Goal: Task Accomplishment & Management: Manage account settings

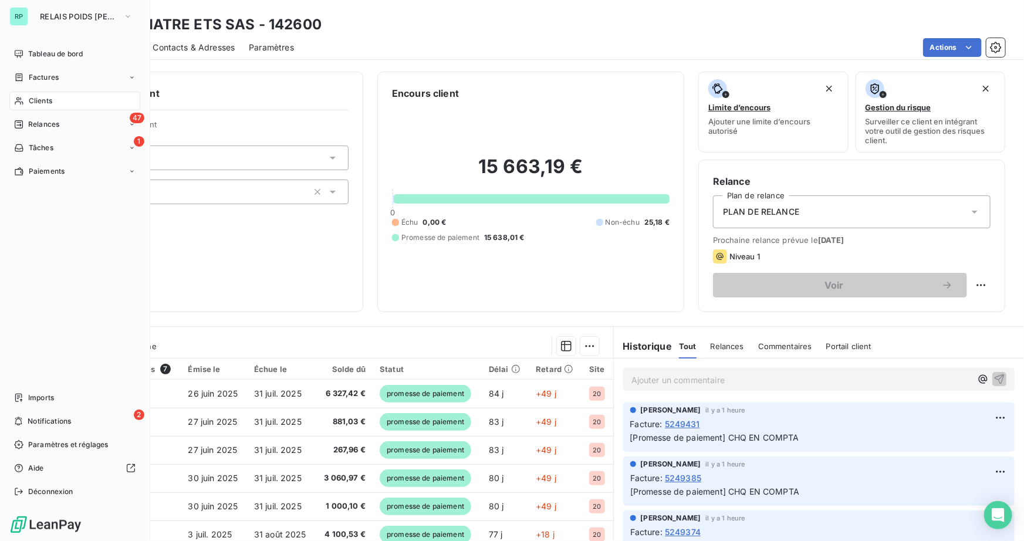
scroll to position [78, 0]
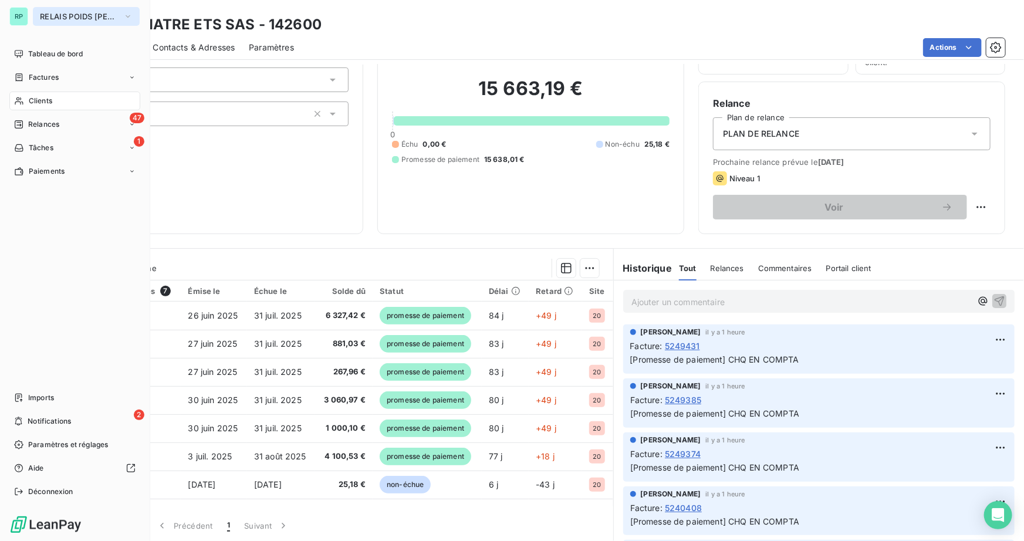
click at [75, 19] on span "RELAIS POIDS [PERSON_NAME]" at bounding box center [79, 16] width 79 height 9
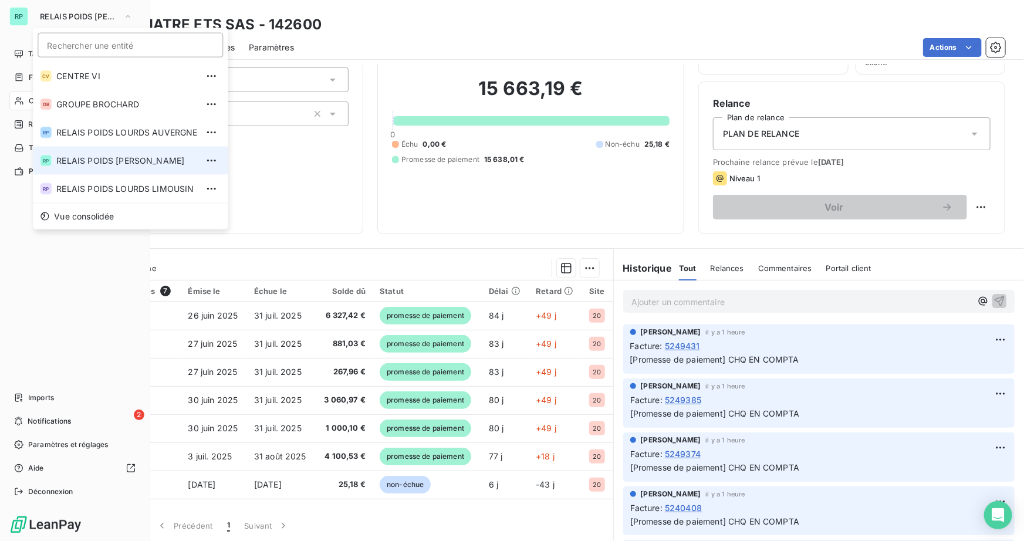
click at [112, 162] on span "RELAIS POIDS [PERSON_NAME]" at bounding box center [126, 161] width 141 height 12
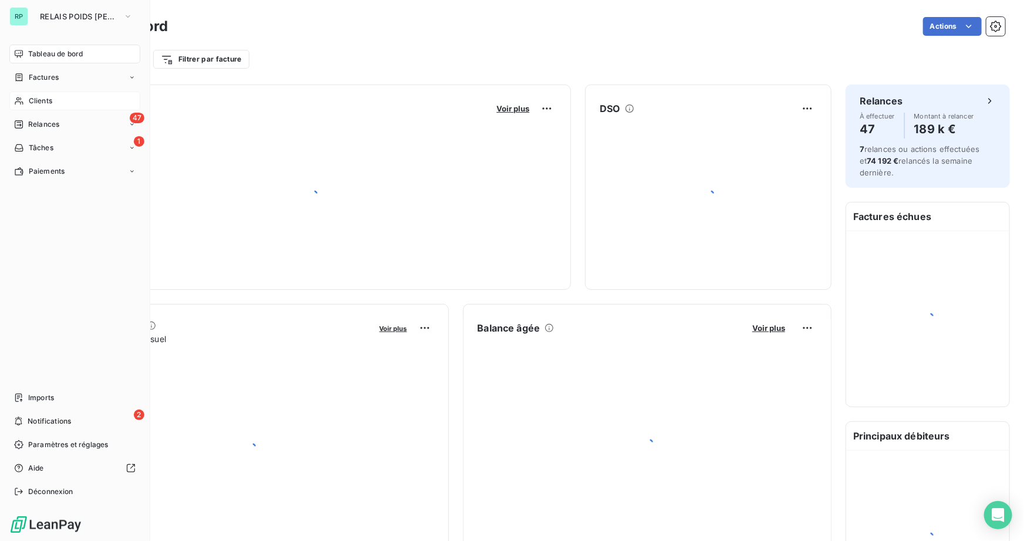
click at [53, 104] on div "Clients" at bounding box center [74, 101] width 131 height 19
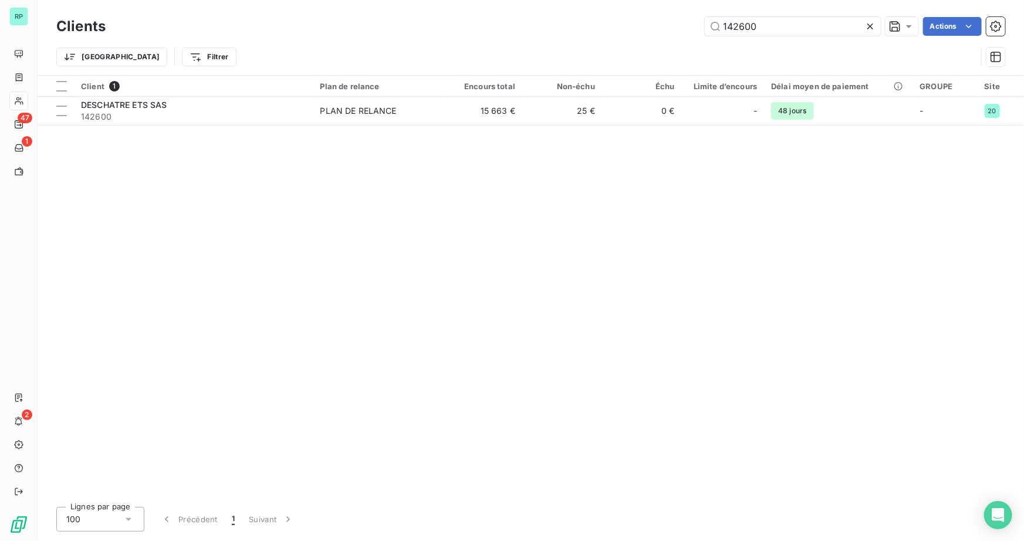
drag, startPoint x: 803, startPoint y: 27, endPoint x: 631, endPoint y: 31, distance: 172.1
click at [631, 31] on div "142600 Actions" at bounding box center [563, 26] width 886 height 19
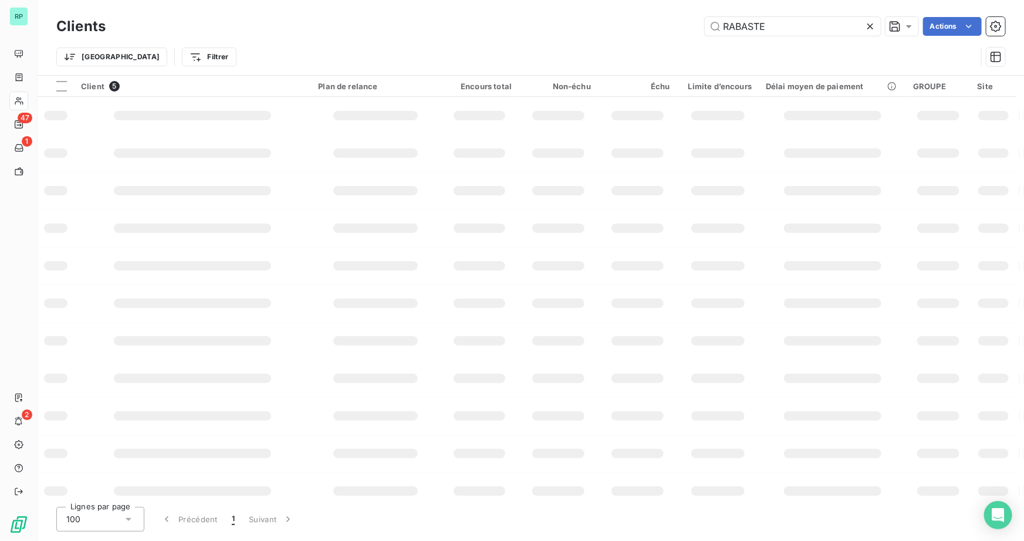
type input "RABASTE"
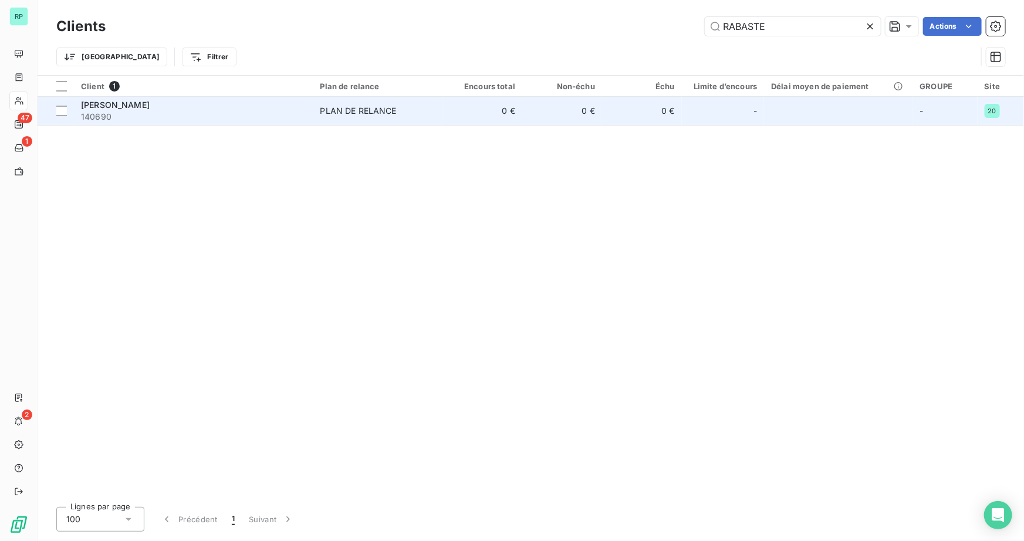
click at [154, 113] on span "140690" at bounding box center [193, 117] width 225 height 12
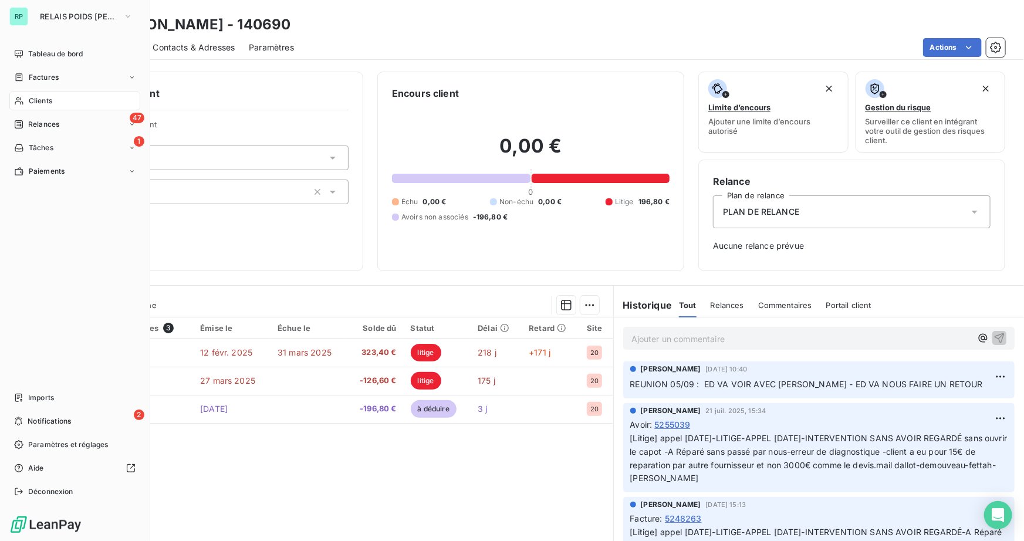
click at [44, 100] on span "Clients" at bounding box center [40, 101] width 23 height 11
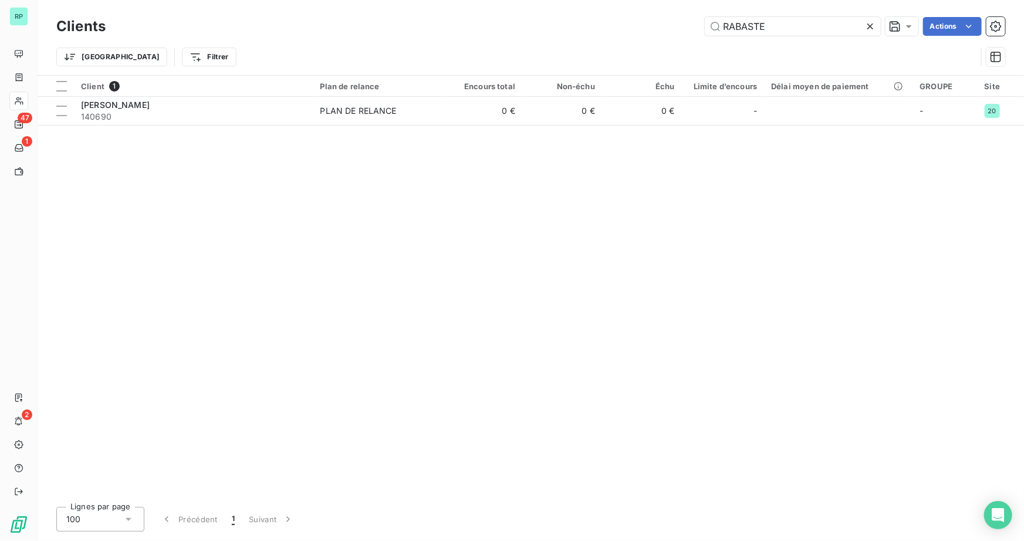
drag, startPoint x: 774, startPoint y: 24, endPoint x: 496, endPoint y: 25, distance: 278.3
click at [496, 25] on div "RABASTE Actions" at bounding box center [563, 26] width 886 height 19
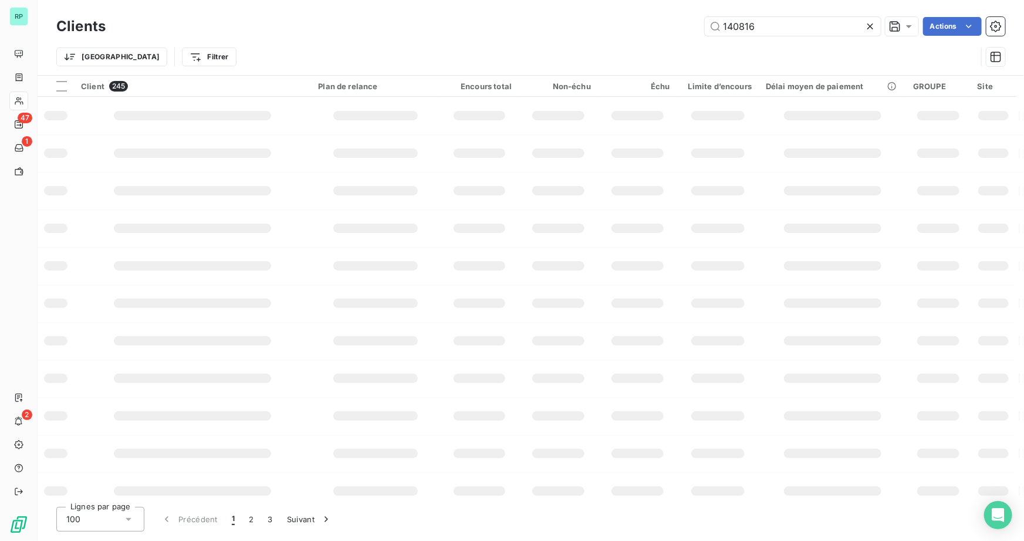
type input "140816"
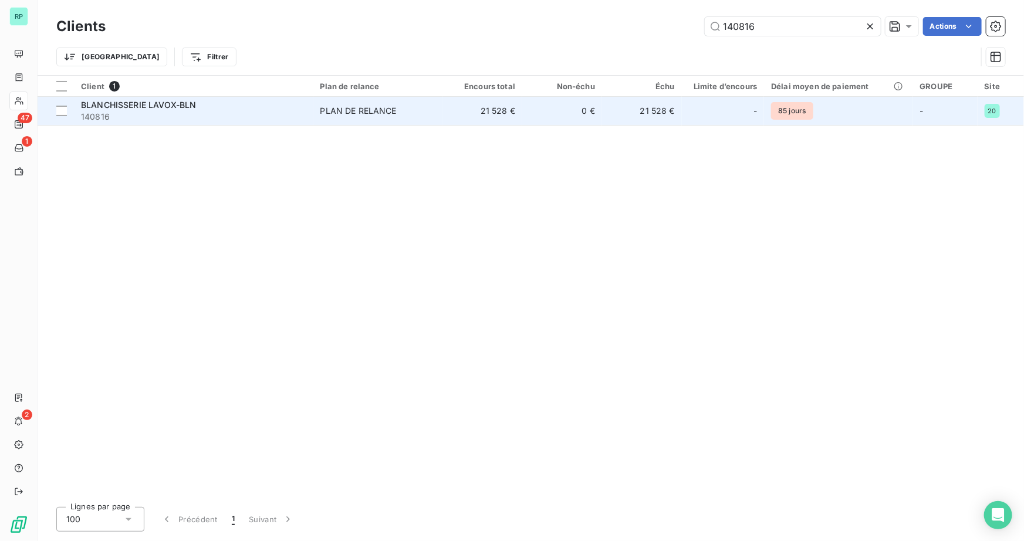
click at [99, 106] on span "BLANCHISSERIE LAVOX-BLN" at bounding box center [138, 105] width 115 height 10
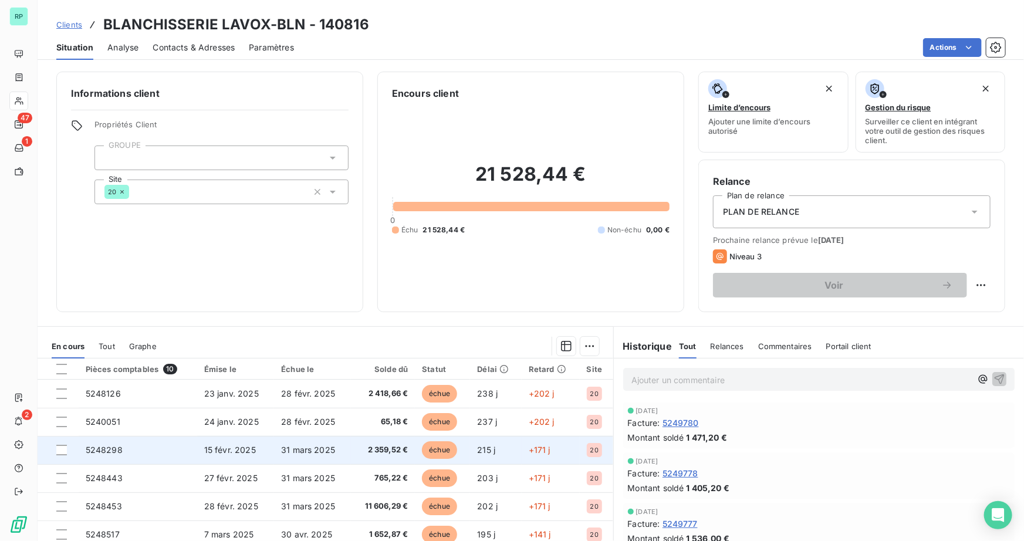
scroll to position [76, 0]
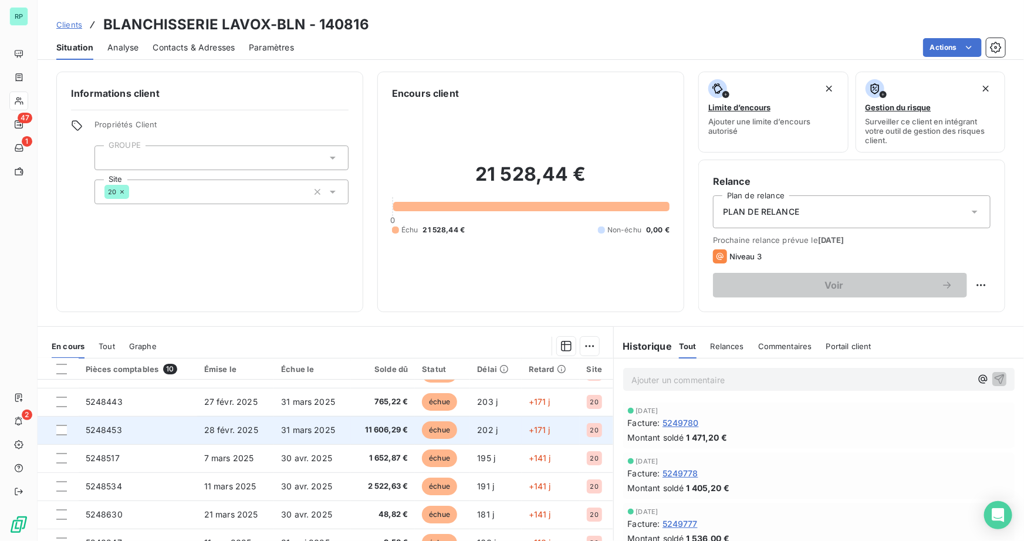
click at [94, 429] on span "5248453" at bounding box center [104, 430] width 36 height 10
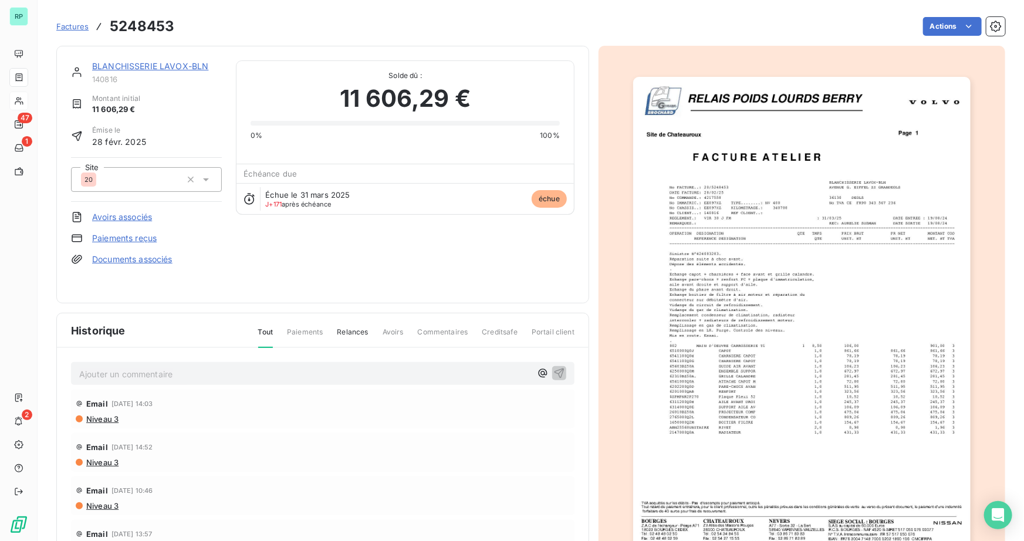
click at [816, 393] on img "button" at bounding box center [802, 316] width 338 height 478
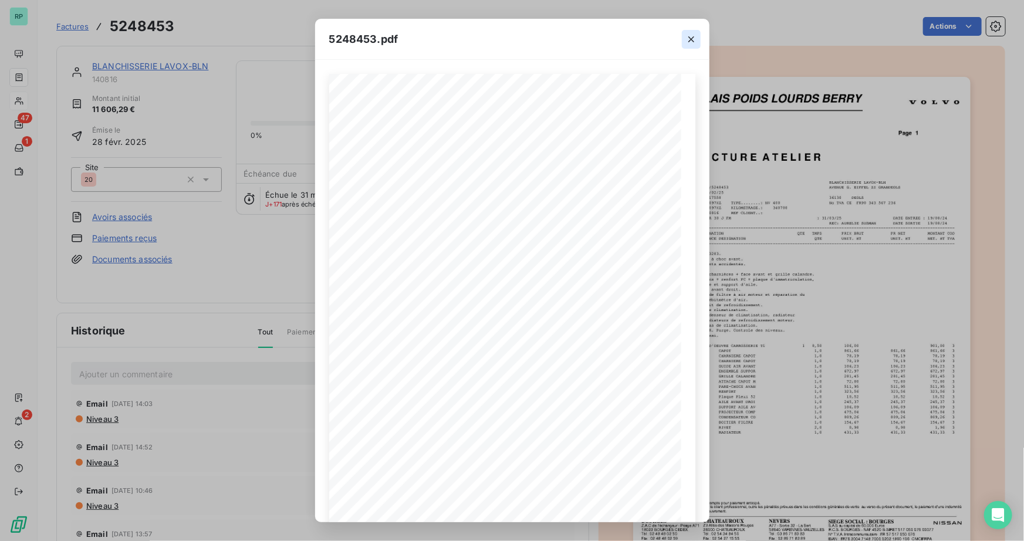
click at [693, 38] on icon "button" at bounding box center [692, 39] width 12 height 12
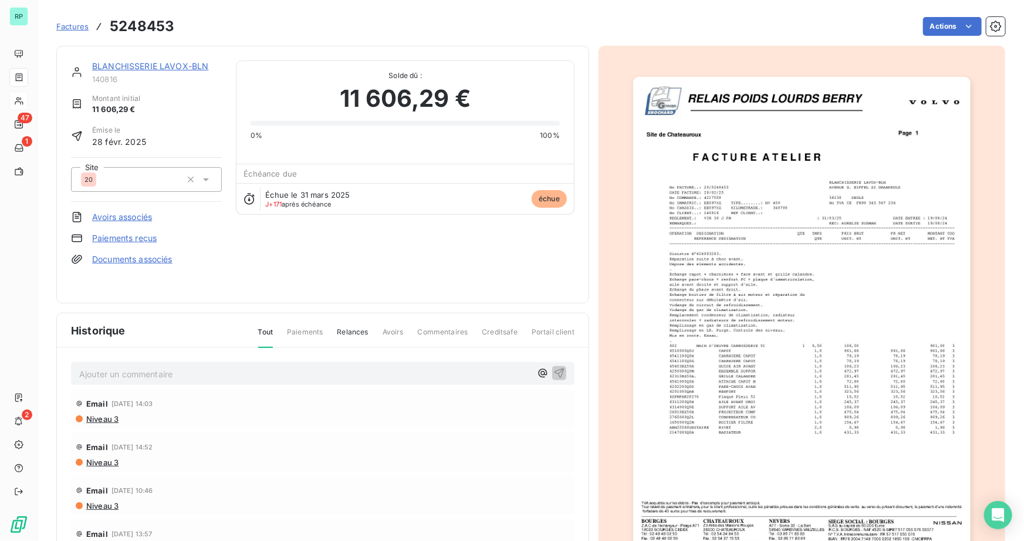
click at [117, 378] on p "Ajouter un commentaire ﻿" at bounding box center [305, 374] width 452 height 15
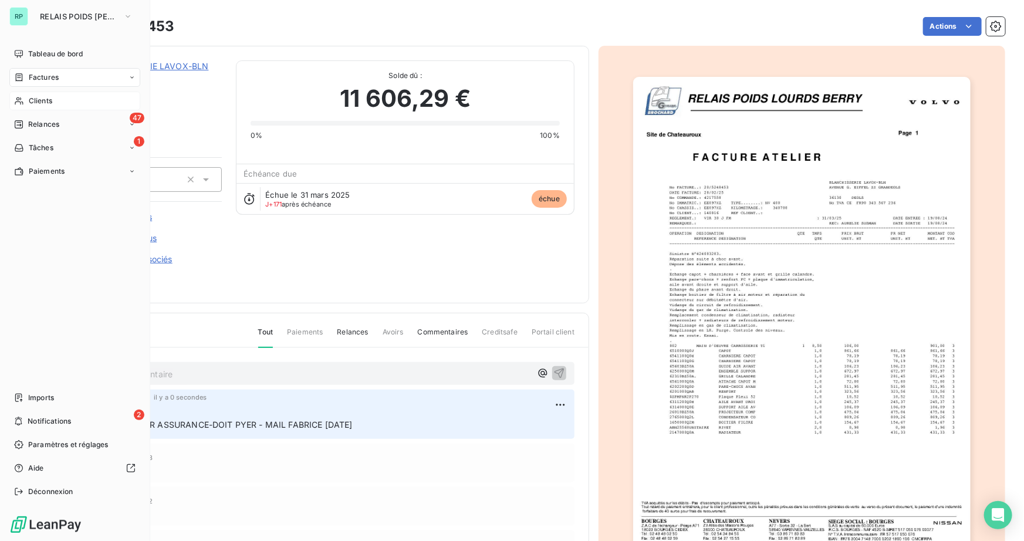
drag, startPoint x: 29, startPoint y: 102, endPoint x: 48, endPoint y: 97, distance: 18.8
click at [29, 102] on span "Clients" at bounding box center [40, 101] width 23 height 11
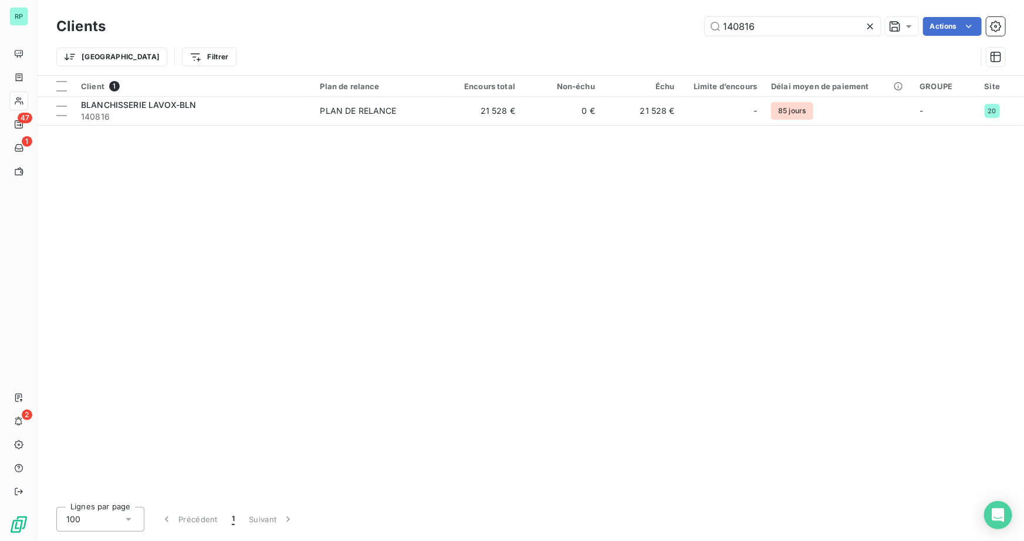
drag, startPoint x: 767, startPoint y: 29, endPoint x: 548, endPoint y: 28, distance: 219.0
click at [555, 29] on div "140816 Actions" at bounding box center [563, 26] width 886 height 19
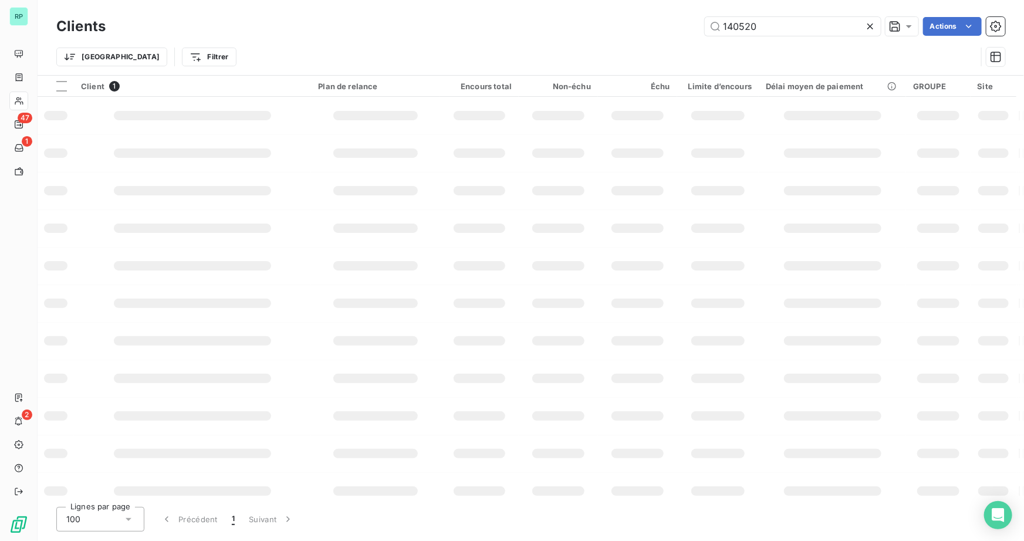
type input "140520"
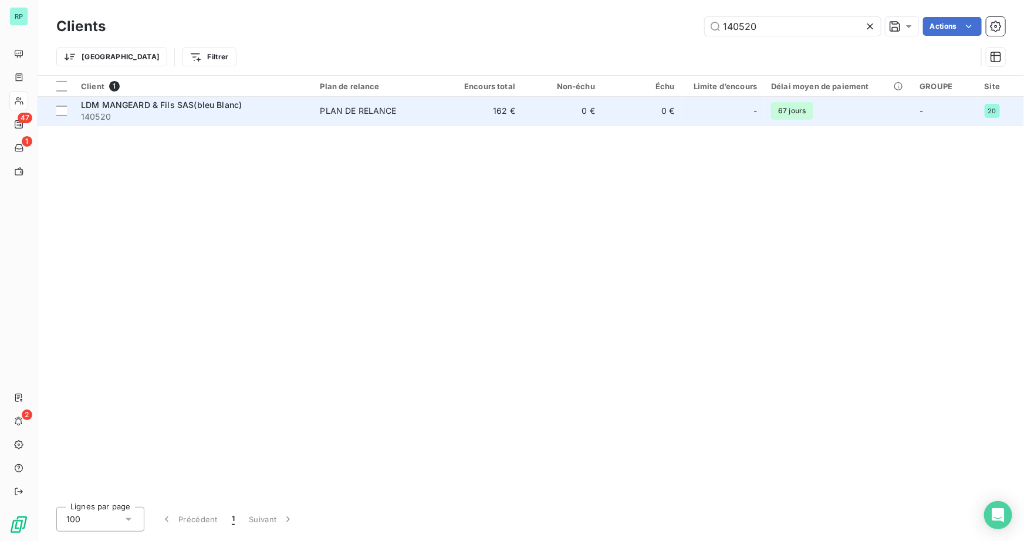
click at [120, 106] on span "LDM MANGEARD & Fils SAS(bleu Blanc)" at bounding box center [161, 105] width 161 height 10
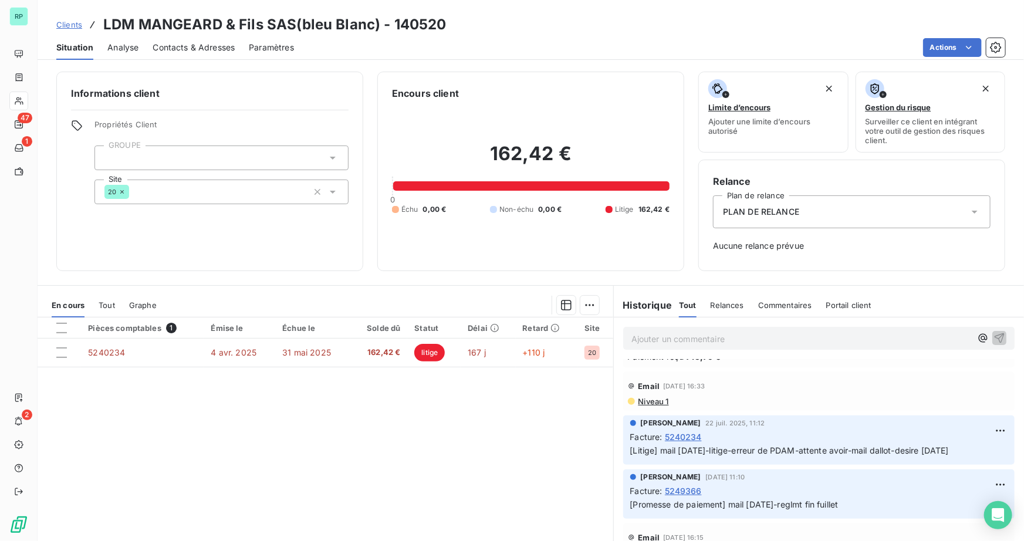
scroll to position [106, 0]
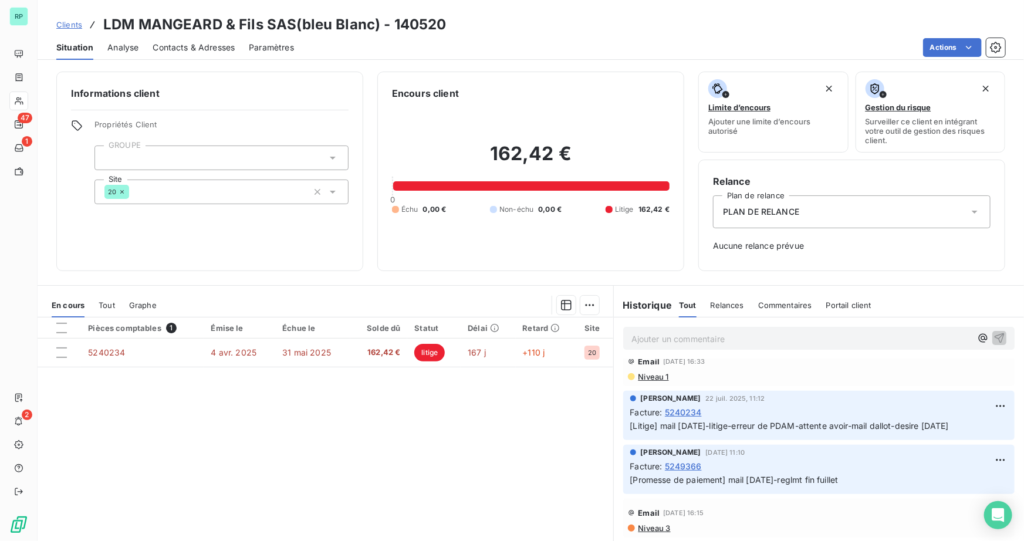
click at [680, 341] on p "Ajouter un commentaire ﻿" at bounding box center [802, 339] width 340 height 15
click at [110, 302] on span "Tout" at bounding box center [107, 305] width 16 height 9
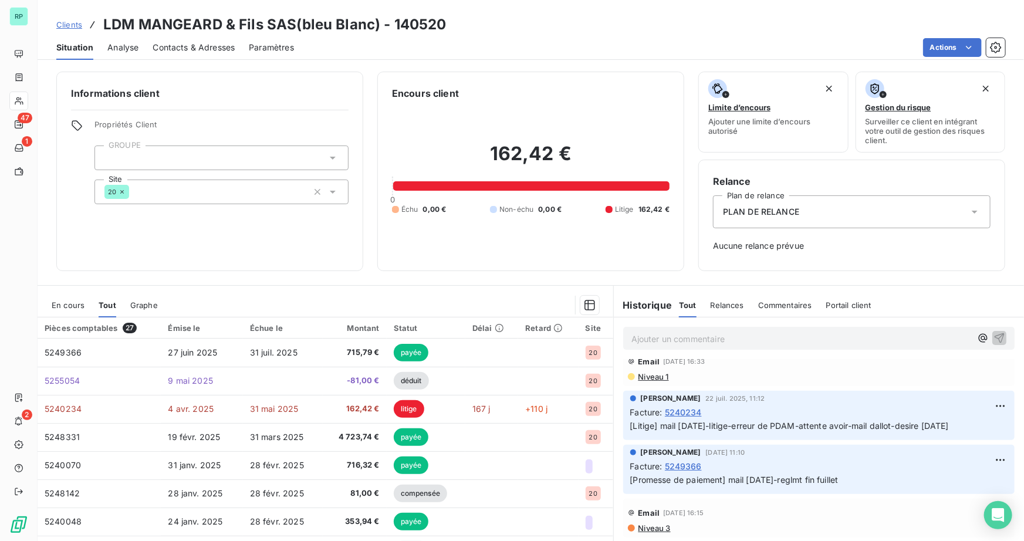
click at [69, 310] on div "En cours" at bounding box center [68, 305] width 33 height 25
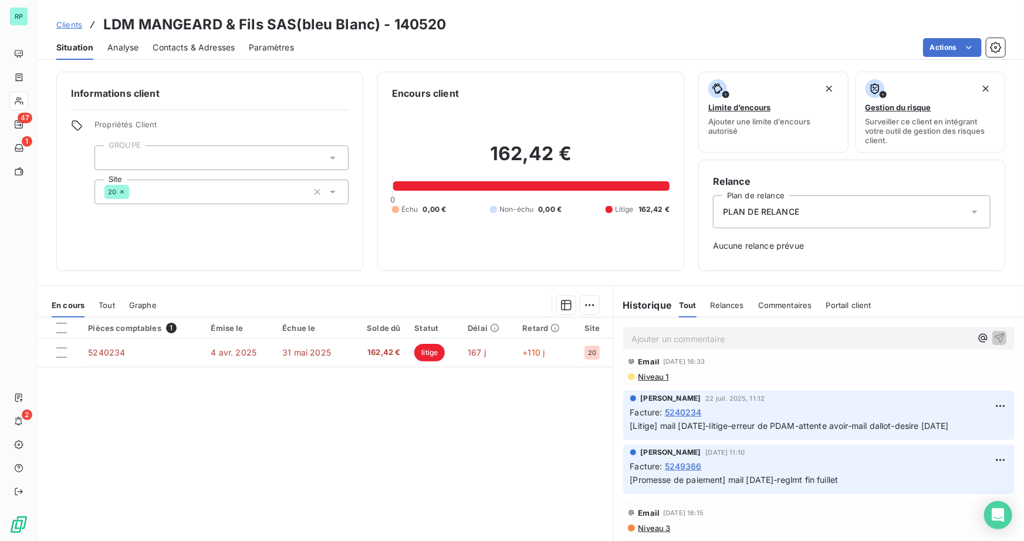
click at [751, 338] on p "Ajouter un commentaire ﻿" at bounding box center [802, 339] width 340 height 15
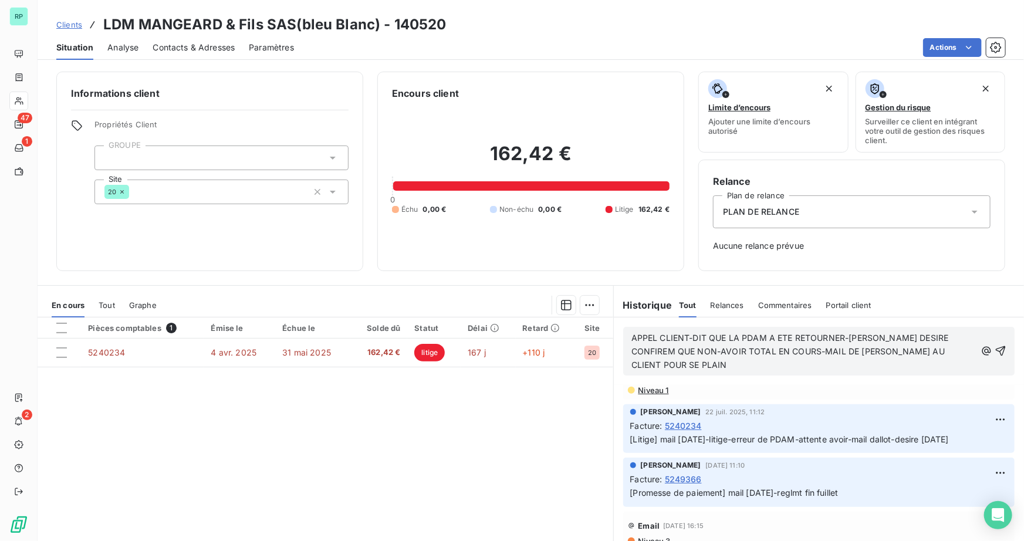
scroll to position [132, 0]
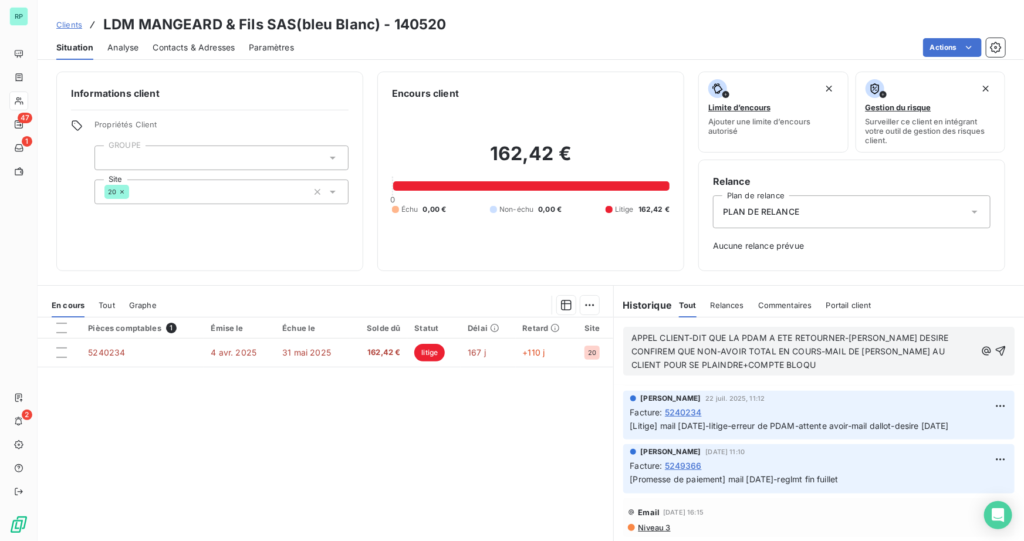
click at [740, 365] on span "APPEL CLIENT-DIT QUE LA PDAM A ETE RETOURNER-[PERSON_NAME] DESIRE CONFIREM QUE …" at bounding box center [792, 351] width 320 height 37
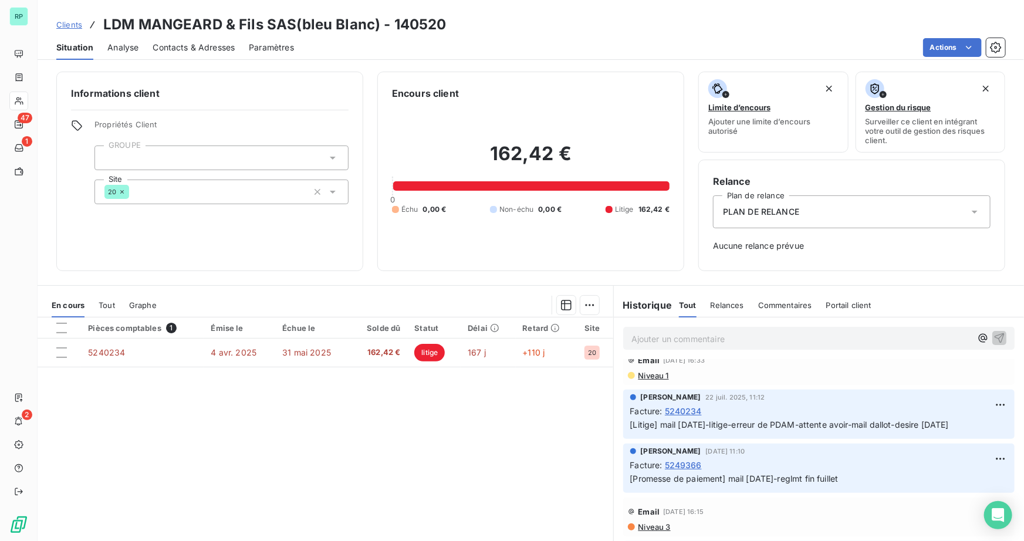
scroll to position [0, 0]
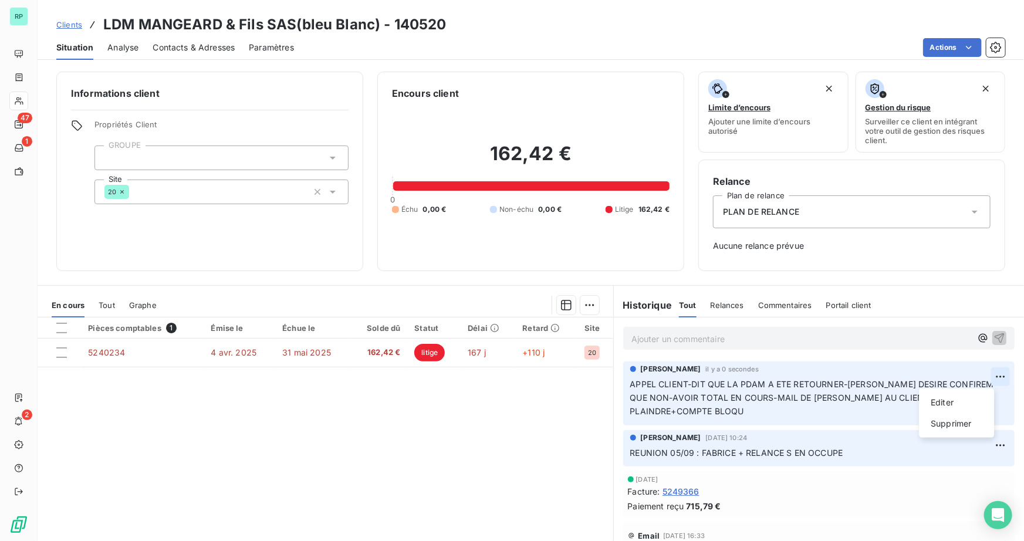
click at [980, 377] on html "RP 47 1 2 Clients LDM MANGEARD & Fils SAS(bleu Blanc) - 140520 Situation Analys…" at bounding box center [512, 270] width 1024 height 541
click at [756, 407] on html "RP 47 1 2 Clients LDM MANGEARD & Fils SAS(bleu Blanc) - 140520 Situation Analys…" at bounding box center [512, 270] width 1024 height 541
click at [986, 369] on html "RP 47 1 2 Clients LDM MANGEARD & Fils SAS(bleu Blanc) - 140520 Situation Analys…" at bounding box center [512, 270] width 1024 height 541
click at [956, 407] on div "Editer" at bounding box center [957, 402] width 66 height 19
click at [754, 411] on p "APPEL CLIENT-DIT QUE LA PDAM A ETE RETOURNER-[PERSON_NAME] DESIRE CONFIREM QUE …" at bounding box center [812, 398] width 363 height 41
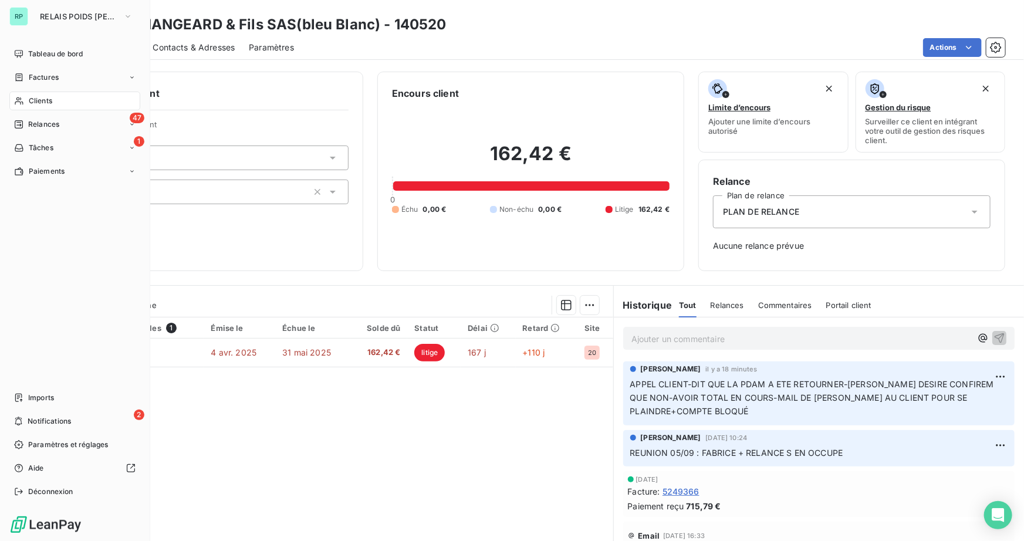
click at [45, 98] on span "Clients" at bounding box center [40, 101] width 23 height 11
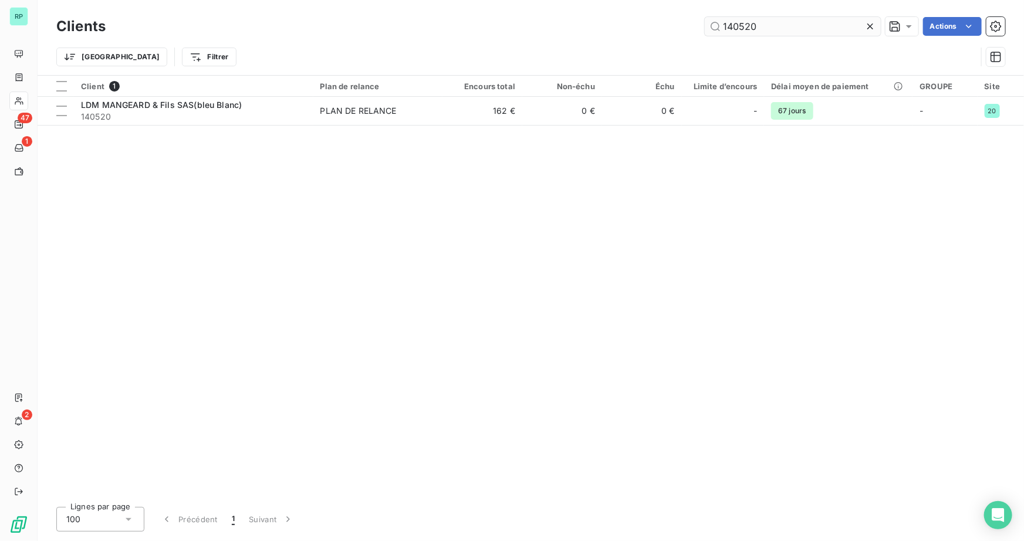
click at [772, 29] on input "140520" at bounding box center [793, 26] width 176 height 19
drag, startPoint x: 773, startPoint y: 33, endPoint x: 551, endPoint y: 32, distance: 221.9
click at [568, 30] on div "140520 Actions" at bounding box center [563, 26] width 886 height 19
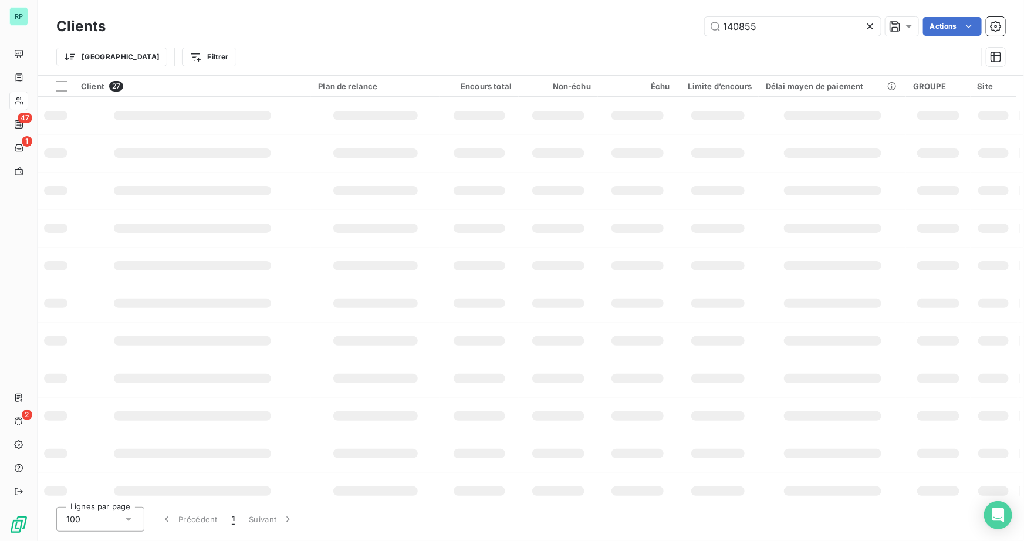
type input "140855"
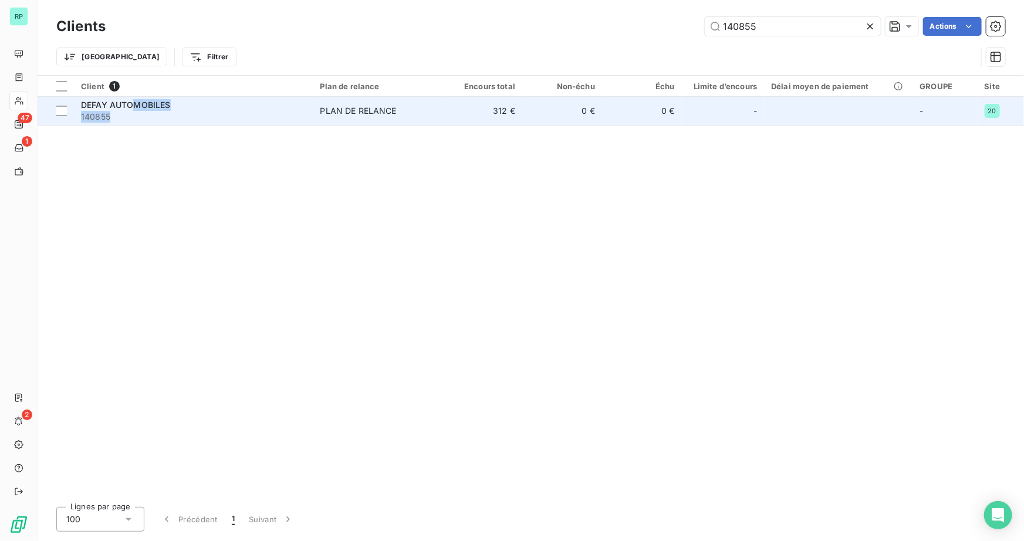
click at [134, 109] on div "DEFAY AUTOMOBILES 140855" at bounding box center [193, 110] width 225 height 23
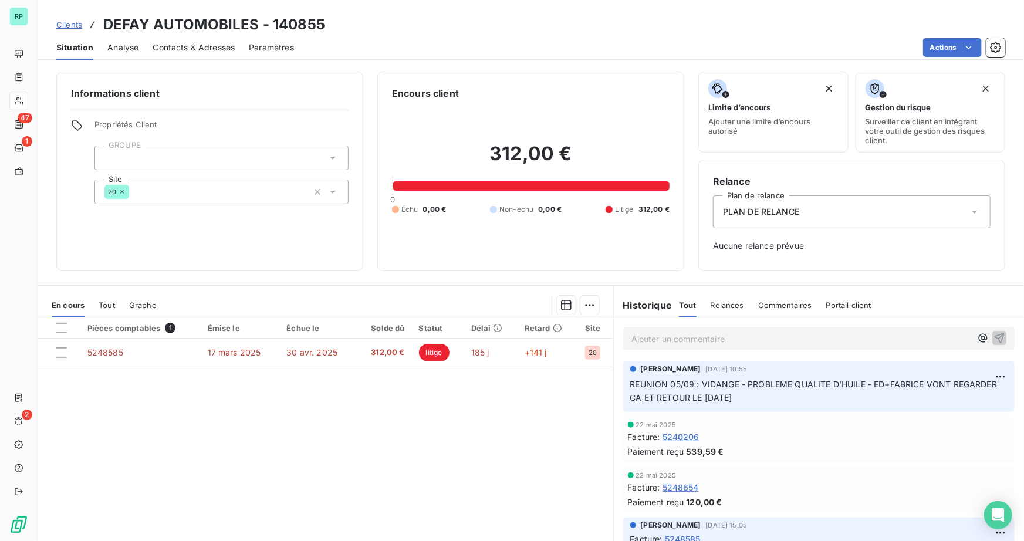
click at [730, 339] on p "Ajouter un commentaire ﻿" at bounding box center [802, 339] width 340 height 15
copy span "RETOUR FABRICE MAIL [DATE]-"
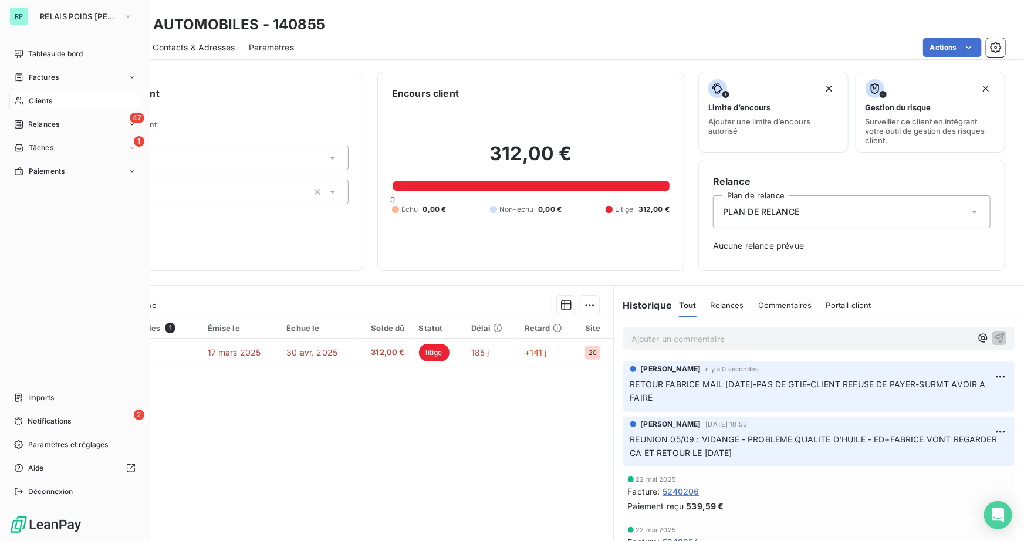
click at [48, 99] on span "Clients" at bounding box center [40, 101] width 23 height 11
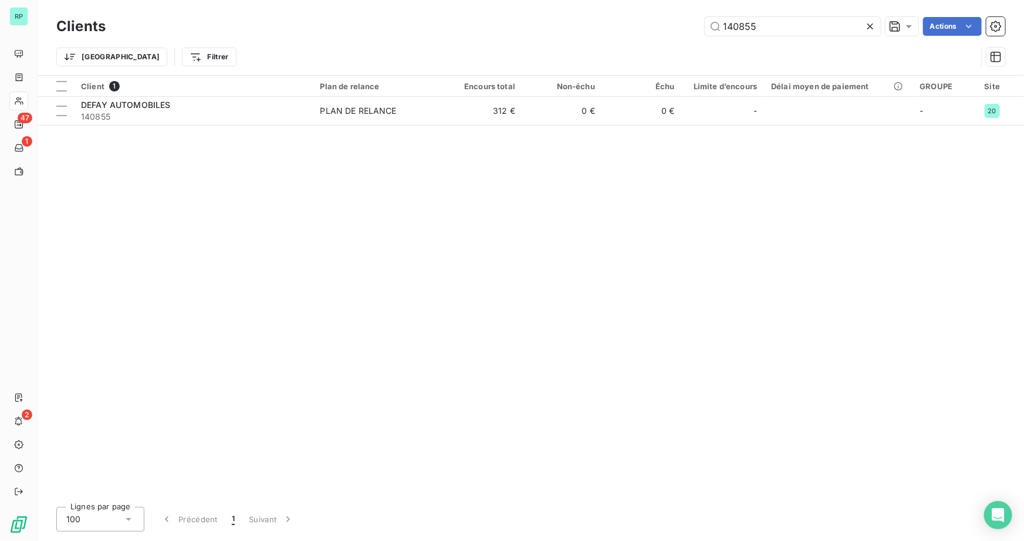
drag, startPoint x: 754, startPoint y: 27, endPoint x: 563, endPoint y: 26, distance: 191.4
click at [577, 23] on div "140855 Actions" at bounding box center [563, 26] width 886 height 19
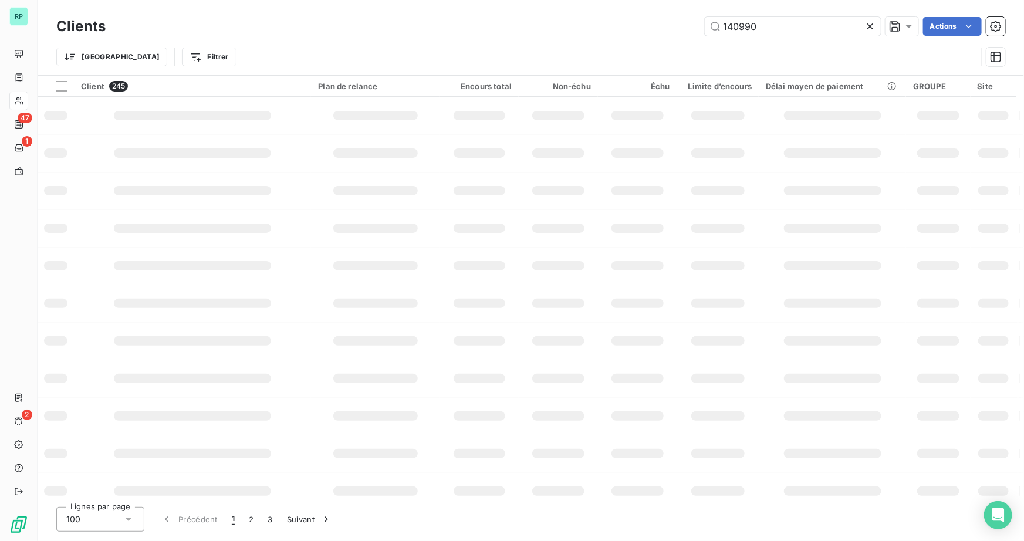
type input "140990"
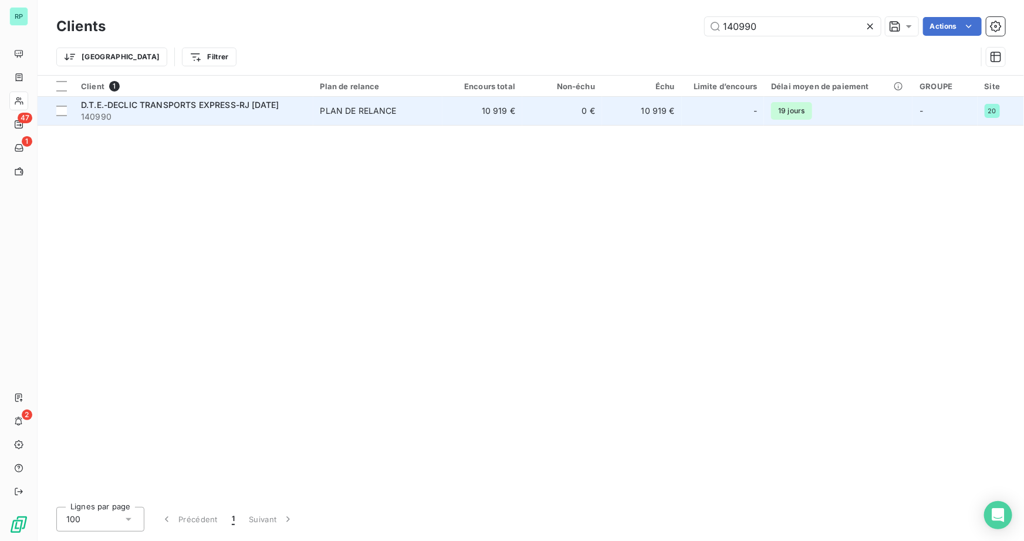
click at [201, 112] on span "140990" at bounding box center [193, 117] width 225 height 12
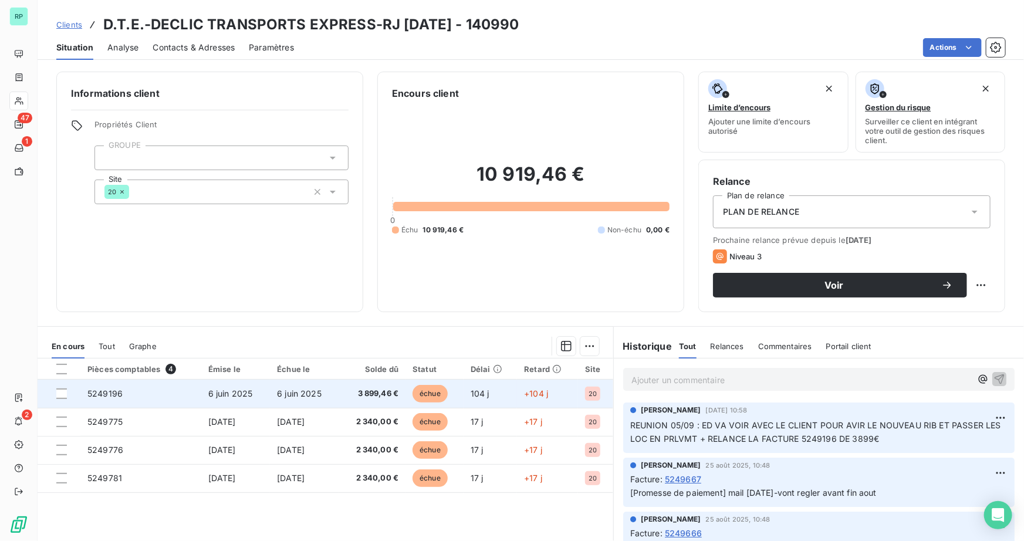
click at [111, 393] on span "5249196" at bounding box center [104, 394] width 35 height 10
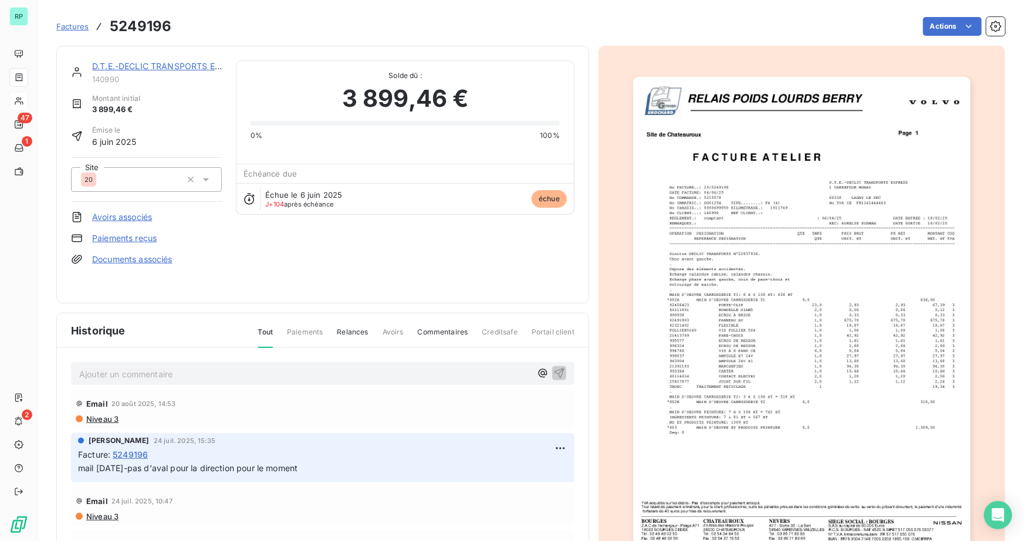
click at [119, 373] on p "Ajouter un commentaire ﻿" at bounding box center [305, 374] width 452 height 15
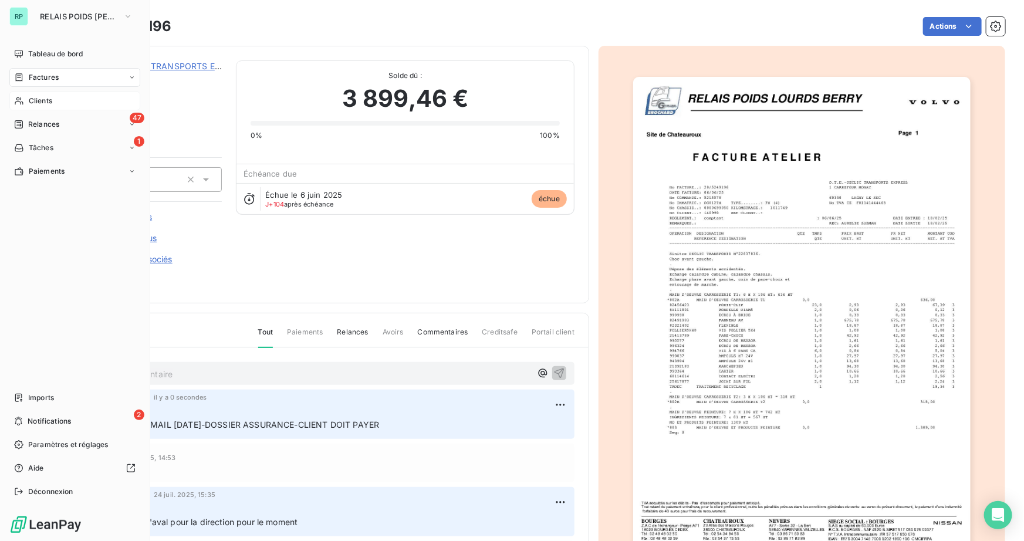
click at [25, 102] on div "Clients" at bounding box center [74, 101] width 131 height 19
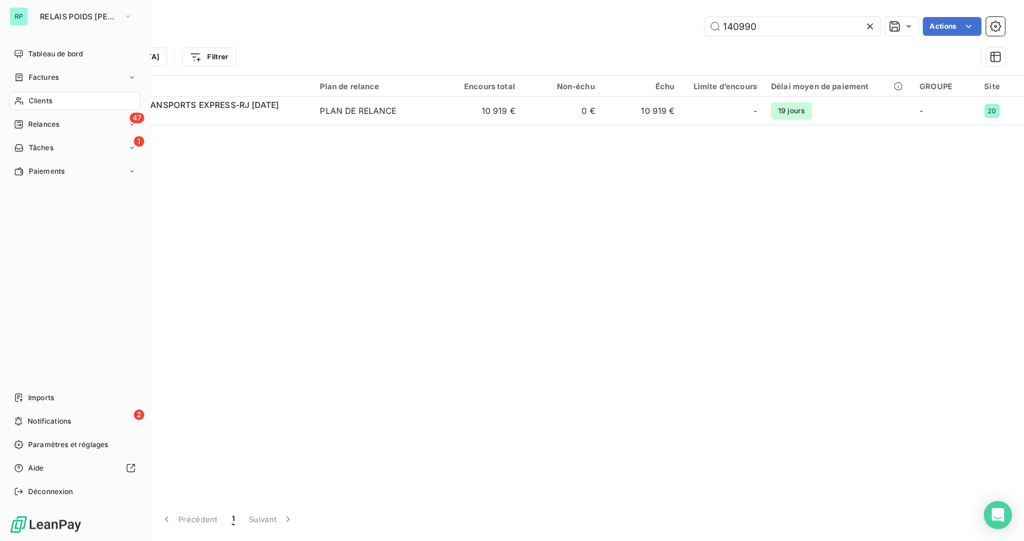
click at [32, 102] on span "Clients" at bounding box center [40, 101] width 23 height 11
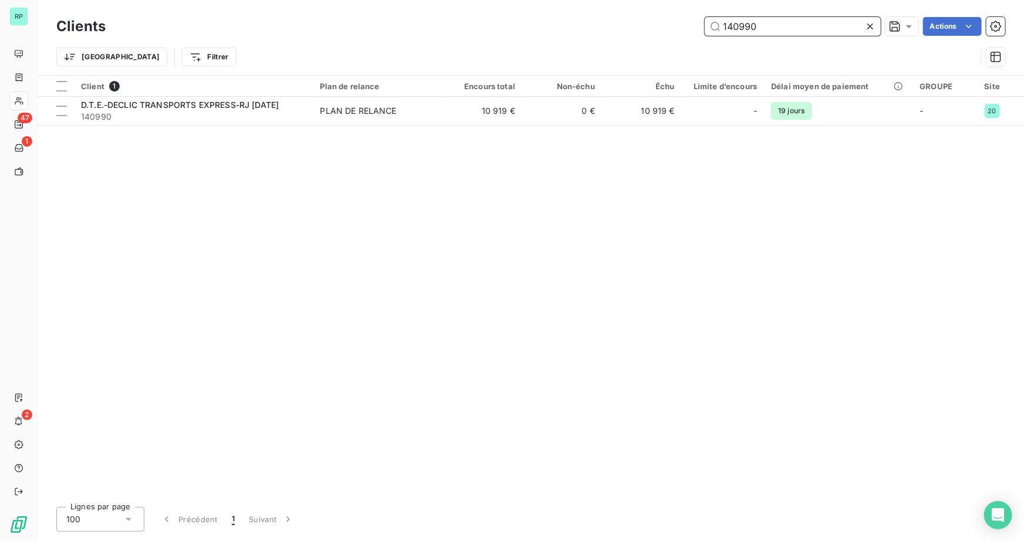
drag, startPoint x: 778, startPoint y: 23, endPoint x: 541, endPoint y: 16, distance: 237.3
click at [545, 15] on div "Clients 140990 Actions" at bounding box center [530, 26] width 949 height 25
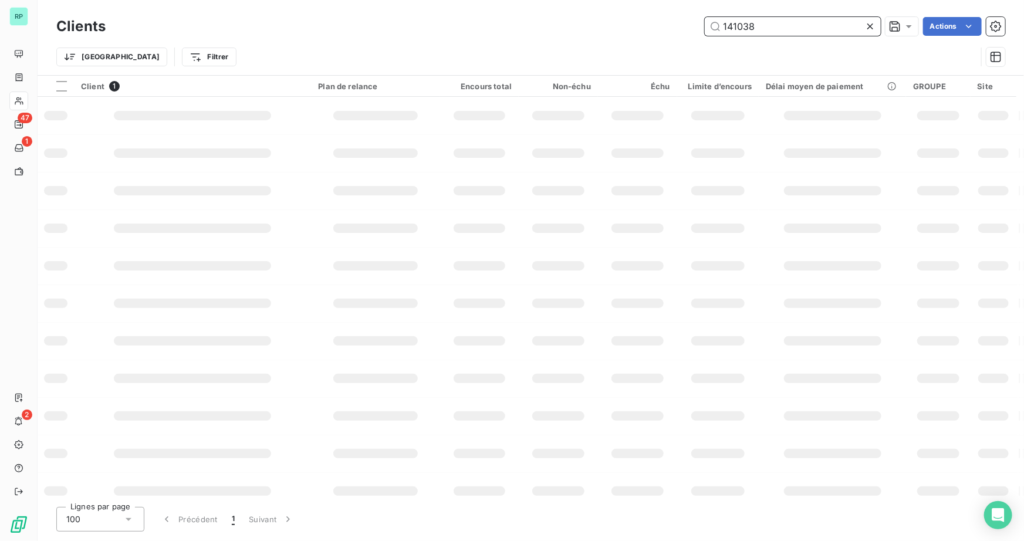
type input "141038"
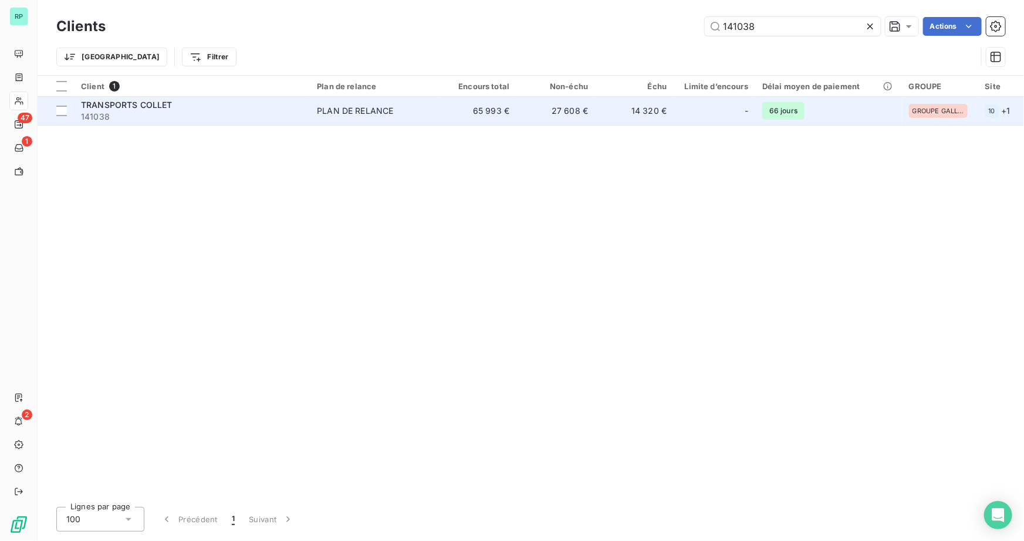
click at [85, 114] on span "141038" at bounding box center [192, 117] width 222 height 12
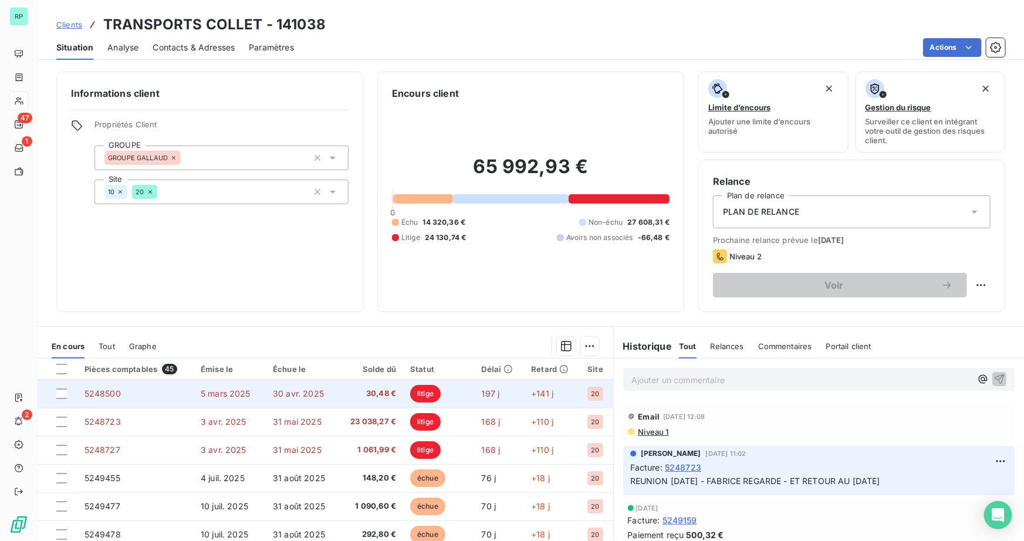
click at [202, 392] on span "5 mars 2025" at bounding box center [226, 394] width 50 height 10
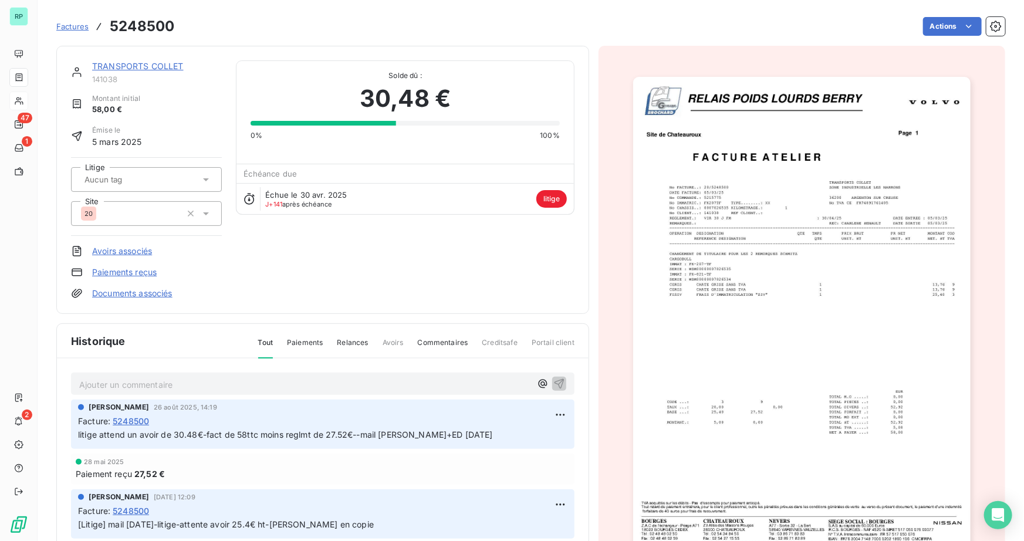
click at [171, 378] on p "Ajouter un commentaire ﻿" at bounding box center [305, 385] width 452 height 15
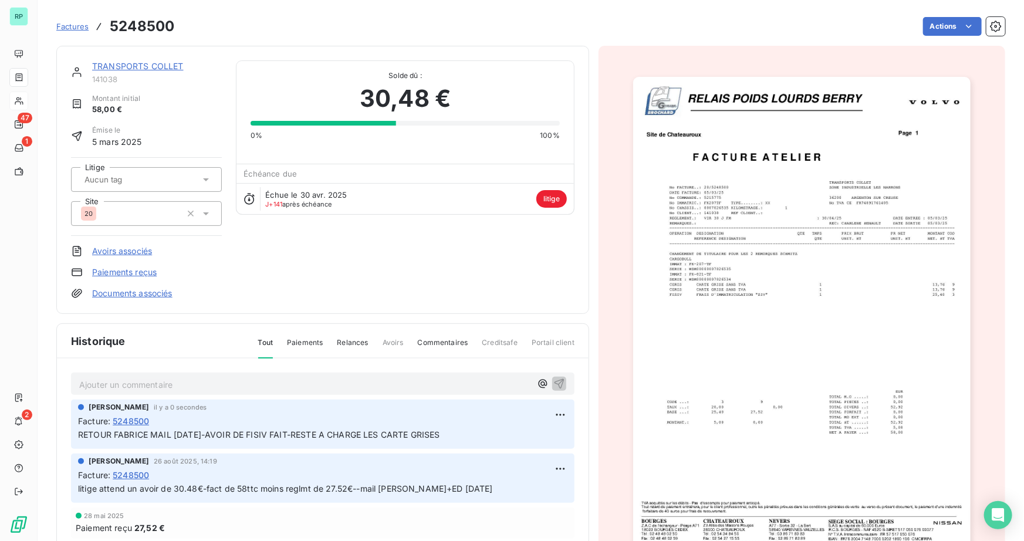
click at [136, 66] on link "TRANSPORTS COLLET" at bounding box center [138, 66] width 92 height 10
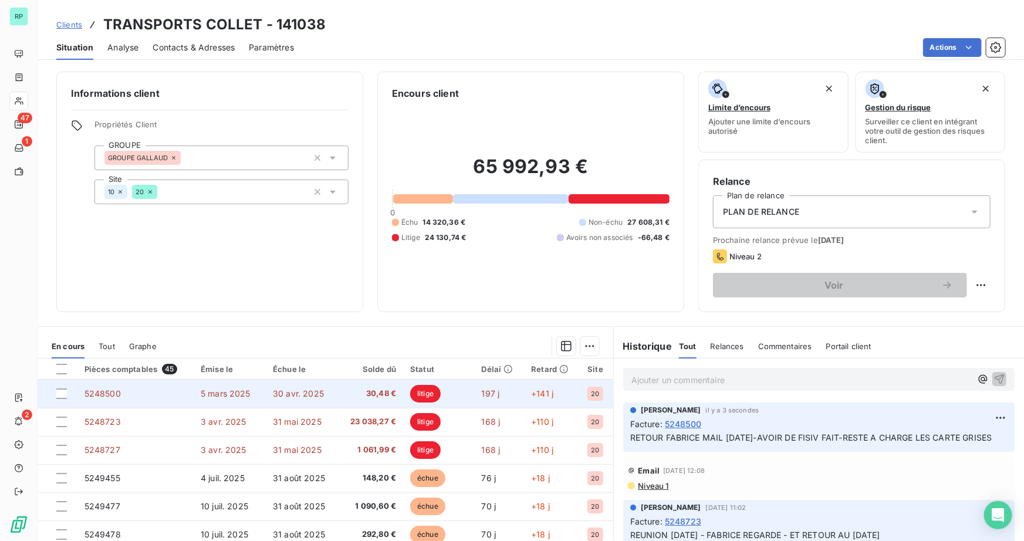
click at [115, 392] on span "5248500" at bounding box center [103, 394] width 36 height 10
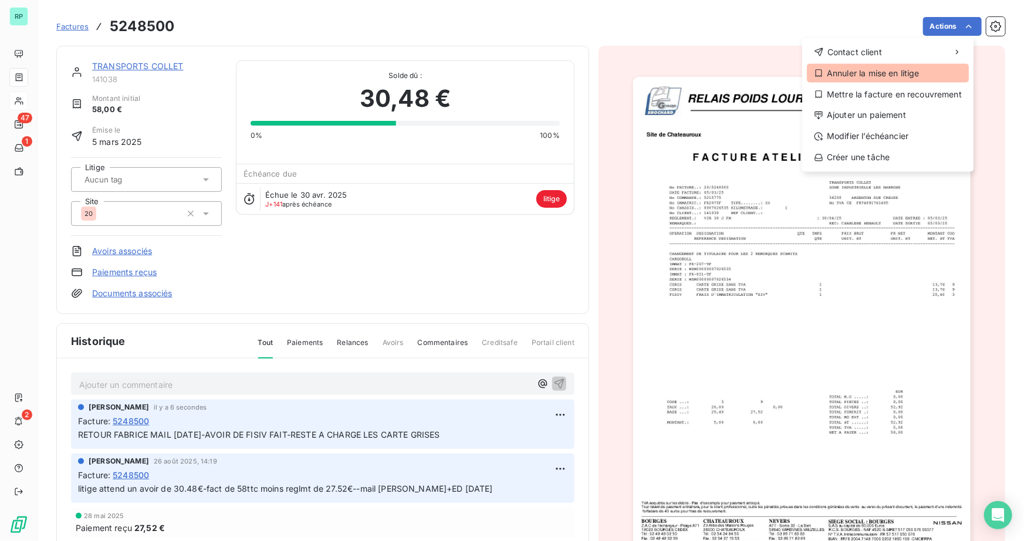
click at [892, 73] on div "Annuler la mise en litige" at bounding box center [888, 73] width 162 height 19
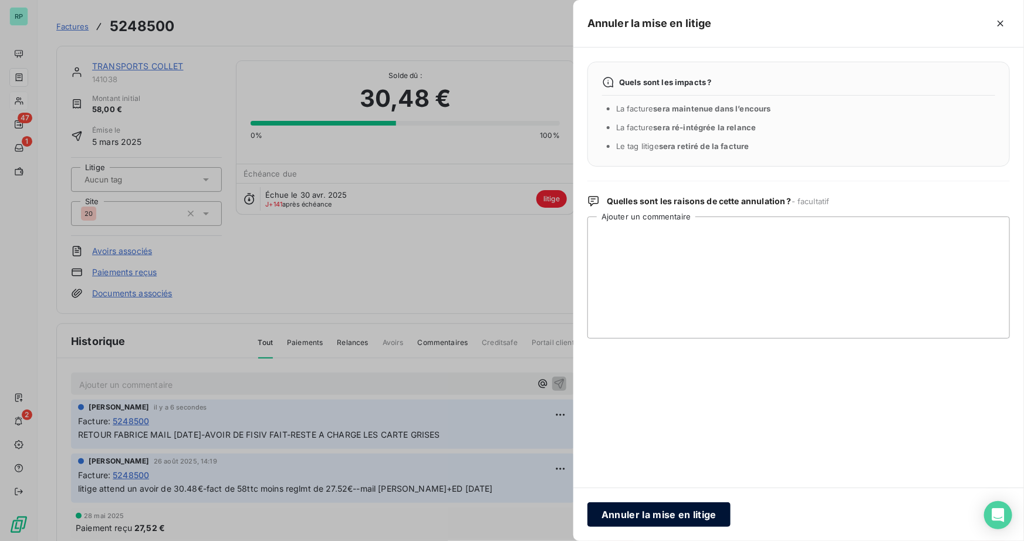
click at [668, 511] on button "Annuler la mise en litige" at bounding box center [659, 515] width 143 height 25
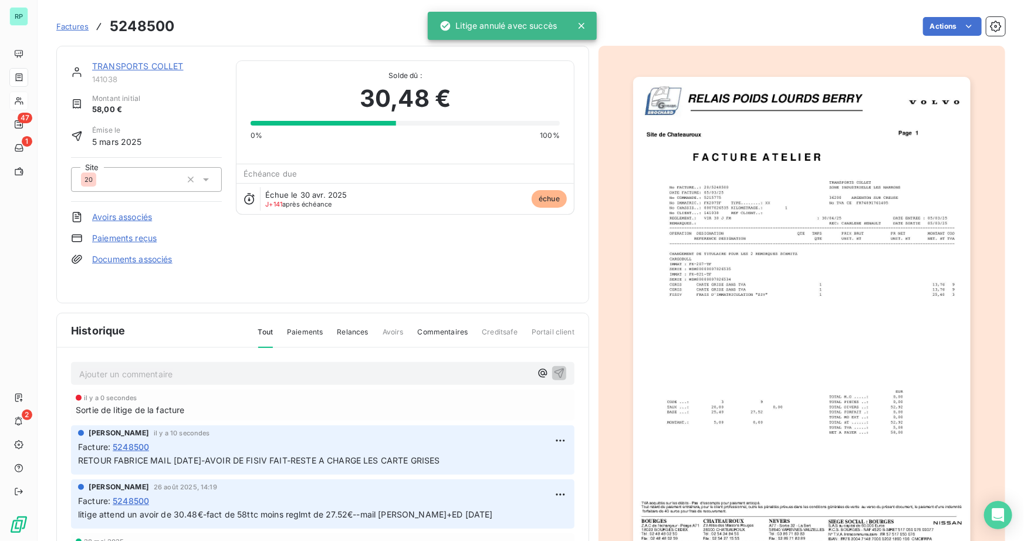
click at [180, 410] on span "Sortie de litige de la facture" at bounding box center [130, 410] width 109 height 12
click at [148, 404] on span "Sortie de litige de la facture" at bounding box center [130, 410] width 109 height 12
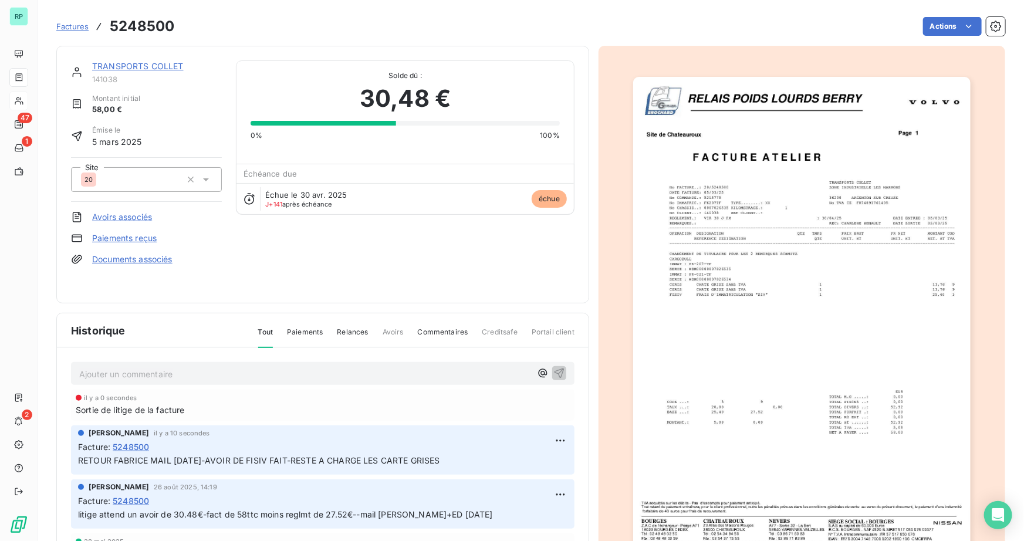
click at [105, 70] on link "TRANSPORTS COLLET" at bounding box center [138, 66] width 92 height 10
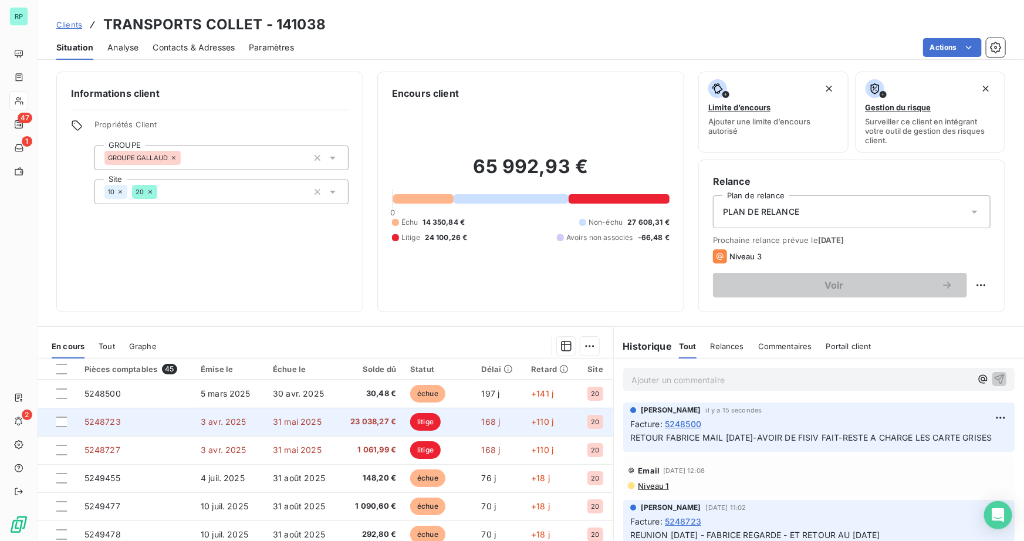
click at [93, 424] on span "5248723" at bounding box center [103, 422] width 36 height 10
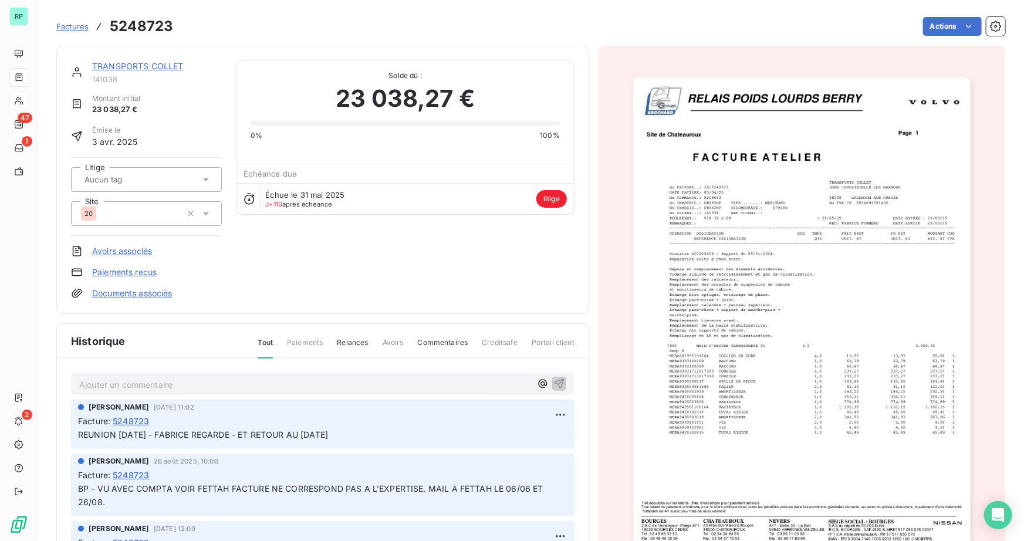
click at [149, 386] on p "Ajouter un commentaire ﻿" at bounding box center [305, 385] width 452 height 15
copy span "RETOUR FABRICE MAIL [DATE]-DOSSIER ASSURANCE-VU AVEC MF"
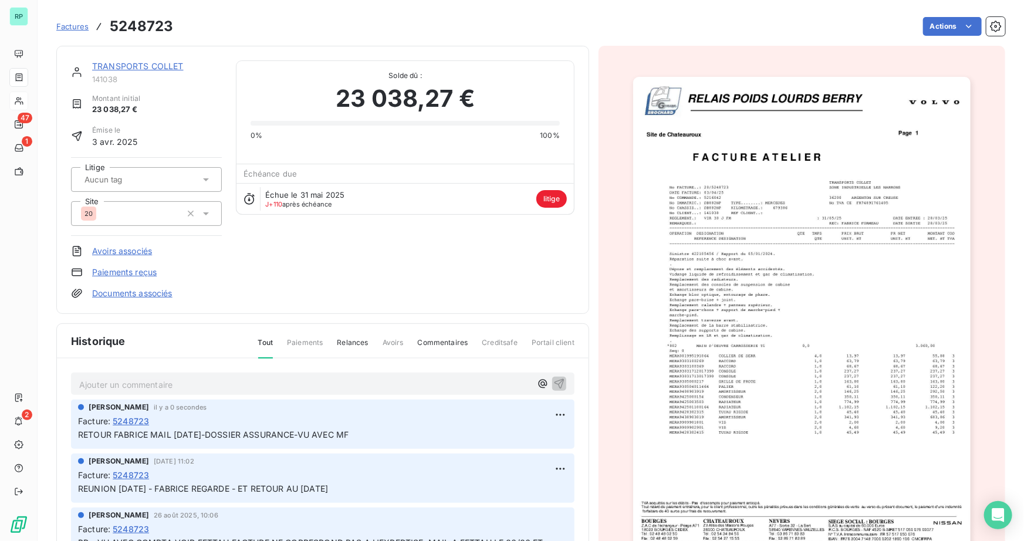
click at [144, 61] on link "TRANSPORTS COLLET" at bounding box center [138, 66] width 92 height 10
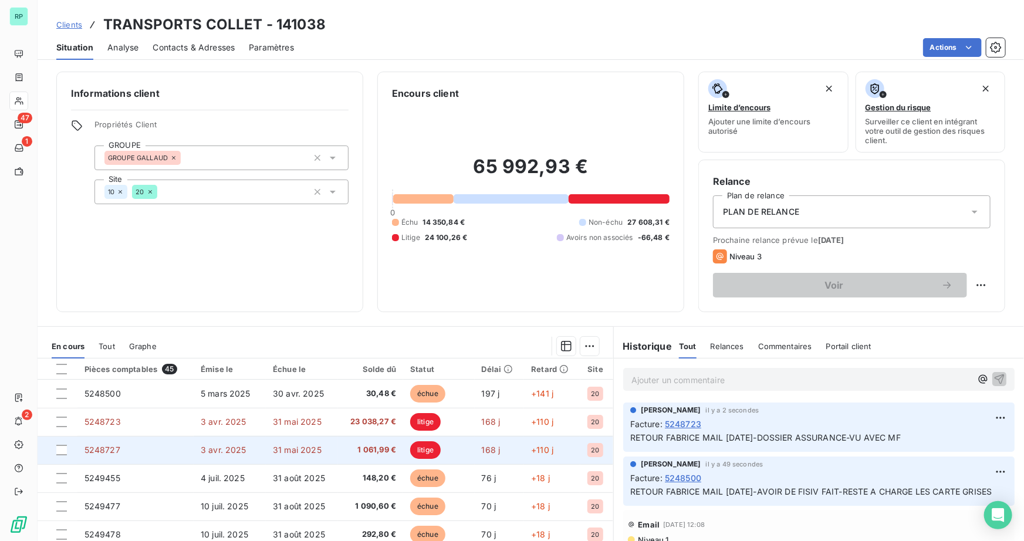
click at [110, 452] on span "5248727" at bounding box center [103, 450] width 36 height 10
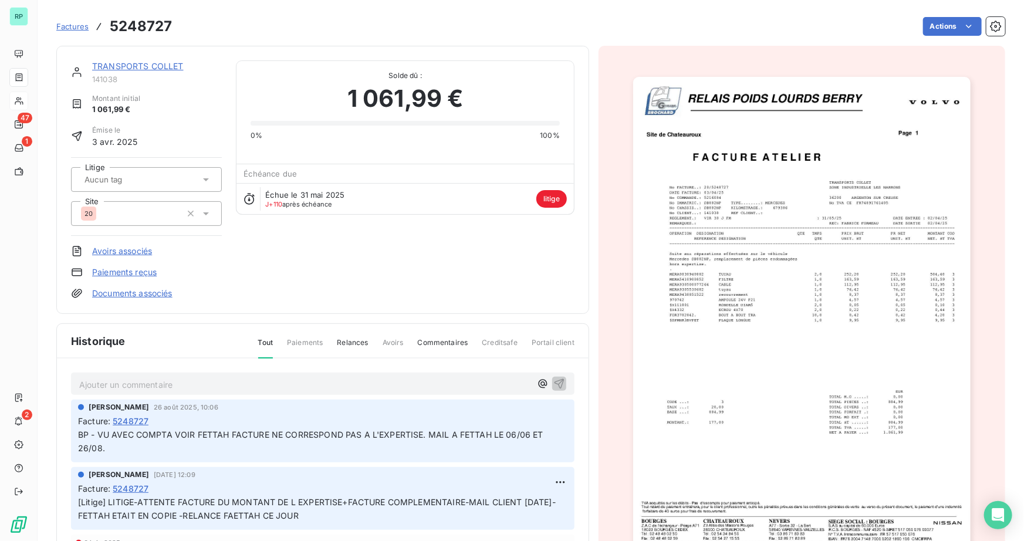
click at [149, 386] on p "Ajouter un commentaire ﻿" at bounding box center [305, 385] width 452 height 15
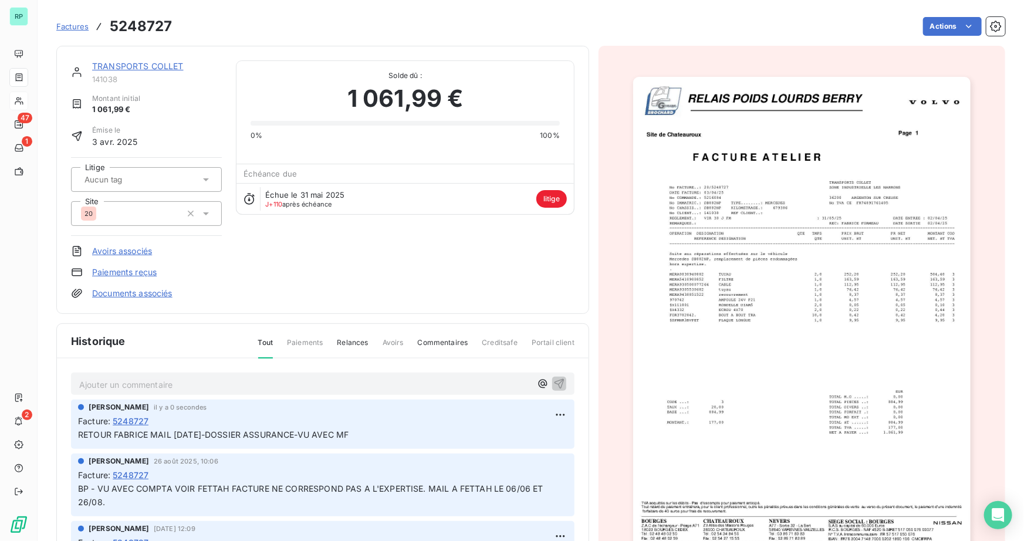
click at [76, 25] on span "Factures" at bounding box center [72, 26] width 32 height 9
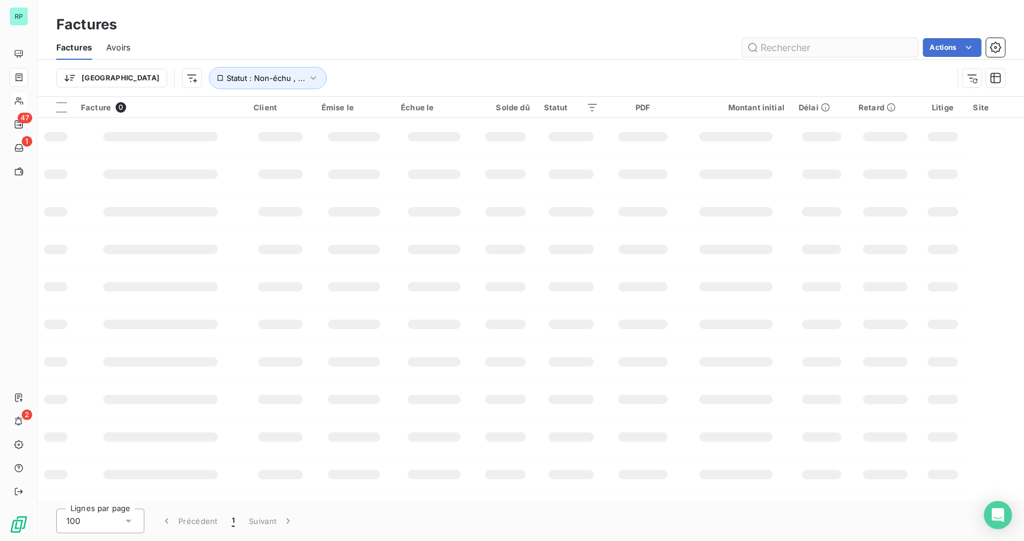
click at [850, 41] on input "text" at bounding box center [831, 47] width 176 height 19
type input "GAZEAU"
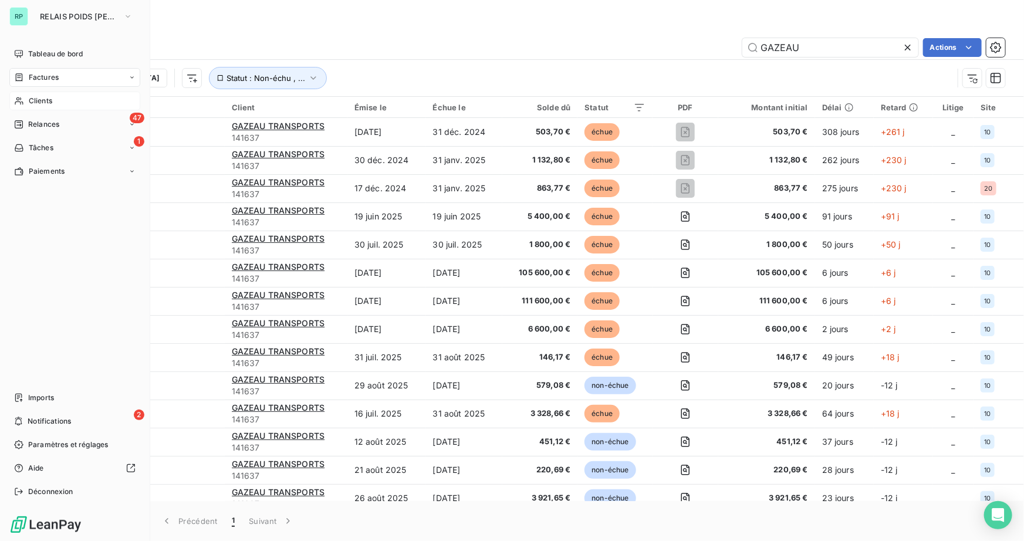
click at [34, 100] on span "Clients" at bounding box center [40, 101] width 23 height 11
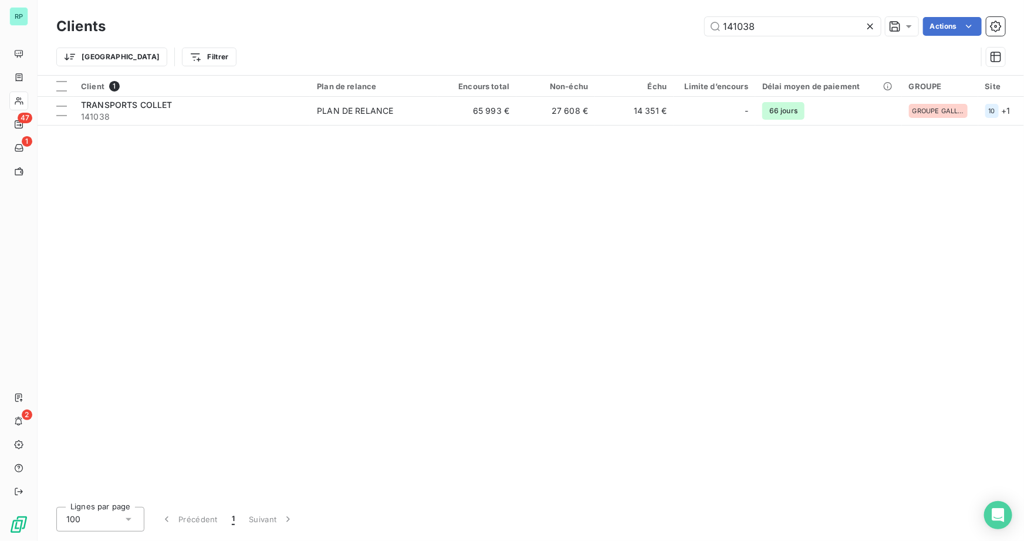
drag, startPoint x: 777, startPoint y: 29, endPoint x: 640, endPoint y: 19, distance: 137.7
click at [640, 19] on div "141038 Actions" at bounding box center [563, 26] width 886 height 19
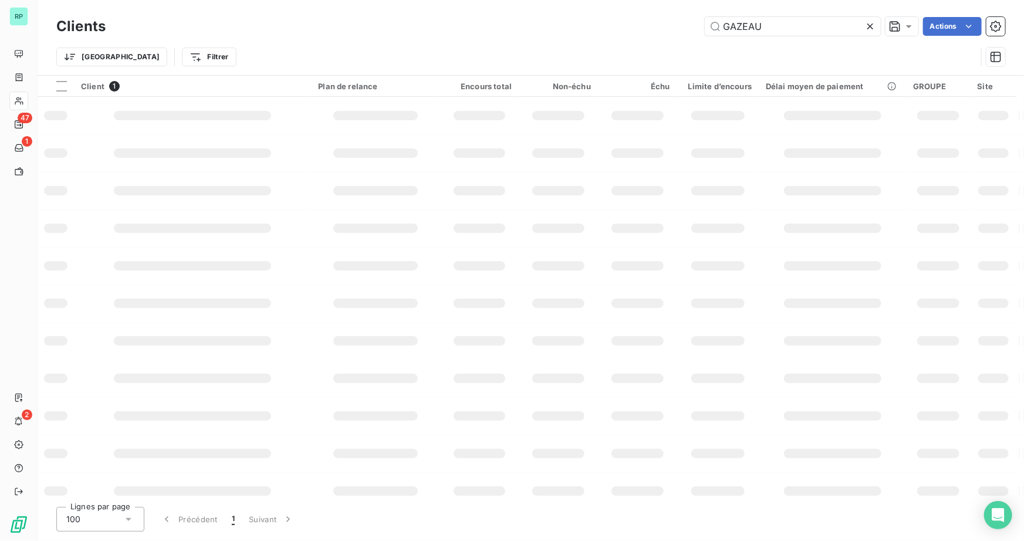
type input "GAZEAU"
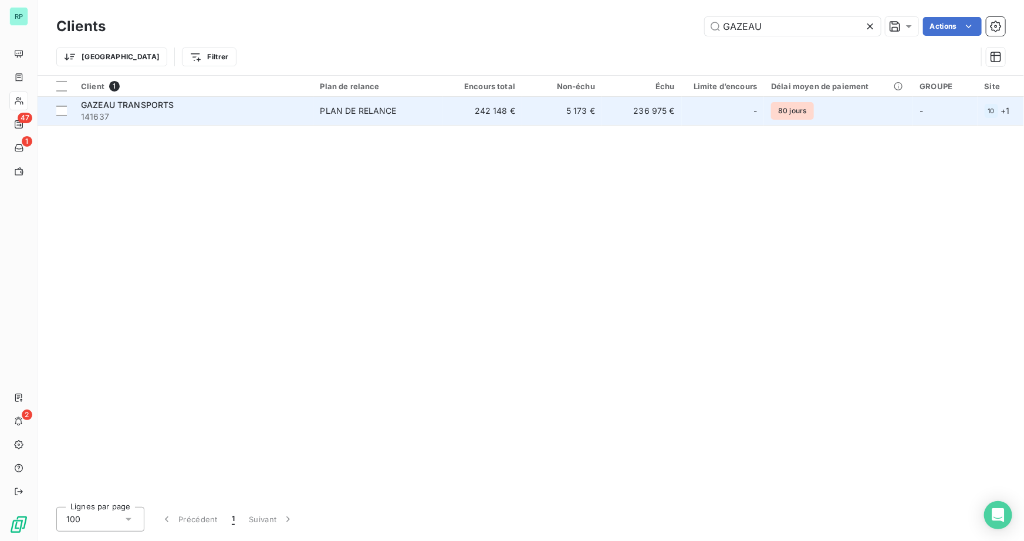
click at [124, 112] on span "141637" at bounding box center [193, 117] width 225 height 12
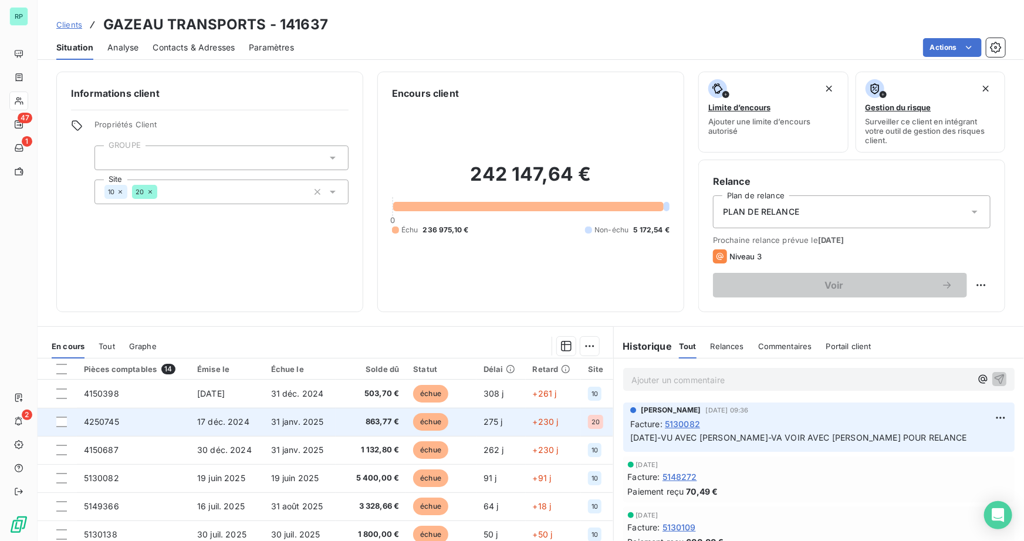
click at [107, 415] on td "4250745" at bounding box center [133, 422] width 113 height 28
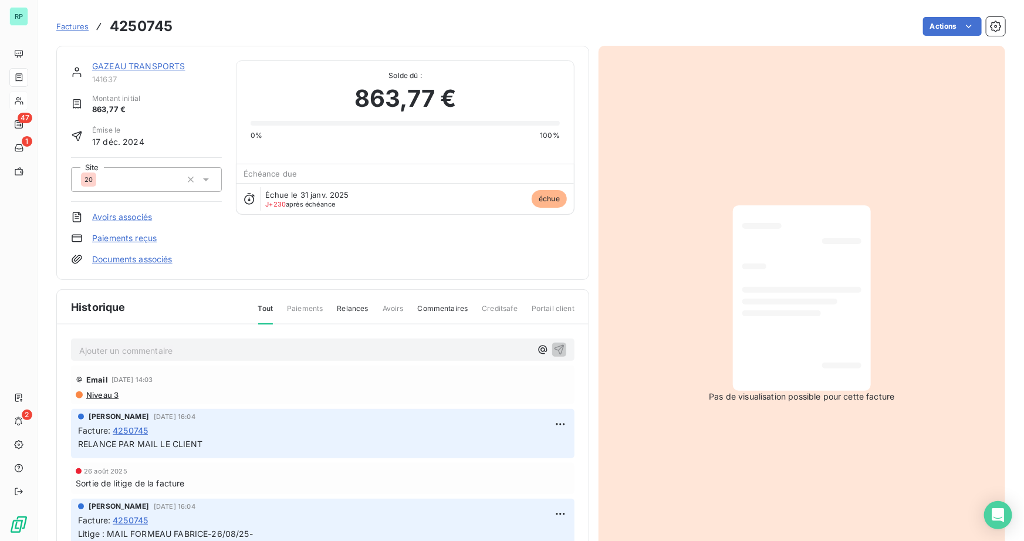
click at [137, 352] on p "Ajouter un commentaire ﻿" at bounding box center [305, 350] width 452 height 15
drag, startPoint x: 214, startPoint y: 348, endPoint x: 596, endPoint y: 339, distance: 382.3
click at [596, 339] on div "GAZEAU TRANSPORTS 141637 Montant initial 863,77 € Émise le [DATE] Site 20 Avoir…" at bounding box center [530, 301] width 949 height 524
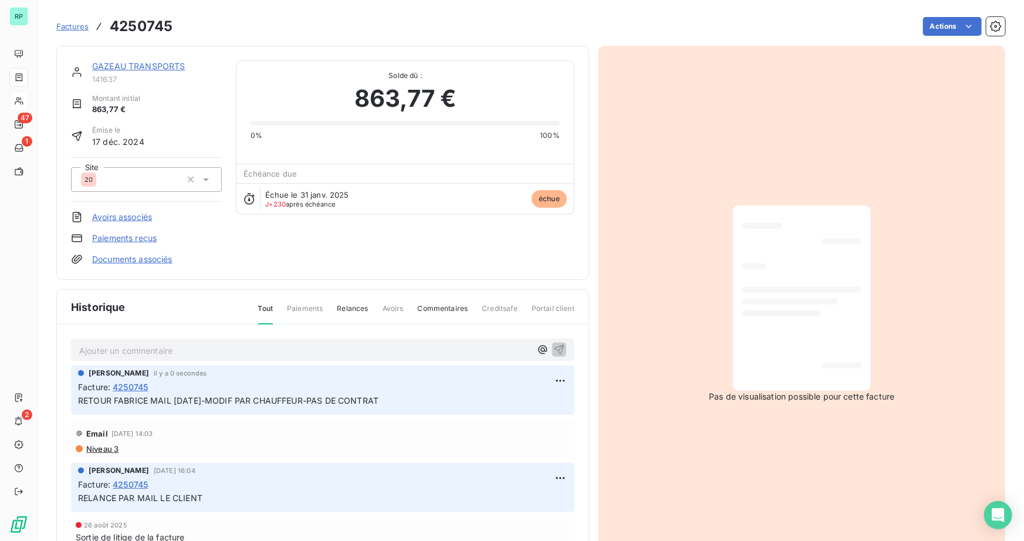
click at [149, 66] on link "GAZEAU TRANSPORTS" at bounding box center [138, 66] width 93 height 10
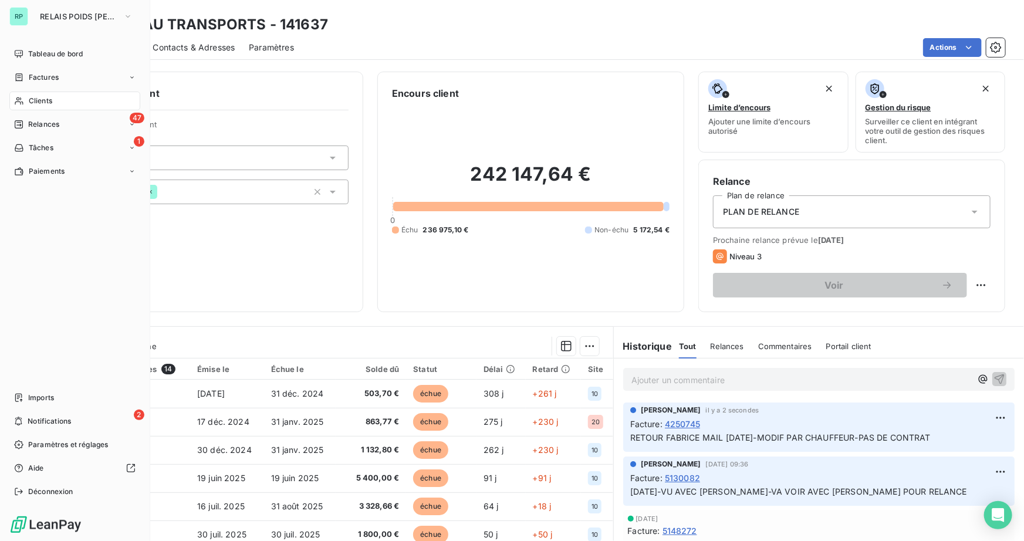
click at [36, 100] on span "Clients" at bounding box center [40, 101] width 23 height 11
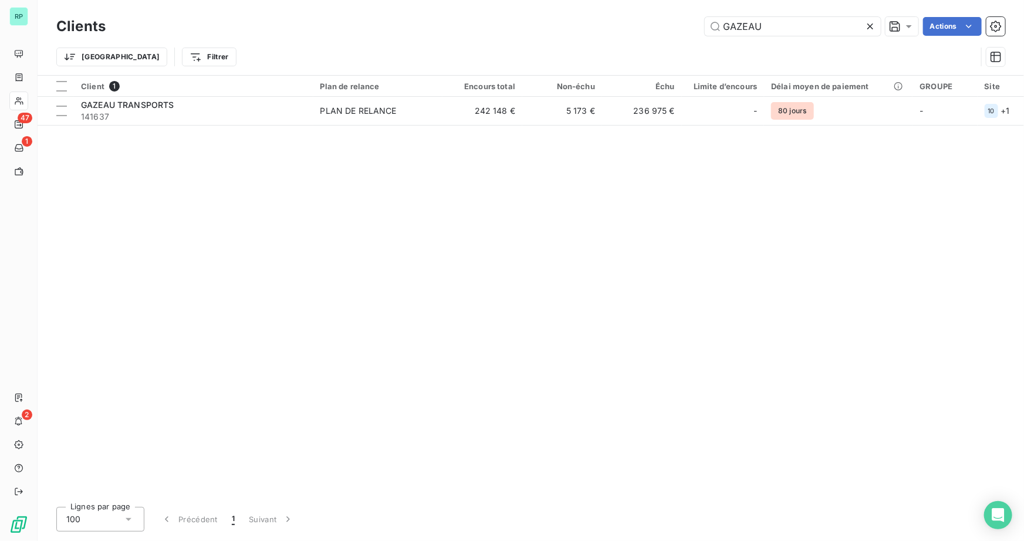
drag, startPoint x: 769, startPoint y: 28, endPoint x: 382, endPoint y: 47, distance: 387.4
click at [364, 46] on div "Clients GAZEAU Actions Trier Filtrer" at bounding box center [530, 44] width 949 height 61
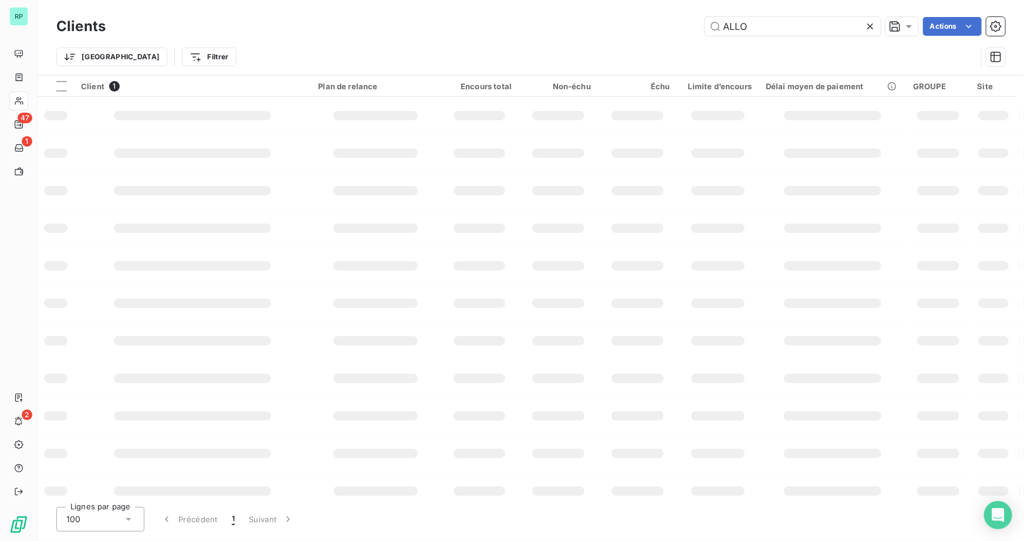
type input "ALLO"
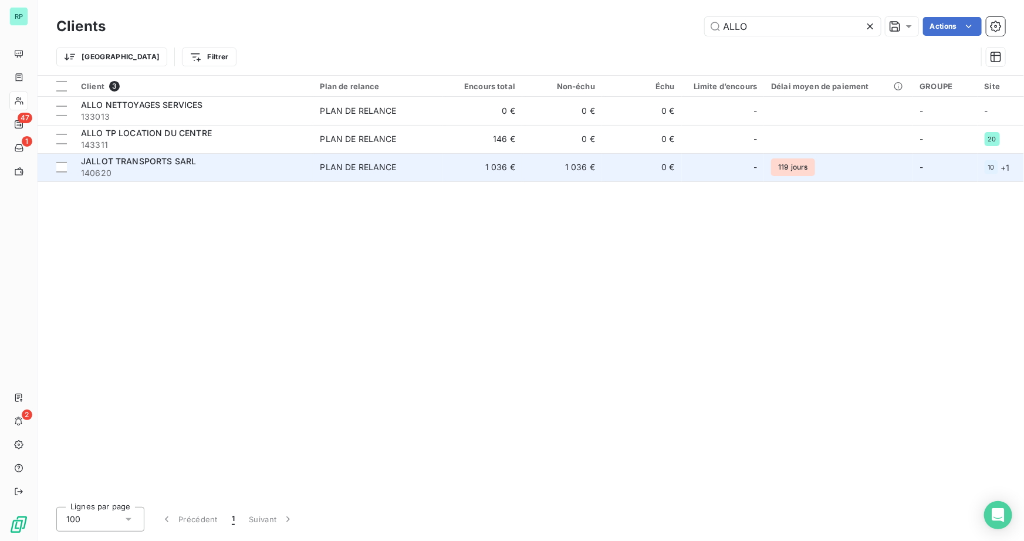
click at [161, 160] on span "JALLOT TRANSPORTS SARL" at bounding box center [138, 161] width 115 height 10
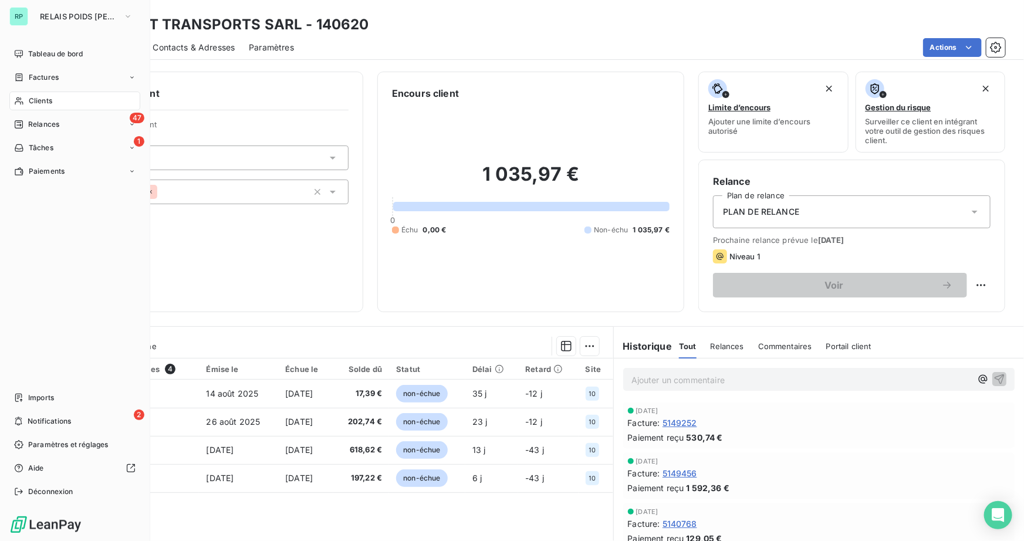
click at [46, 102] on span "Clients" at bounding box center [40, 101] width 23 height 11
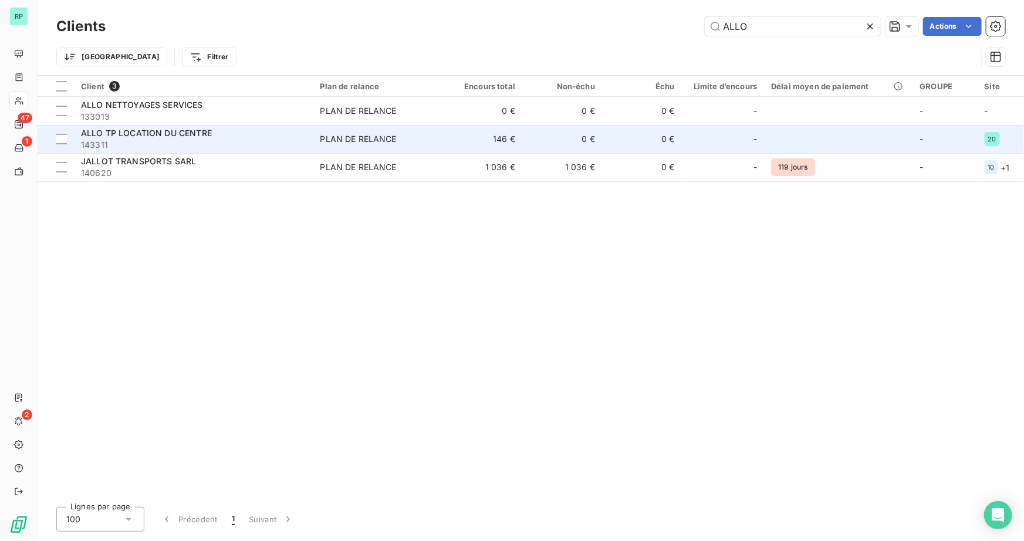
click at [123, 140] on span "143311" at bounding box center [193, 145] width 225 height 12
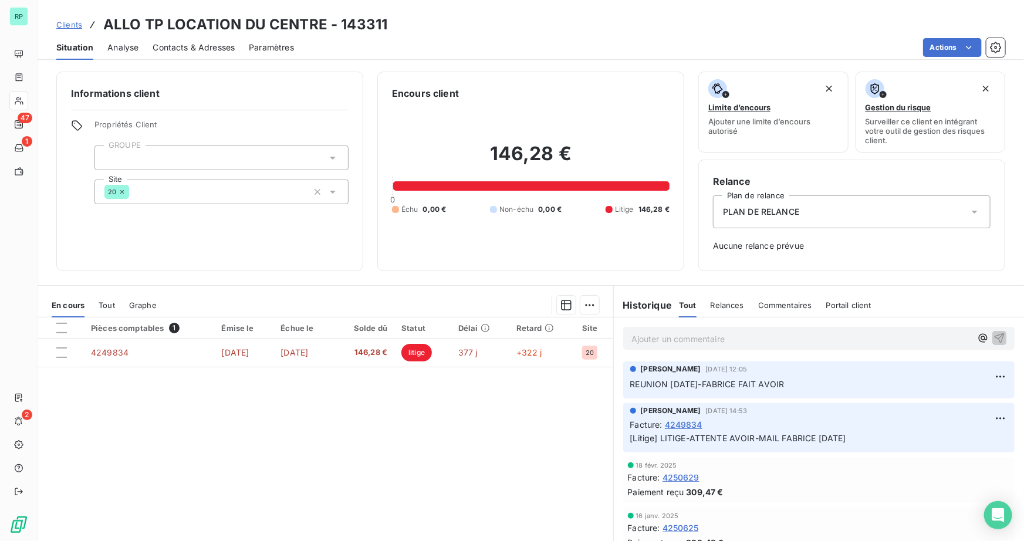
click at [678, 341] on p "Ajouter un commentaire ﻿" at bounding box center [802, 339] width 340 height 15
drag, startPoint x: 761, startPoint y: 334, endPoint x: 1194, endPoint y: 339, distance: 432.1
click at [1024, 339] on html "RP 47 1 2 Clients ALLO TP LOCATION DU CENTRE - 143311 Situation Analyse Contact…" at bounding box center [512, 270] width 1024 height 541
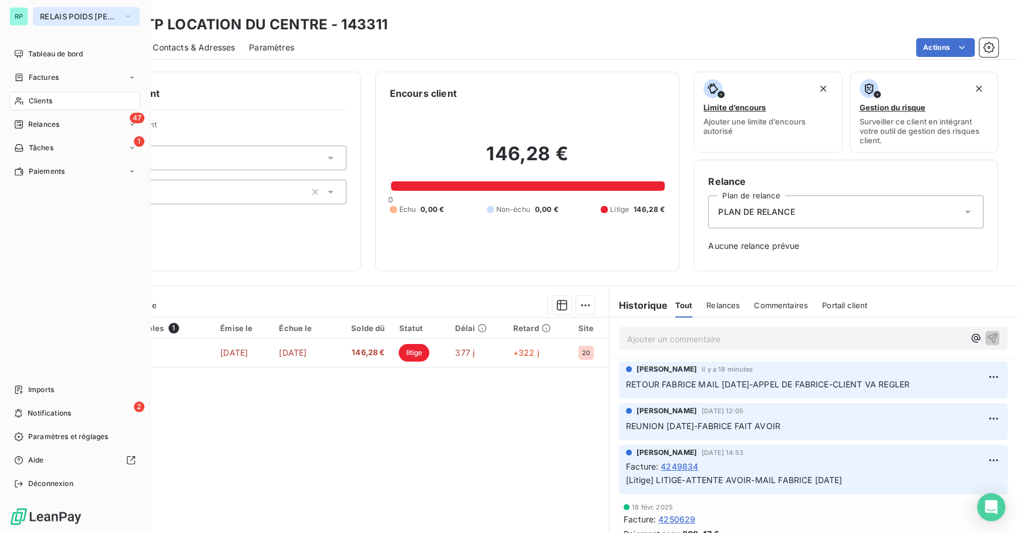
click at [89, 17] on span "RELAIS POIDS [PERSON_NAME]" at bounding box center [79, 16] width 79 height 9
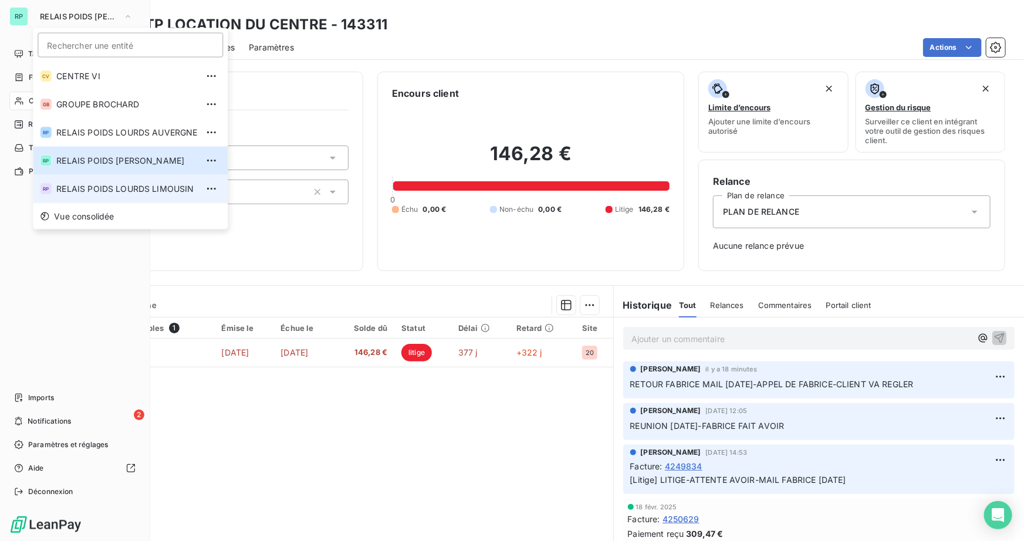
click at [143, 187] on span "RELAIS POIDS LOURDS LIMOUSIN" at bounding box center [126, 189] width 141 height 12
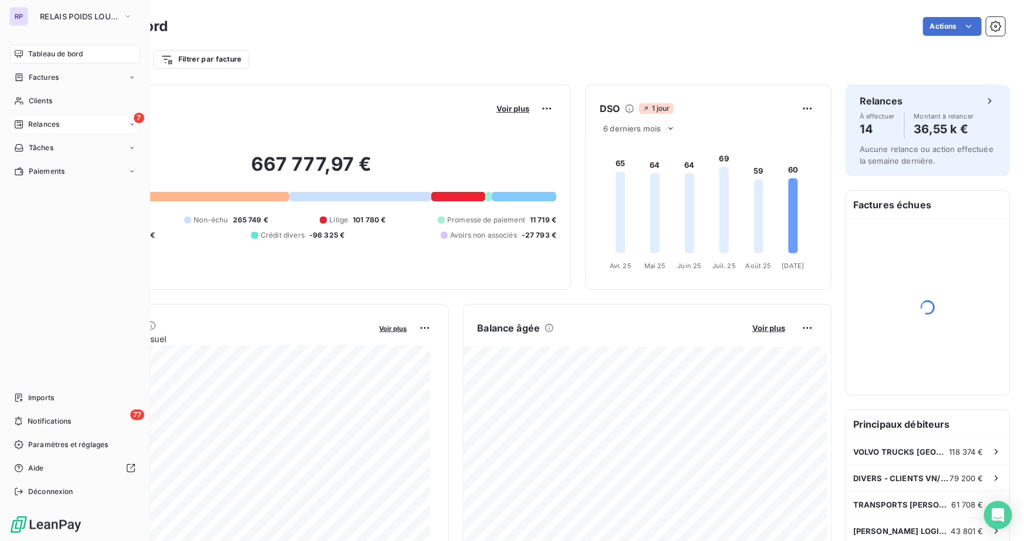
click at [77, 122] on div "7 Relances" at bounding box center [74, 124] width 131 height 19
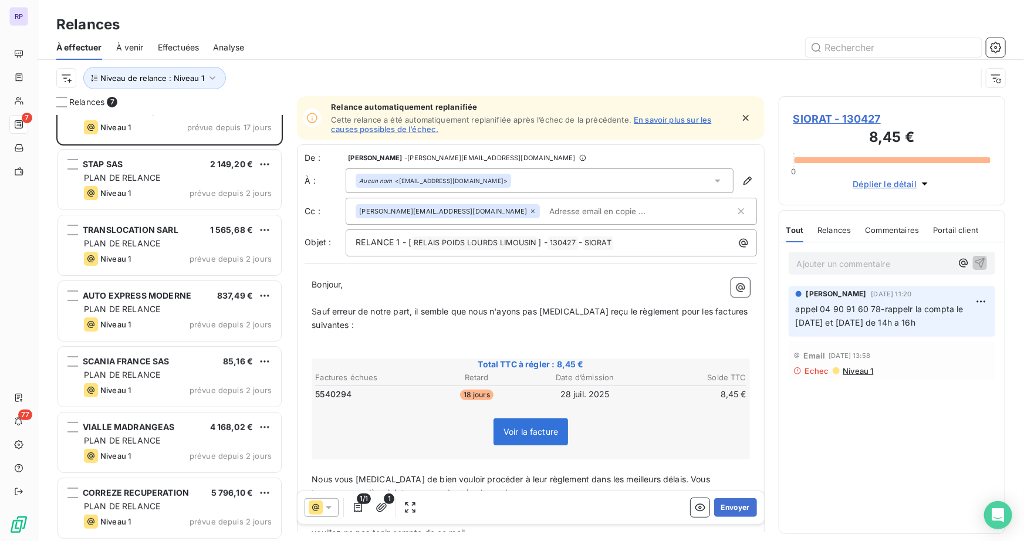
scroll to position [34, 0]
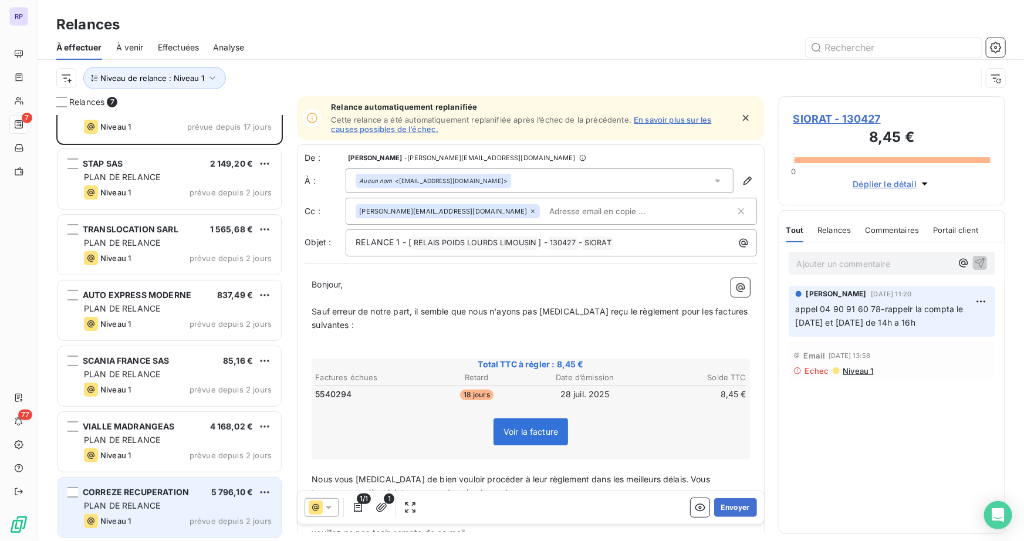
click at [120, 505] on span "PLAN DE RELANCE" at bounding box center [122, 506] width 76 height 10
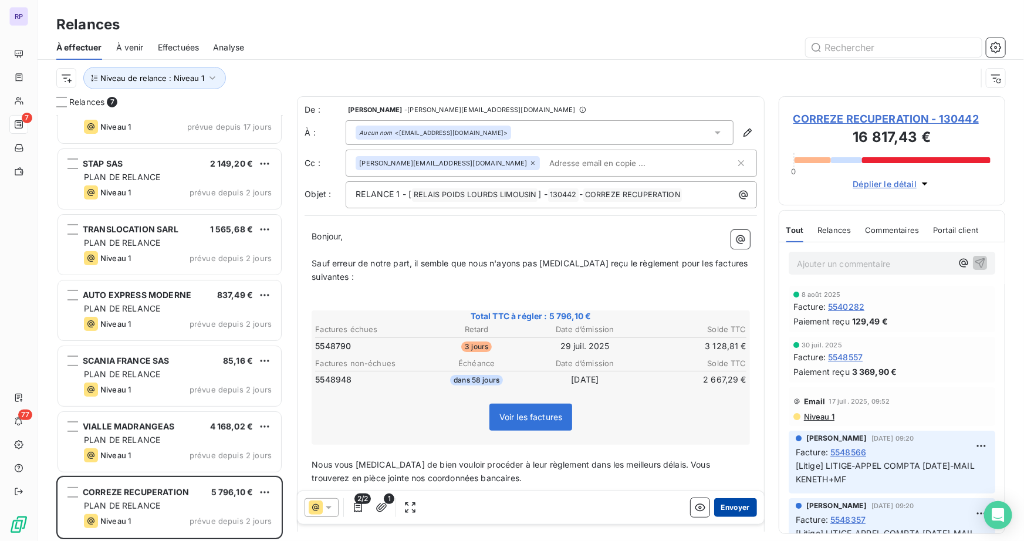
click at [740, 505] on button "Envoyer" at bounding box center [736, 507] width 43 height 19
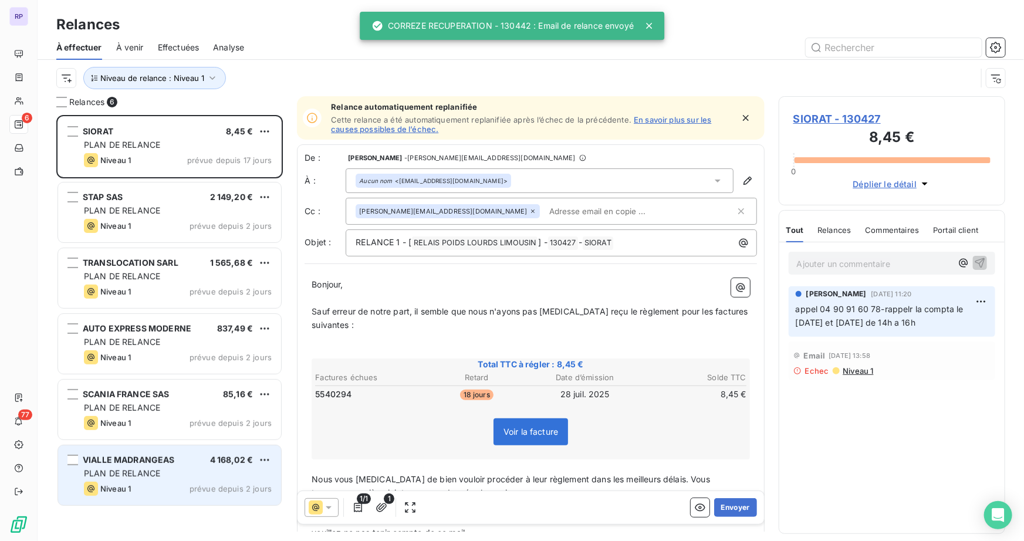
click at [156, 466] on div "VIALLE MADRANGEAS" at bounding box center [129, 460] width 92 height 12
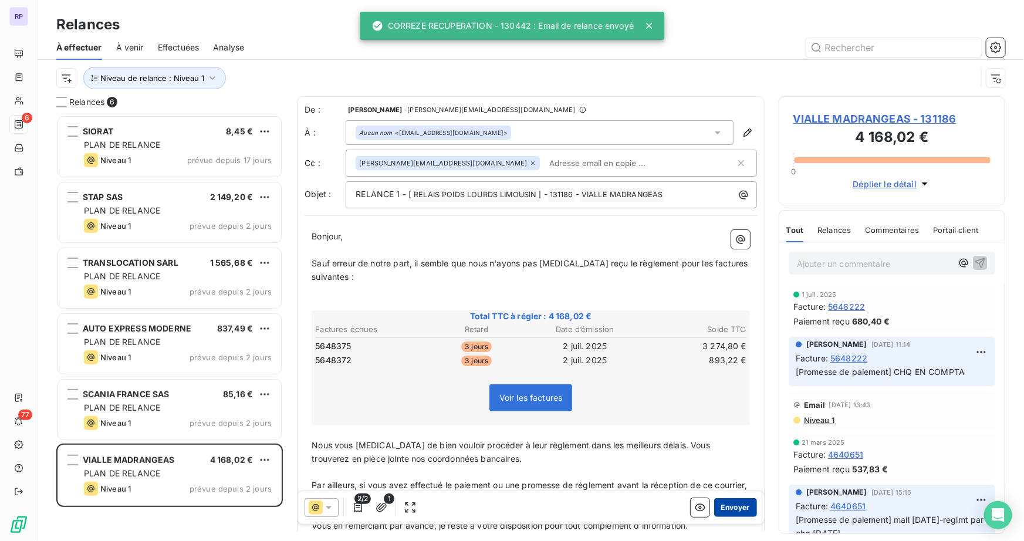
click at [723, 503] on button "Envoyer" at bounding box center [736, 507] width 43 height 19
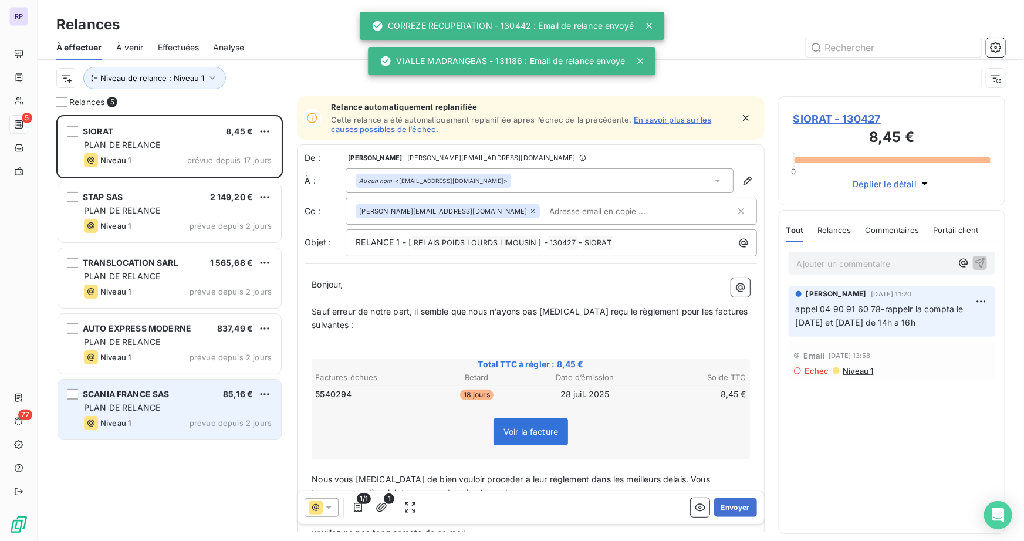
click at [174, 400] on div "SCANIA FRANCE SAS 85,16 € PLAN DE RELANCE Niveau 1 prévue depuis 2 jours" at bounding box center [169, 410] width 223 height 60
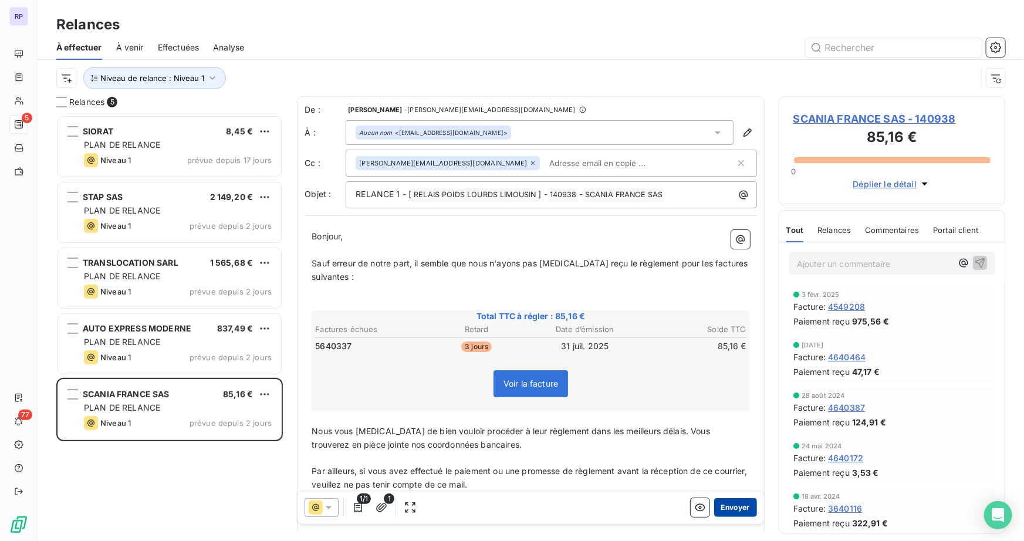
click at [736, 505] on button "Envoyer" at bounding box center [736, 507] width 43 height 19
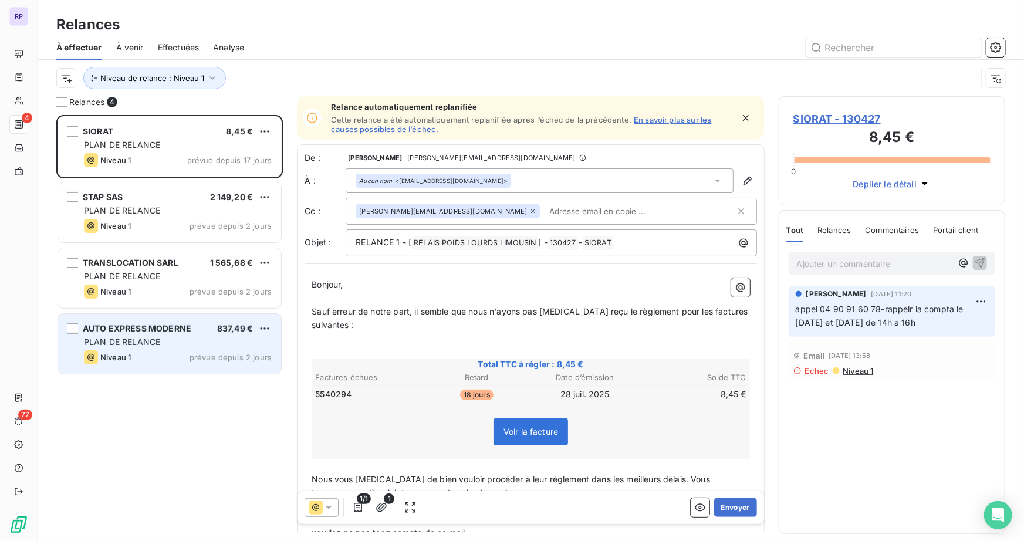
click at [135, 351] on div "Niveau 1 prévue depuis 2 jours" at bounding box center [178, 358] width 188 height 14
click at [160, 343] on div "PLAN DE RELANCE" at bounding box center [178, 342] width 188 height 12
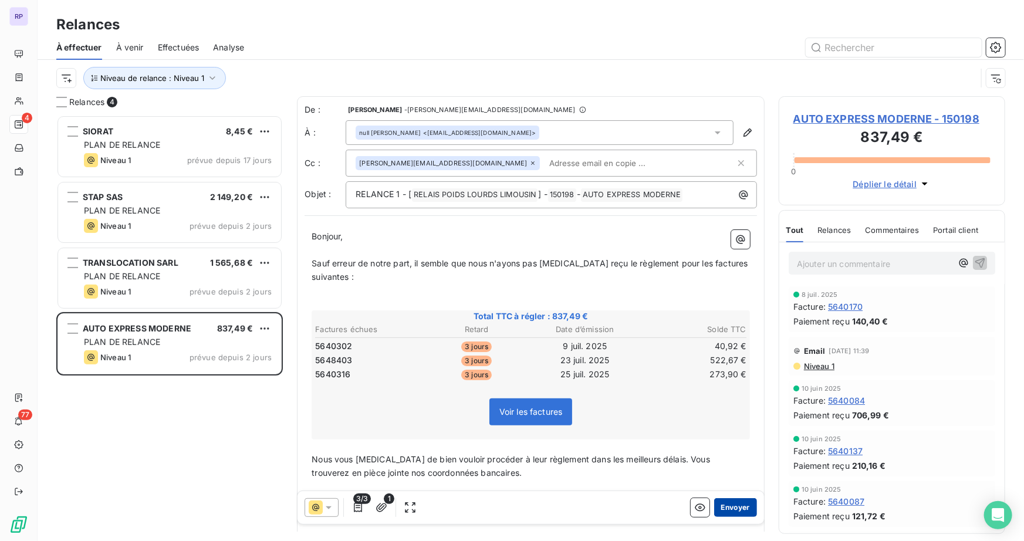
click at [739, 504] on button "Envoyer" at bounding box center [736, 507] width 43 height 19
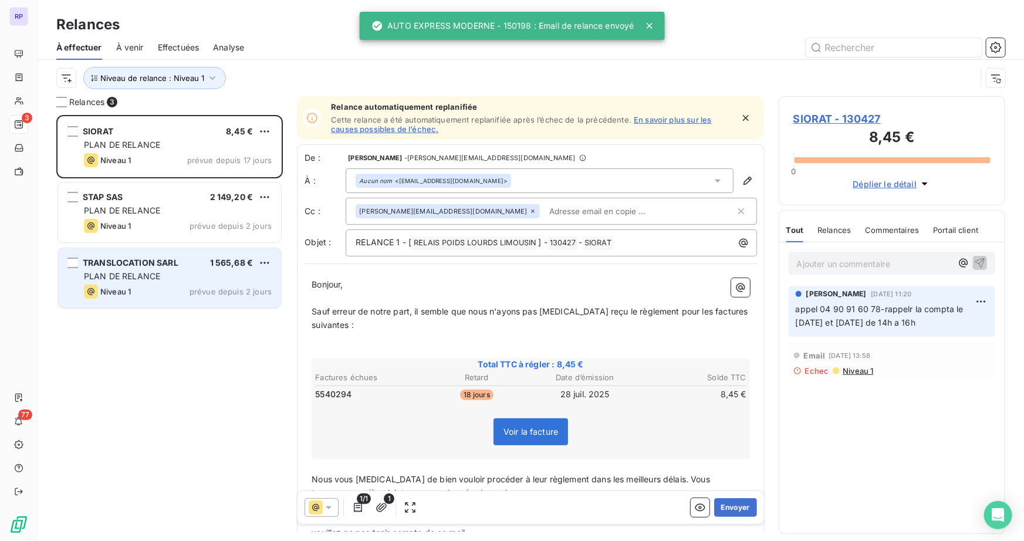
click at [159, 281] on span "PLAN DE RELANCE" at bounding box center [122, 276] width 76 height 10
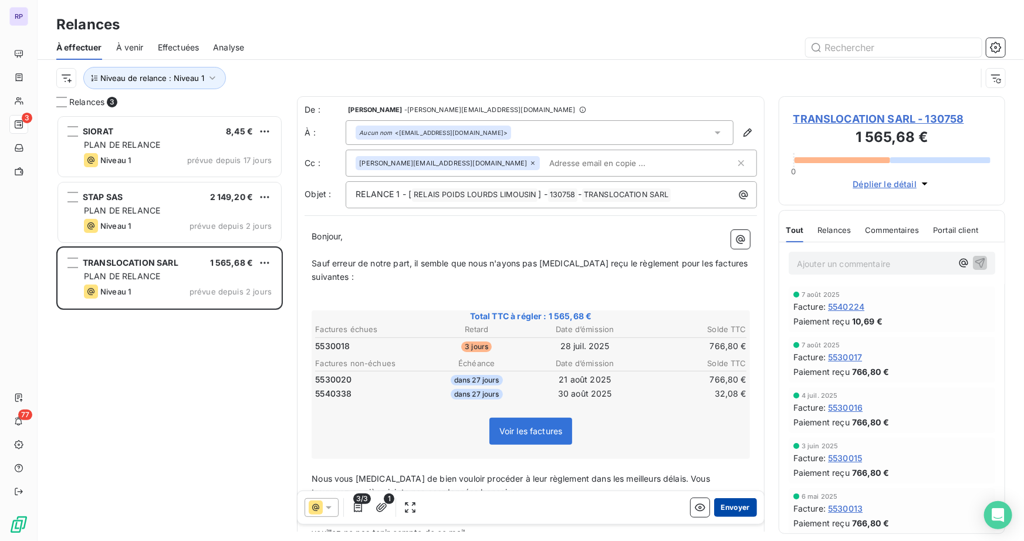
click at [733, 507] on button "Envoyer" at bounding box center [736, 507] width 43 height 19
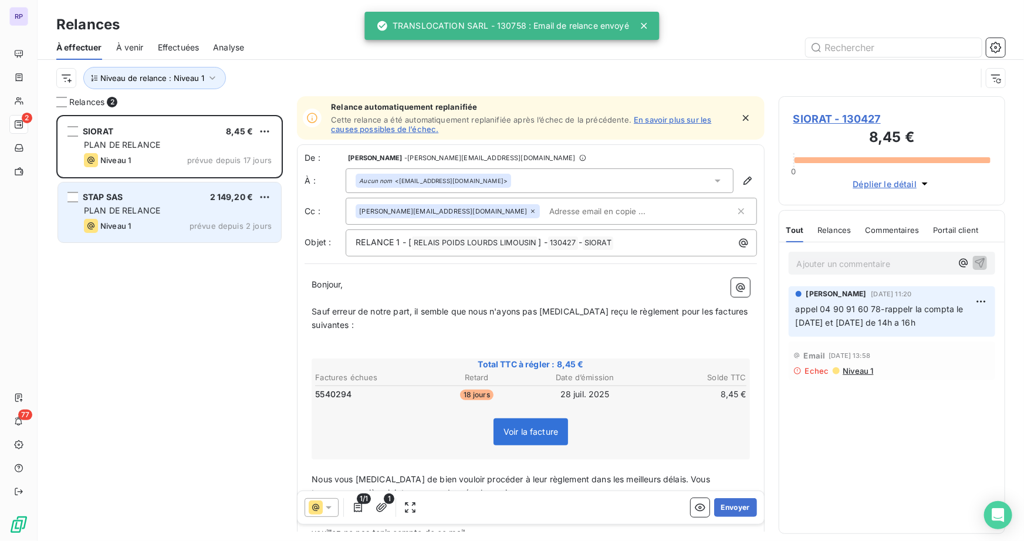
click at [122, 213] on span "PLAN DE RELANCE" at bounding box center [122, 210] width 76 height 10
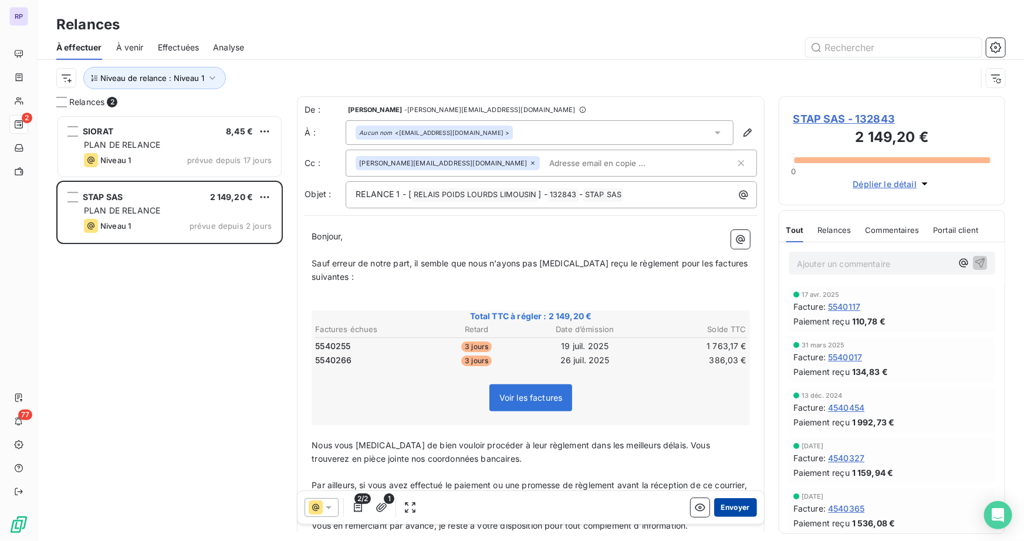
click at [727, 508] on button "Envoyer" at bounding box center [736, 507] width 43 height 19
click at [742, 129] on icon "button" at bounding box center [748, 133] width 12 height 12
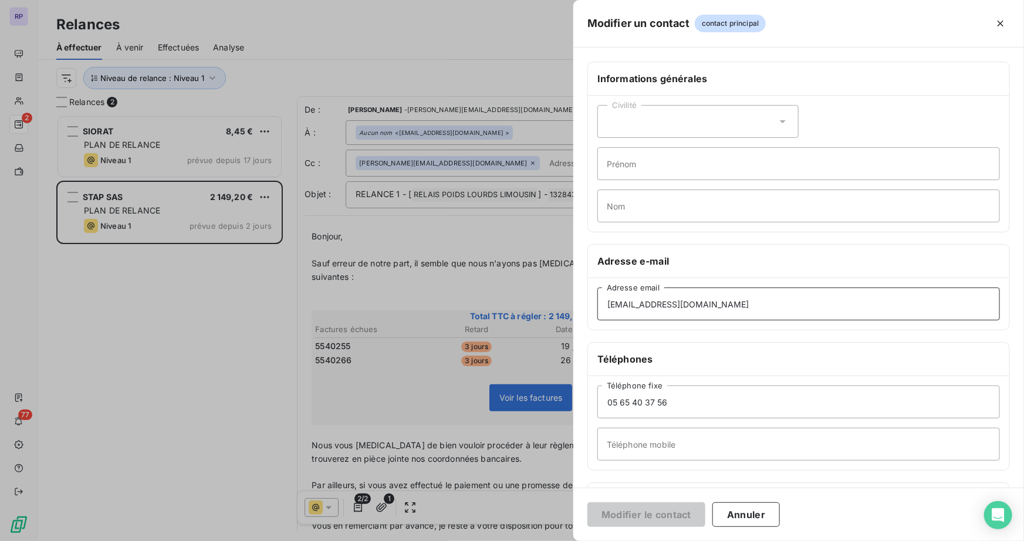
click at [728, 306] on input "[EMAIL_ADDRESS][DOMAIN_NAME]" at bounding box center [799, 304] width 403 height 33
type input "[EMAIL_ADDRESS][DOMAIN_NAME]"
click at [681, 510] on button "Modifier le contact" at bounding box center [647, 515] width 118 height 25
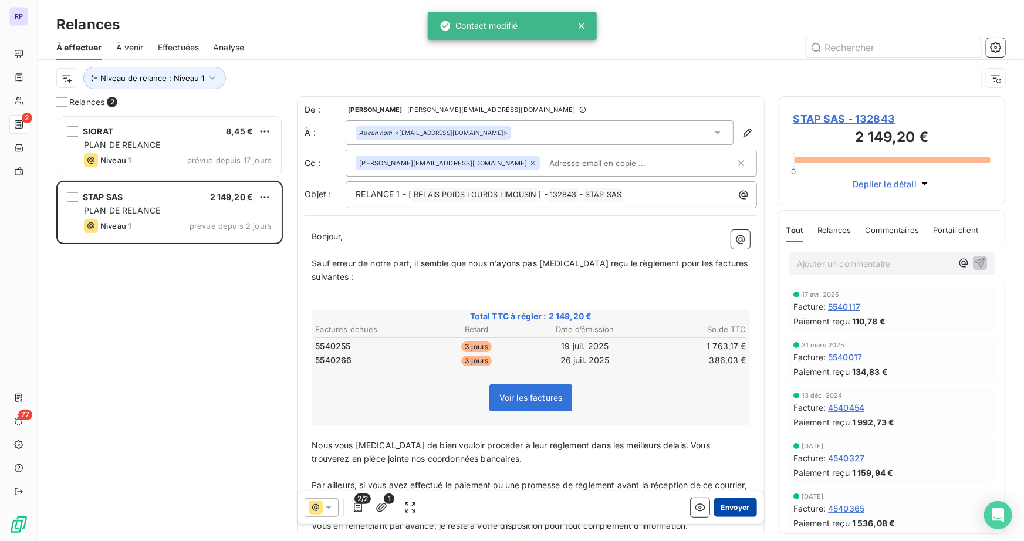
click at [722, 504] on button "Envoyer" at bounding box center [736, 507] width 43 height 19
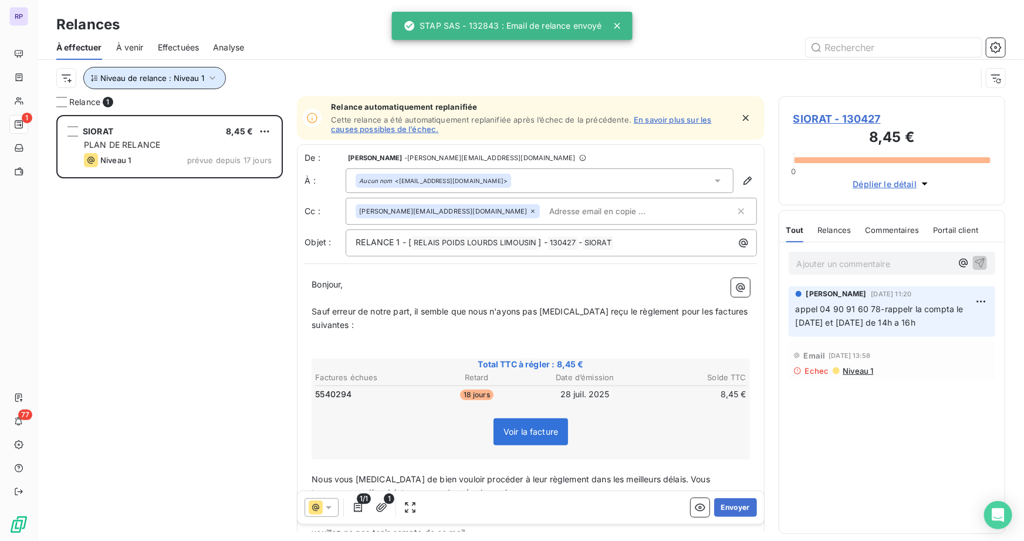
click at [193, 73] on span "Niveau de relance : Niveau 1" at bounding box center [152, 77] width 104 height 9
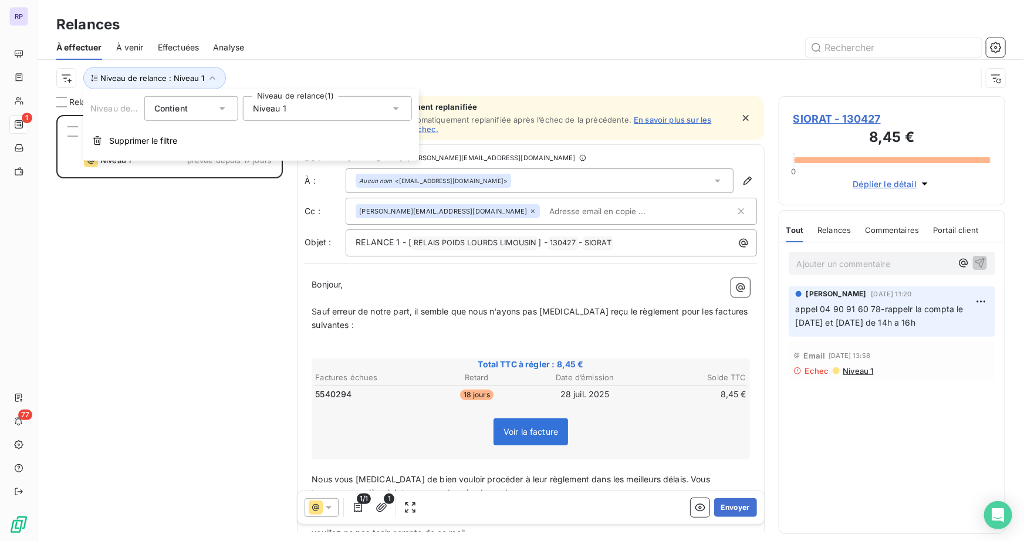
click at [299, 111] on div "Niveau 1" at bounding box center [327, 108] width 169 height 25
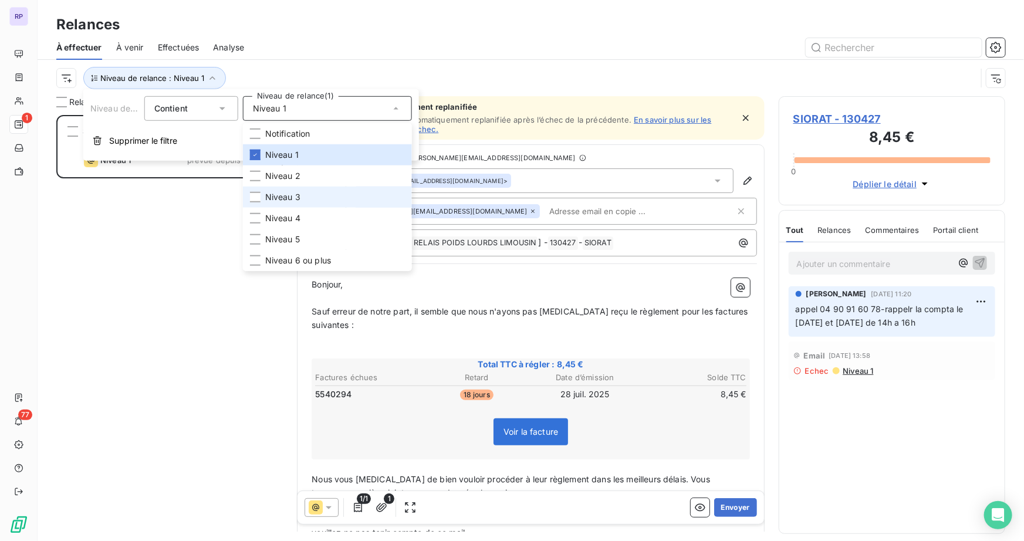
click at [285, 196] on span "Niveau 3" at bounding box center [282, 197] width 35 height 12
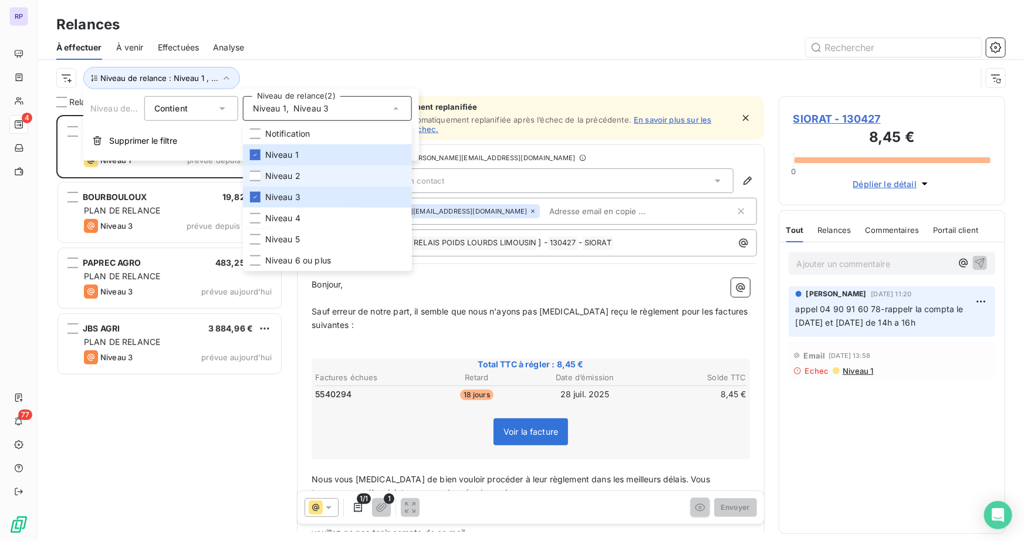
scroll to position [418, 218]
click at [275, 178] on span "Niveau 2" at bounding box center [282, 176] width 35 height 12
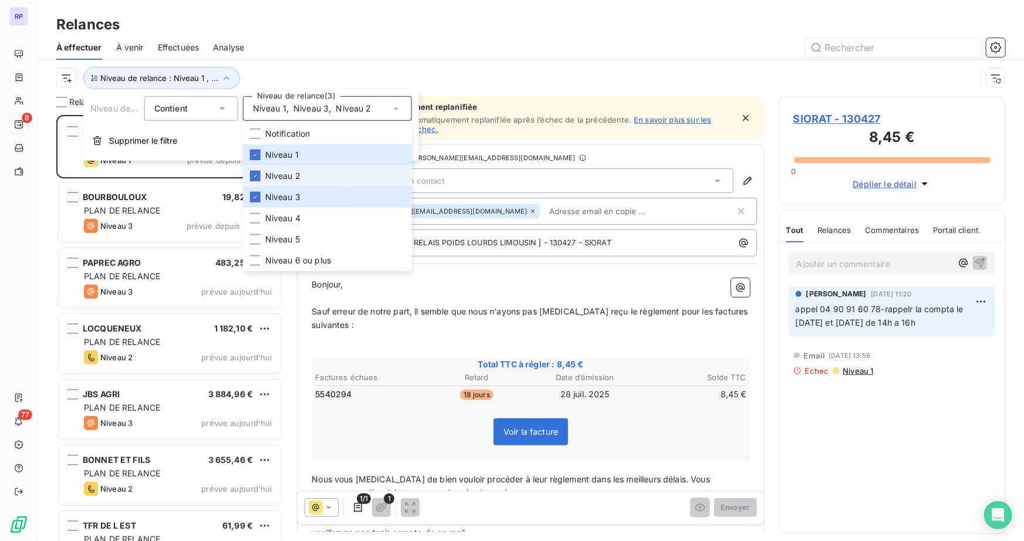
click at [288, 177] on span "Niveau 2" at bounding box center [282, 176] width 35 height 12
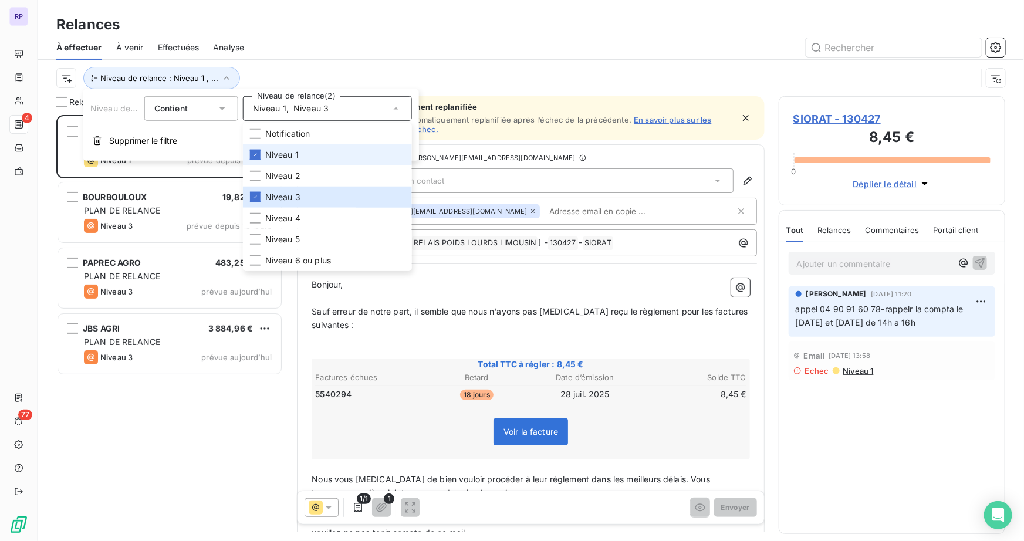
click at [278, 159] on span "Niveau 1" at bounding box center [281, 155] width 33 height 12
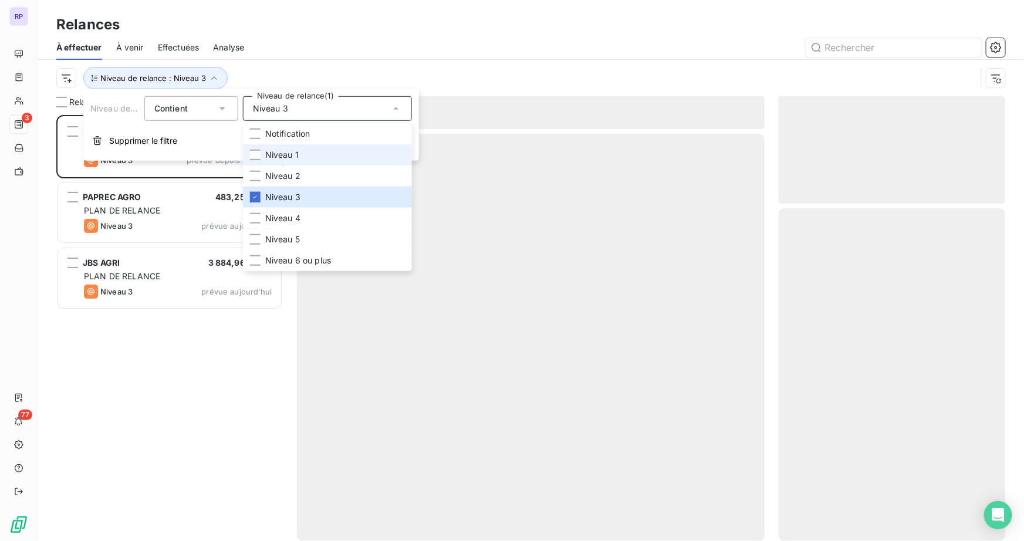
scroll to position [418, 218]
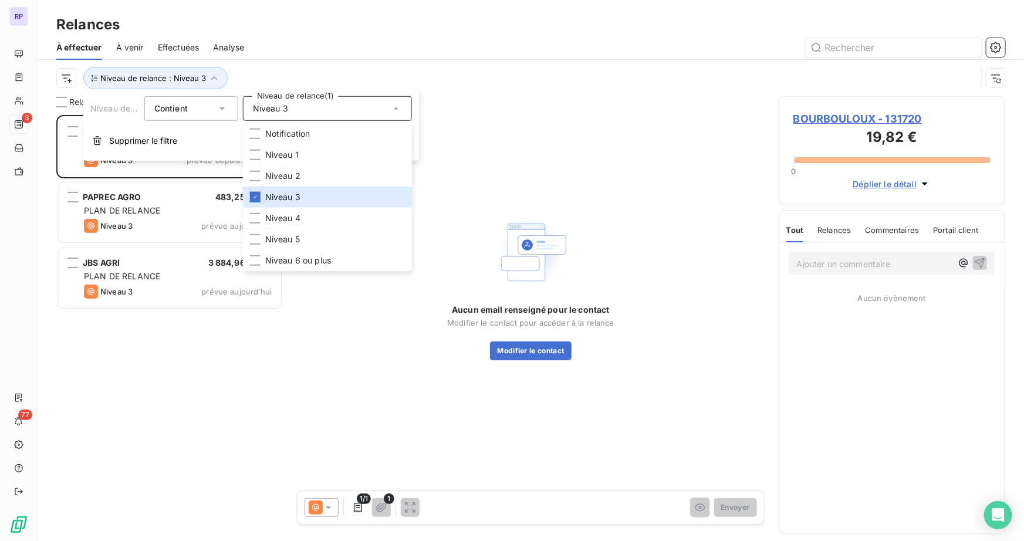
click at [494, 12] on div "Relances À effectuer À venir Effectuées Analyse Niveau de relance : Niveau 3" at bounding box center [531, 48] width 987 height 96
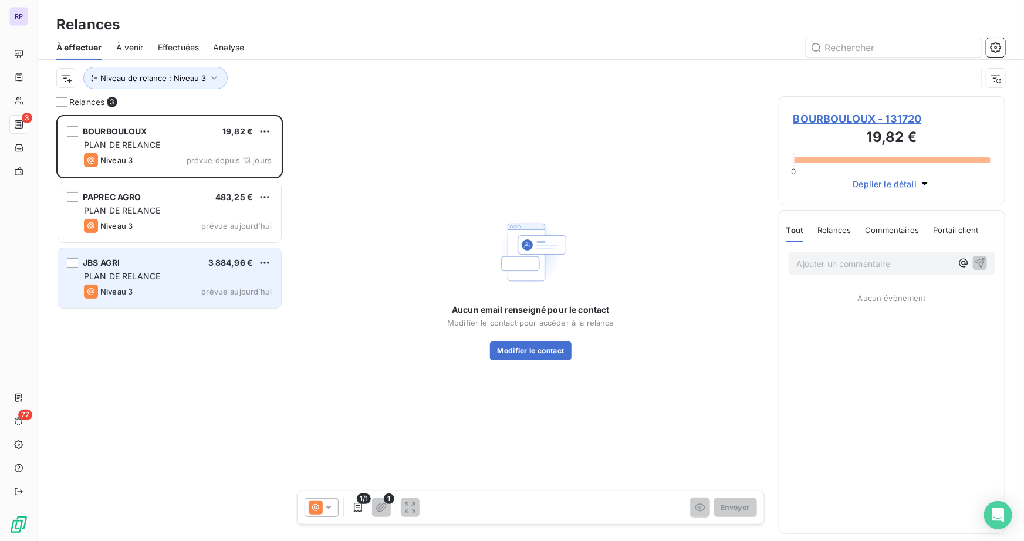
click at [148, 266] on div "JBS AGRI 3 884,96 €" at bounding box center [178, 263] width 188 height 11
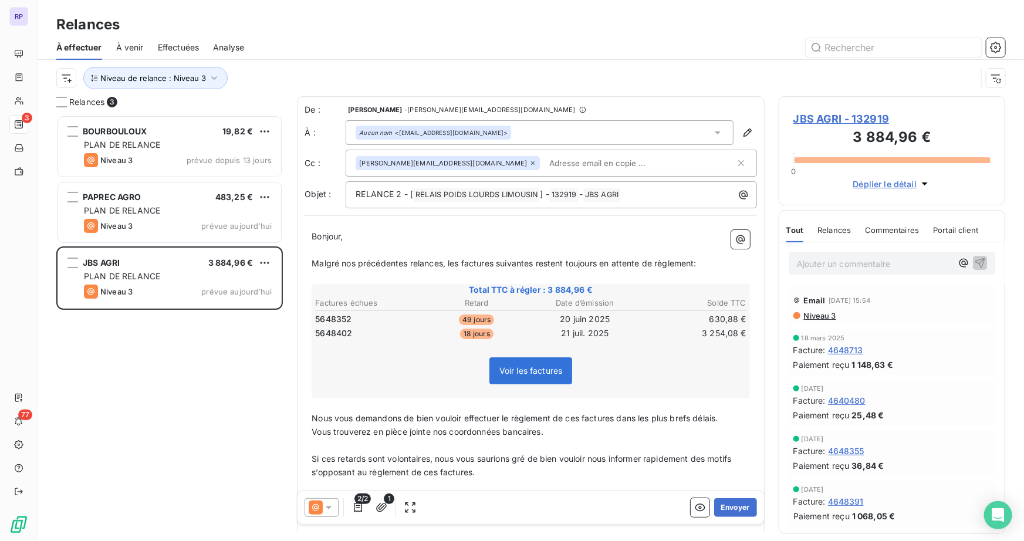
drag, startPoint x: 721, startPoint y: 507, endPoint x: 974, endPoint y: 323, distance: 312.4
click at [1024, 342] on html "RP 3 77 Relances À effectuer À venir Effectuées Analyse Niveau de relance : Niv…" at bounding box center [512, 270] width 1024 height 541
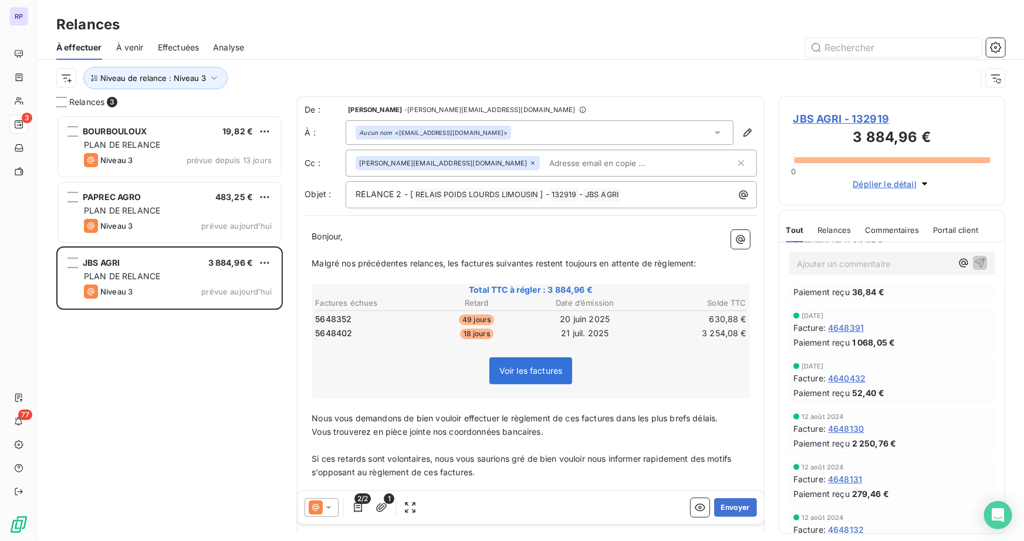
scroll to position [197, 0]
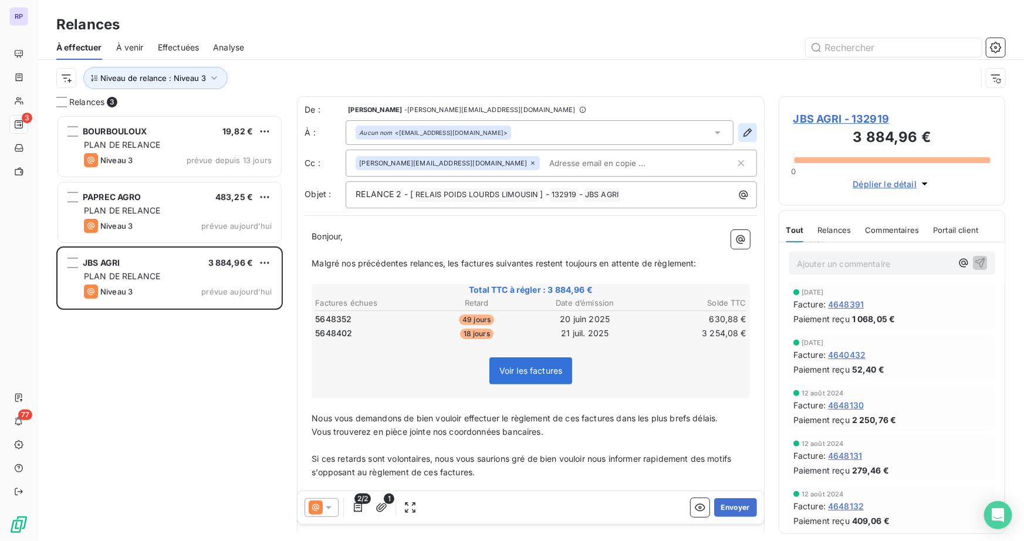
click at [743, 137] on icon "button" at bounding box center [748, 133] width 12 height 12
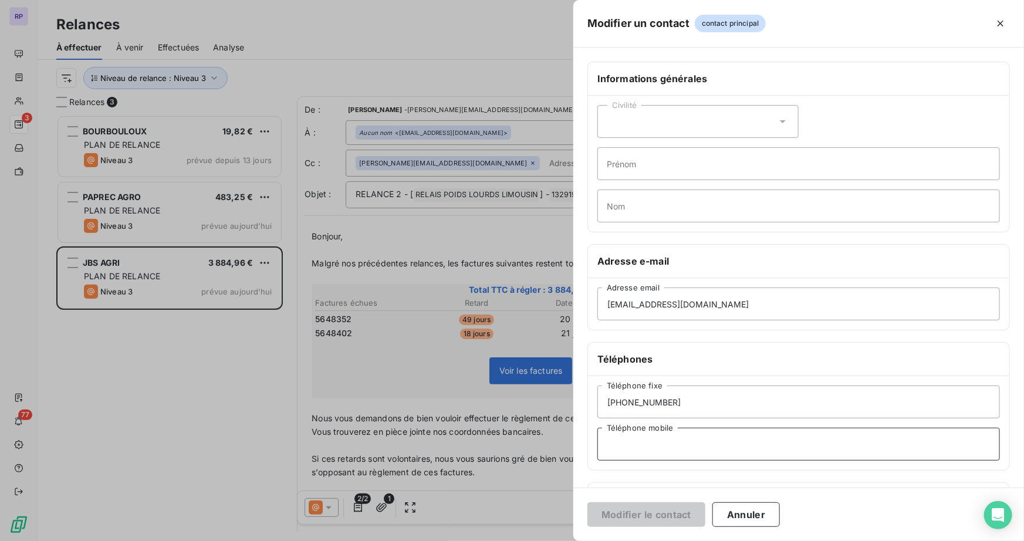
click at [656, 445] on input "Téléphone mobile" at bounding box center [799, 444] width 403 height 33
paste input "06 72 71 84 00"
type input "06 72 71 84 00"
click at [656, 519] on button "Modifier le contact" at bounding box center [647, 515] width 118 height 25
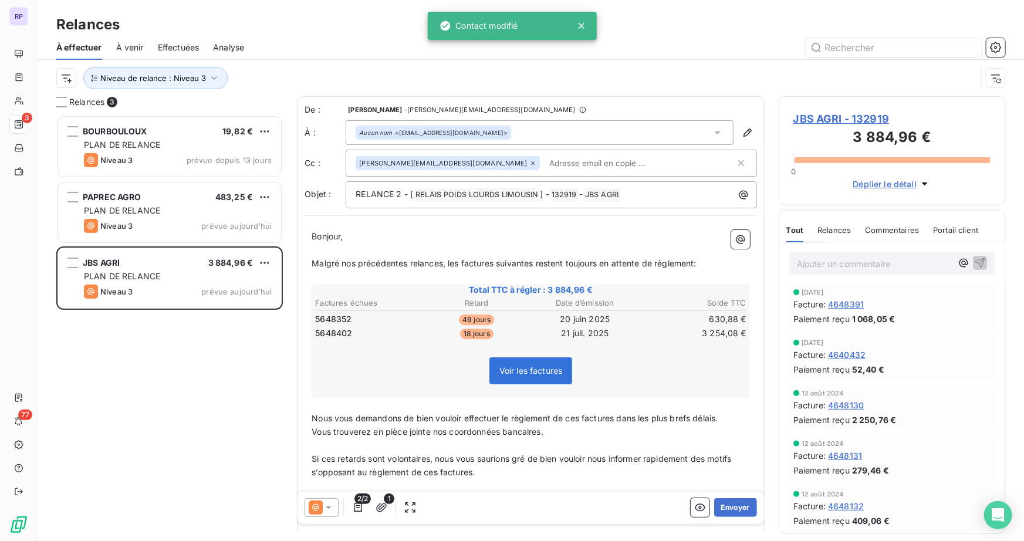
click at [839, 267] on p "Ajouter un commentaire ﻿" at bounding box center [874, 264] width 155 height 15
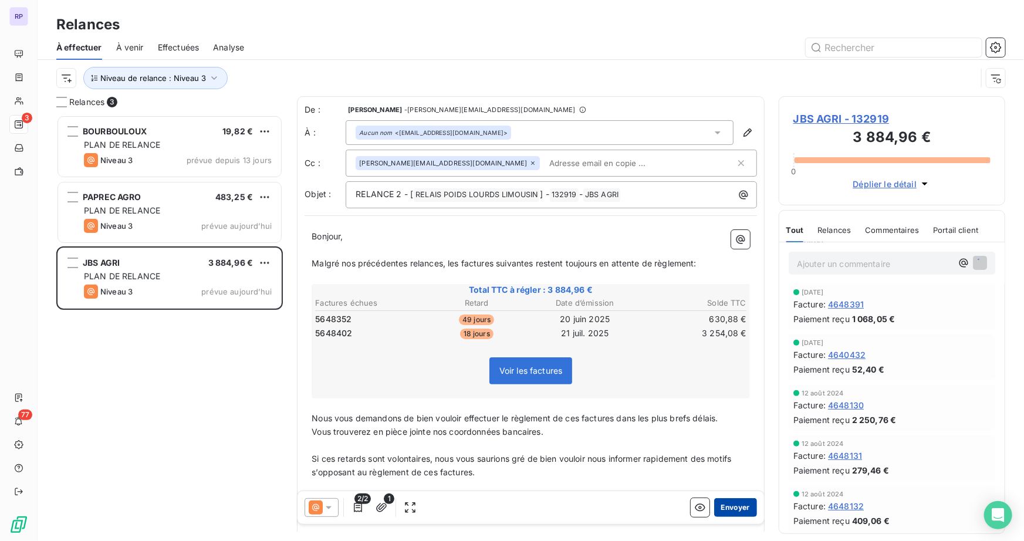
click at [725, 504] on button "Envoyer" at bounding box center [736, 507] width 43 height 19
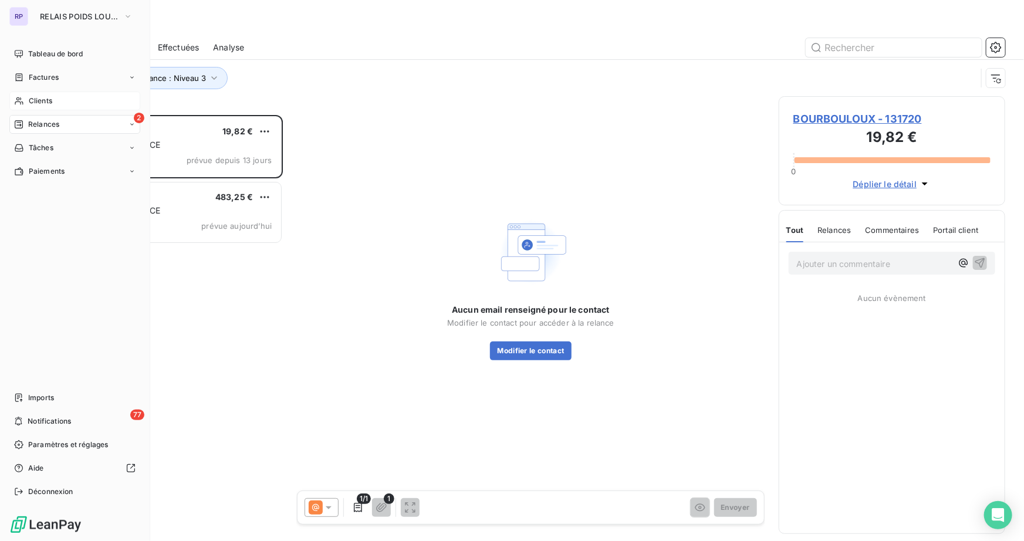
click at [32, 97] on span "Clients" at bounding box center [40, 101] width 23 height 11
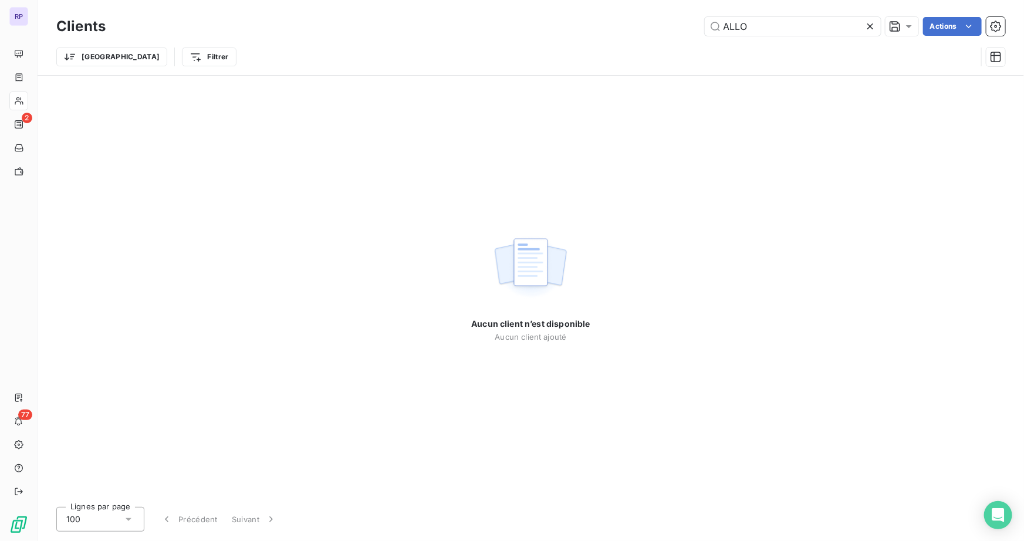
drag, startPoint x: 786, startPoint y: 28, endPoint x: 674, endPoint y: 25, distance: 112.2
click at [674, 25] on div "ALLO Actions" at bounding box center [563, 26] width 886 height 19
drag, startPoint x: 746, startPoint y: 29, endPoint x: 662, endPoint y: 27, distance: 83.4
click at [683, 25] on div "JS Actions" at bounding box center [563, 26] width 886 height 19
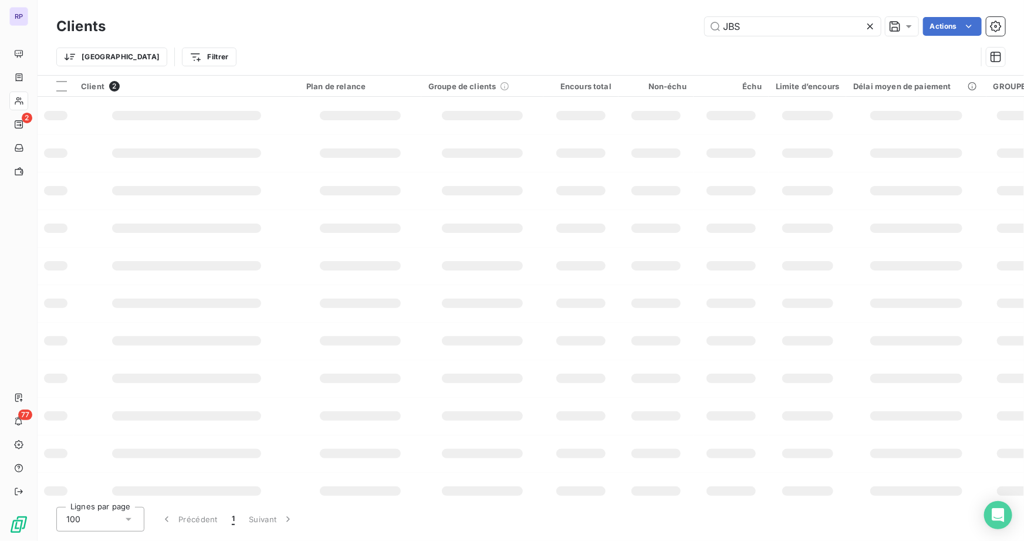
type input "JBS"
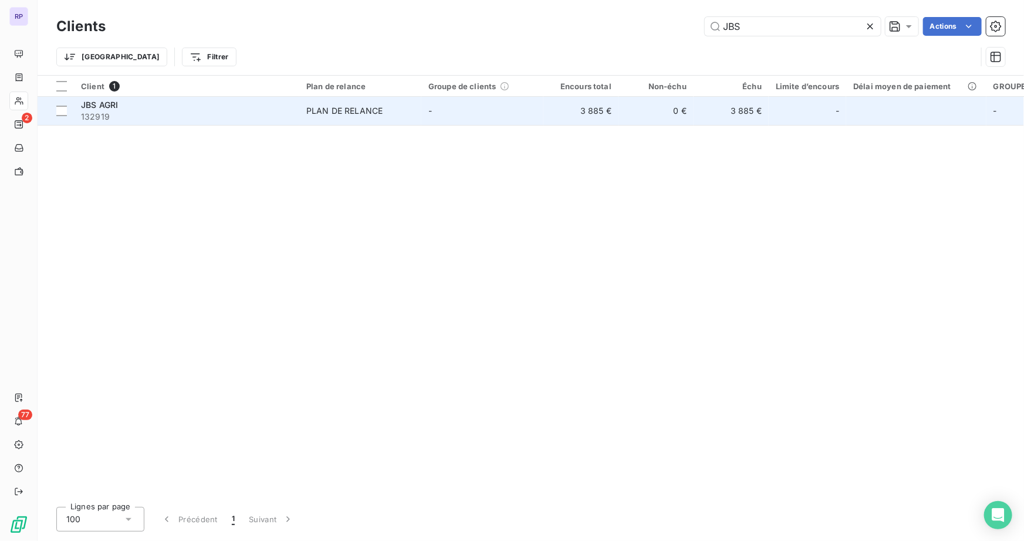
click at [264, 112] on span "132919" at bounding box center [186, 117] width 211 height 12
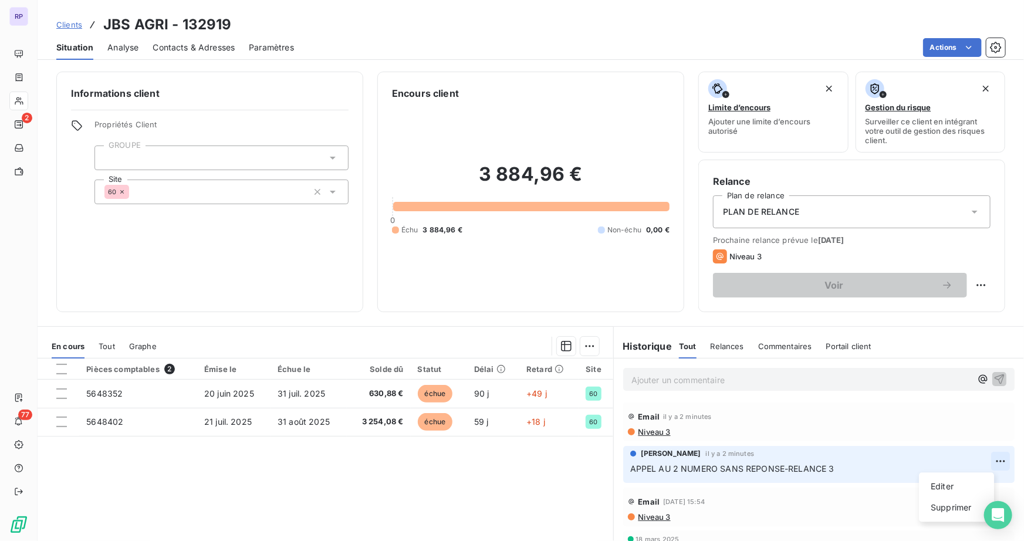
click at [982, 456] on html "RP 2 77 Clients JBS AGRI - 132919 Situation Analyse Contacts & Adresses Paramèt…" at bounding box center [512, 270] width 1024 height 541
click at [932, 487] on div "Editer" at bounding box center [957, 486] width 66 height 19
drag, startPoint x: 840, startPoint y: 474, endPoint x: 653, endPoint y: 478, distance: 186.8
click at [653, 478] on div "[PERSON_NAME] il y a 2 minutes APPEL AU 2 NUMERO SANS REPONSE-RELANCE 3" at bounding box center [820, 464] width 392 height 37
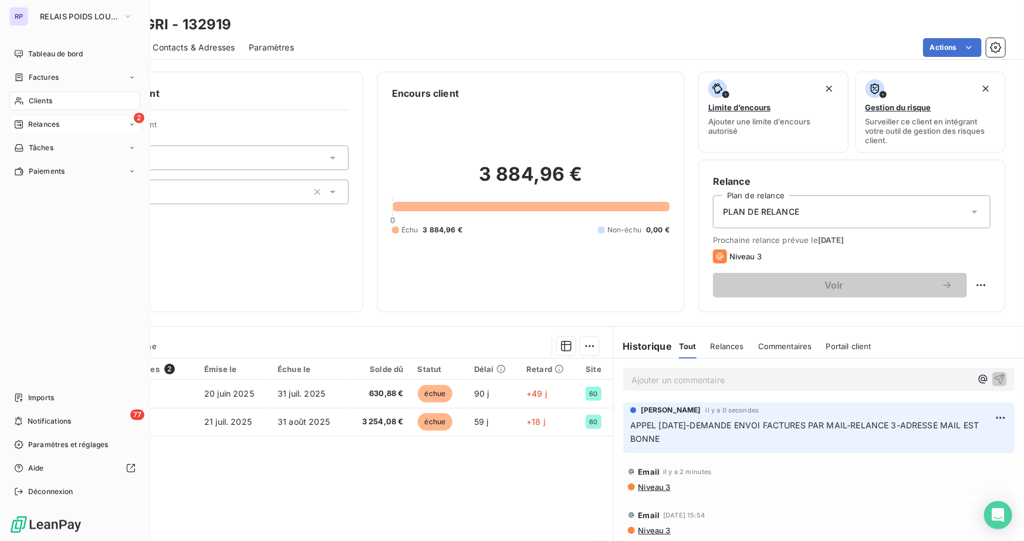
drag, startPoint x: 29, startPoint y: 105, endPoint x: 35, endPoint y: 120, distance: 16.4
click at [35, 120] on nav "Tableau de bord Factures Clients 2 Relances Tâches Paiements" at bounding box center [74, 113] width 131 height 136
click at [35, 123] on span "Relances" at bounding box center [43, 124] width 31 height 11
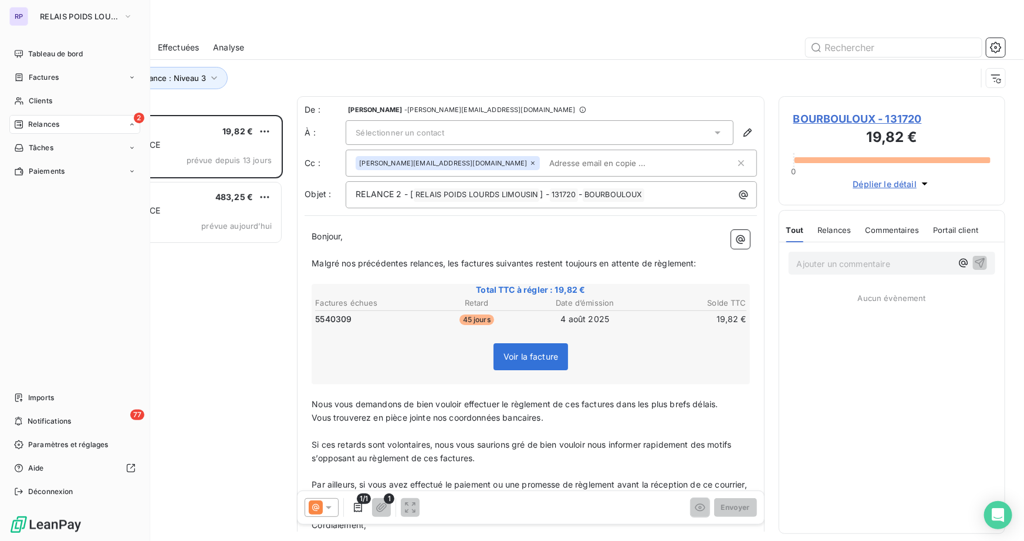
scroll to position [418, 218]
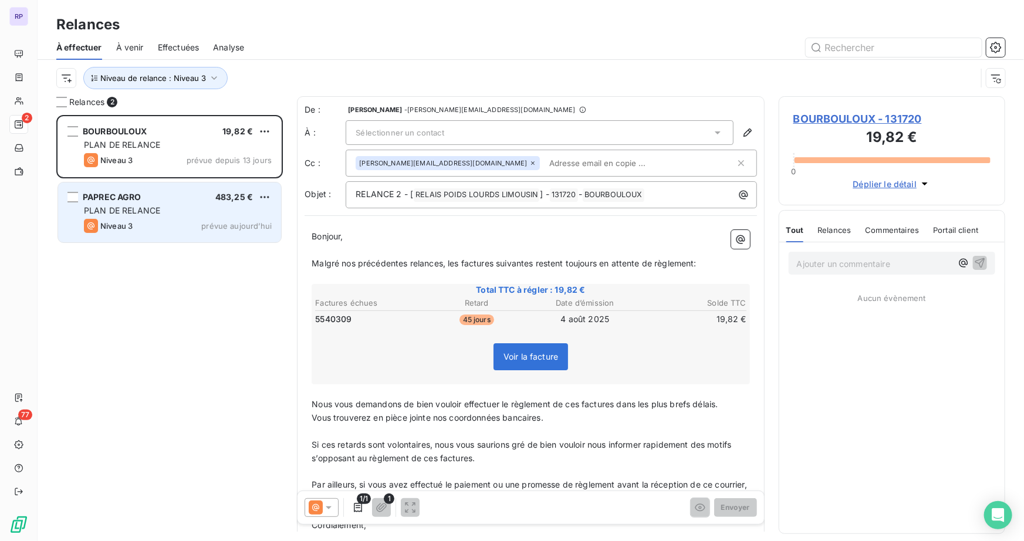
click at [161, 208] on div "PLAN DE RELANCE" at bounding box center [178, 211] width 188 height 12
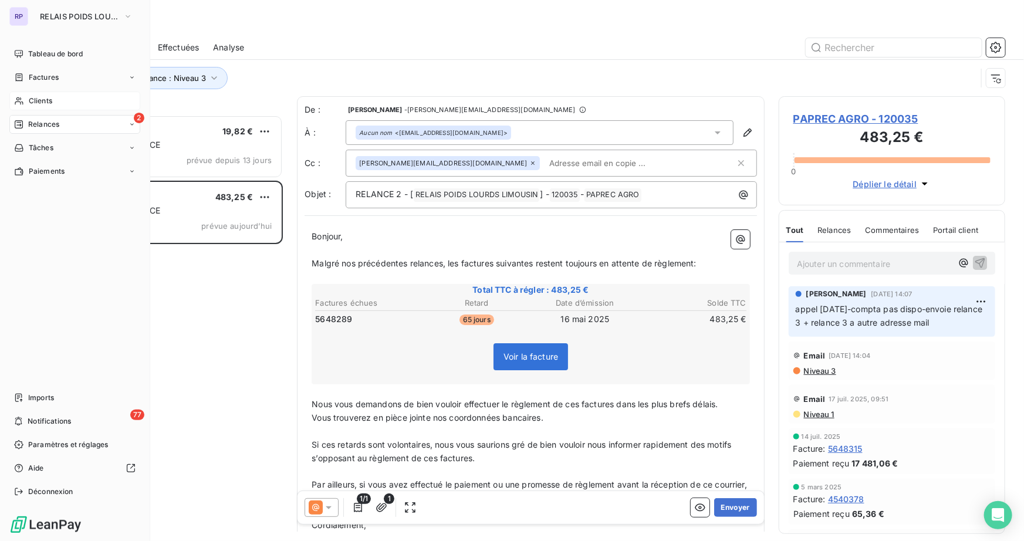
click at [37, 104] on span "Clients" at bounding box center [40, 101] width 23 height 11
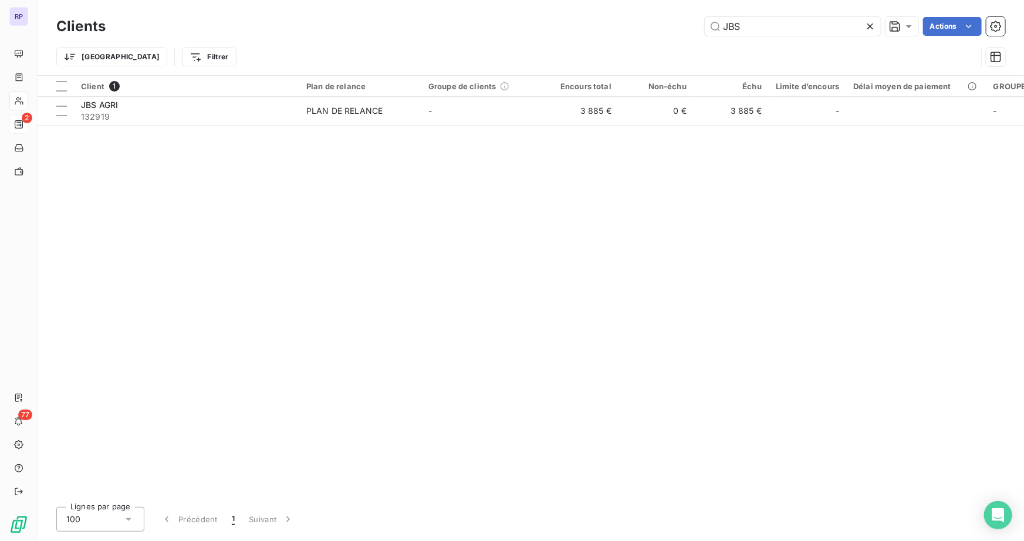
drag, startPoint x: 747, startPoint y: 25, endPoint x: 608, endPoint y: 34, distance: 138.9
click at [614, 34] on div "JBS Actions" at bounding box center [563, 26] width 886 height 19
type input "130477"
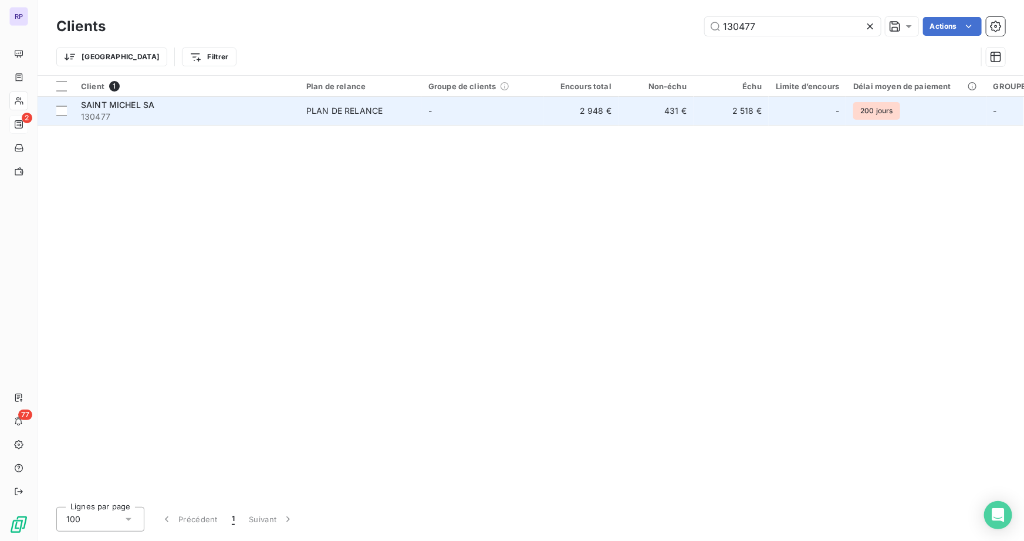
click at [104, 106] on span "SAINT MICHEL SA" at bounding box center [117, 105] width 73 height 10
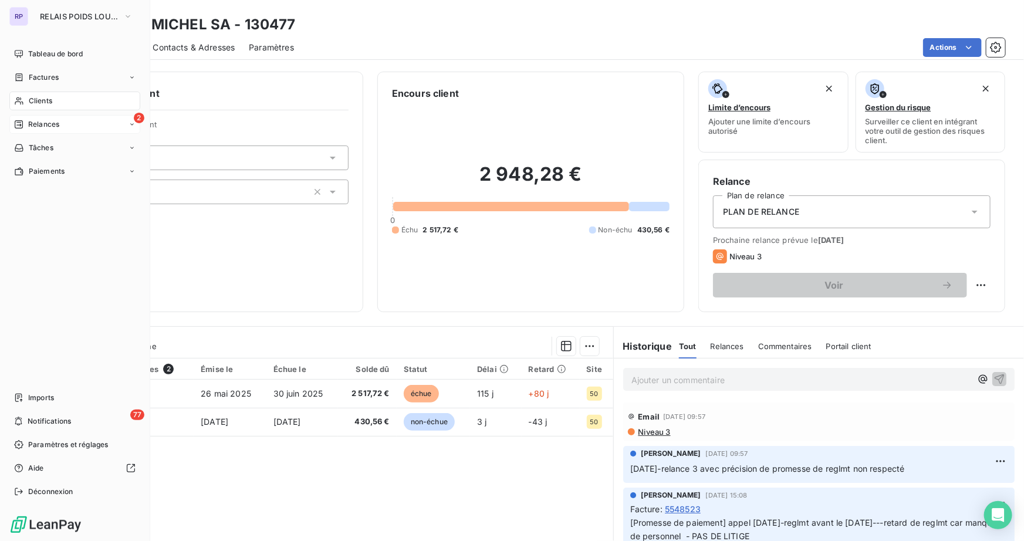
click at [55, 100] on div "Clients" at bounding box center [74, 101] width 131 height 19
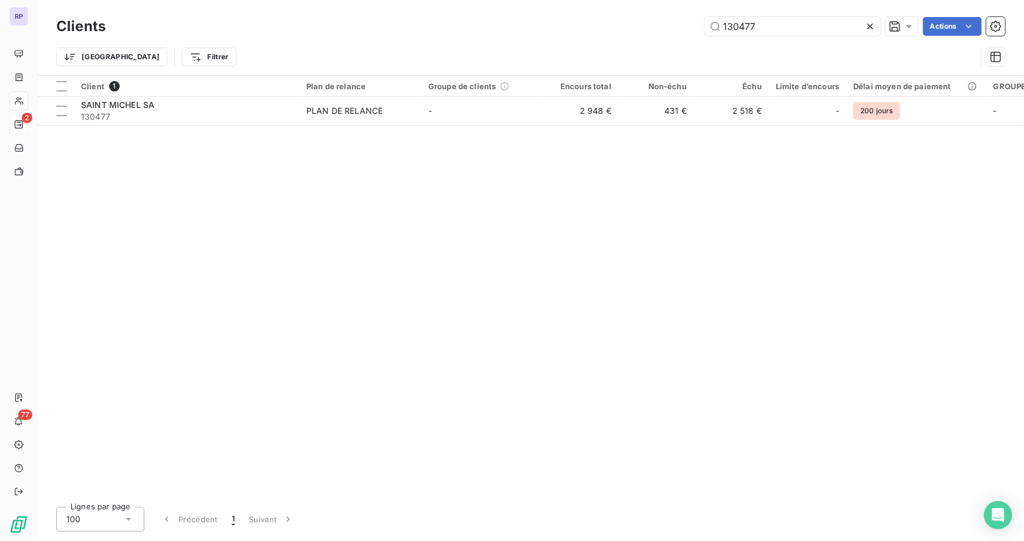
drag, startPoint x: 757, startPoint y: 26, endPoint x: 560, endPoint y: 34, distance: 197.4
click at [575, 31] on div "130477 Actions" at bounding box center [563, 26] width 886 height 19
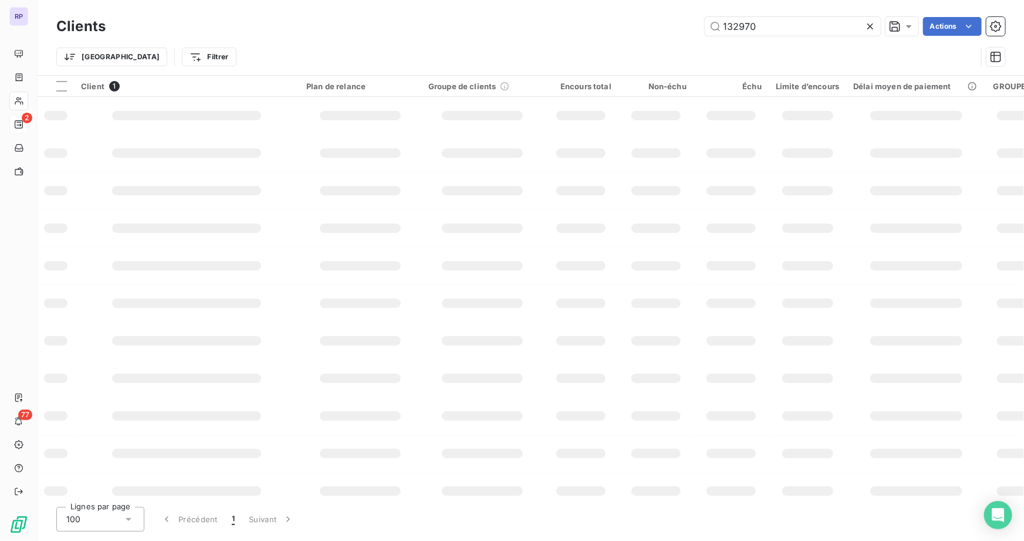
type input "132970"
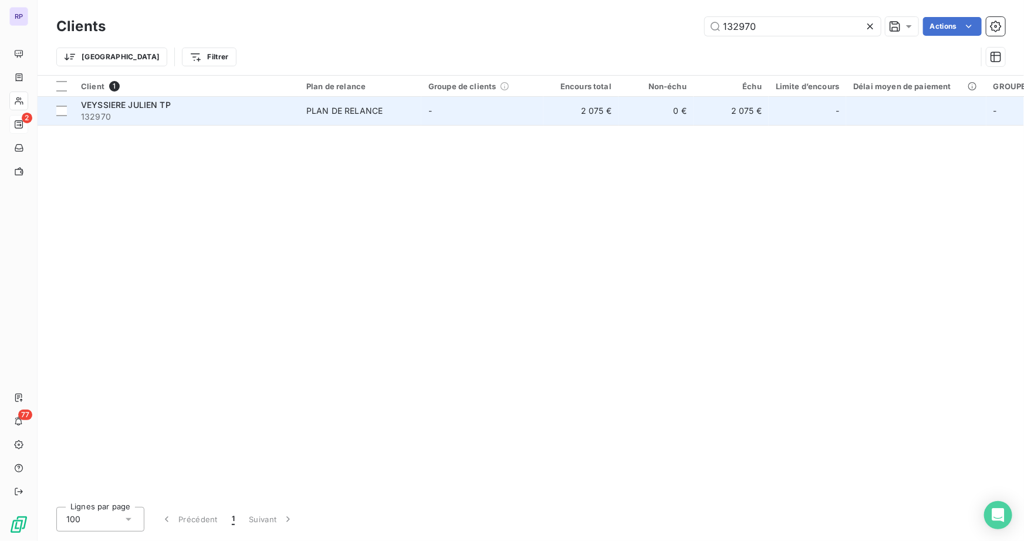
click at [161, 114] on span "132970" at bounding box center [186, 117] width 211 height 12
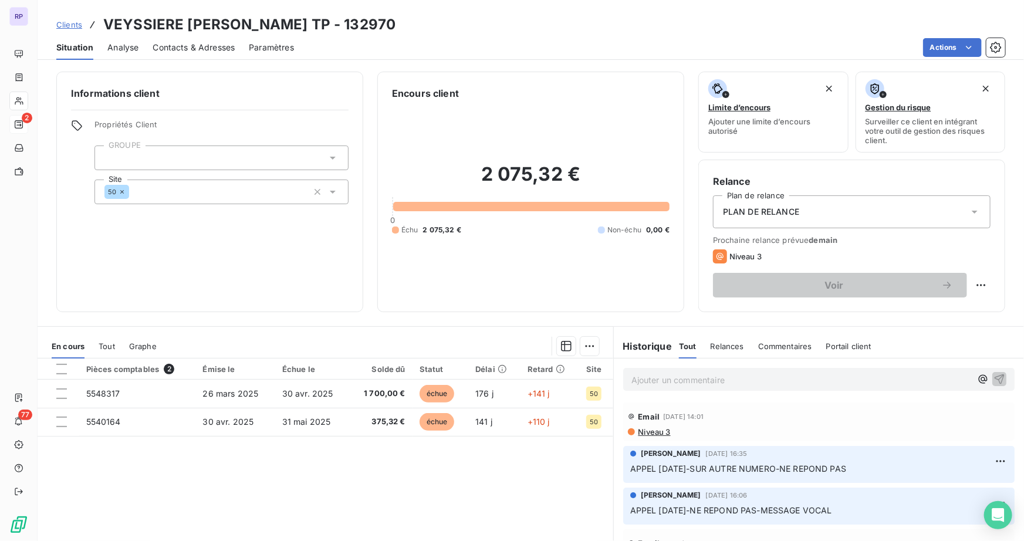
click at [671, 386] on p "Ajouter un commentaire ﻿" at bounding box center [802, 380] width 340 height 15
click at [811, 376] on p "VU AVEC OCEANE [DATE]-PAS DE NUMERO" at bounding box center [802, 380] width 340 height 14
click at [814, 376] on p "VU AVEC OCEANE [DATE]-PAS DE NUMERO" at bounding box center [802, 380] width 340 height 14
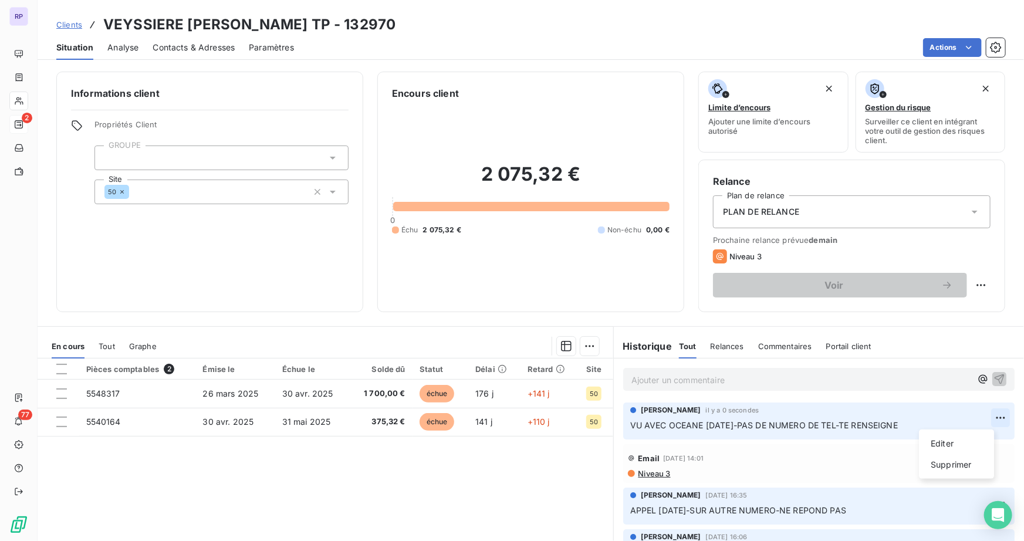
click at [984, 413] on html "RP 2 77 Clients VEYSSIERE [PERSON_NAME] TP - 132970 Situation Analyse Contacts …" at bounding box center [512, 270] width 1024 height 541
click at [936, 444] on div "Editer" at bounding box center [957, 443] width 66 height 19
click at [846, 427] on span "VU AVEC OCEANE [DATE]-PAS DE NUMERO DE TEL-TE RENSEIGNE" at bounding box center [765, 425] width 268 height 10
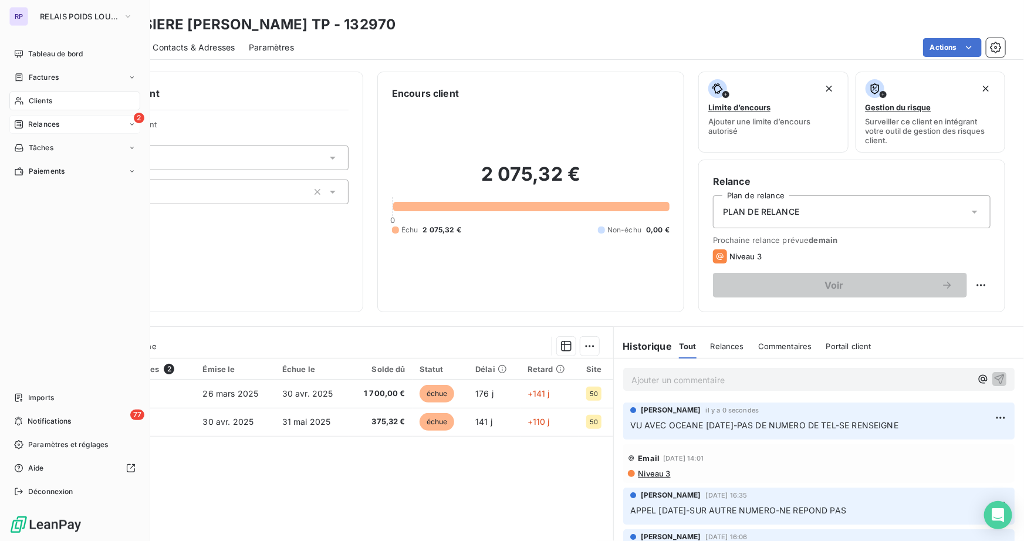
click at [45, 107] on div "Clients" at bounding box center [74, 101] width 131 height 19
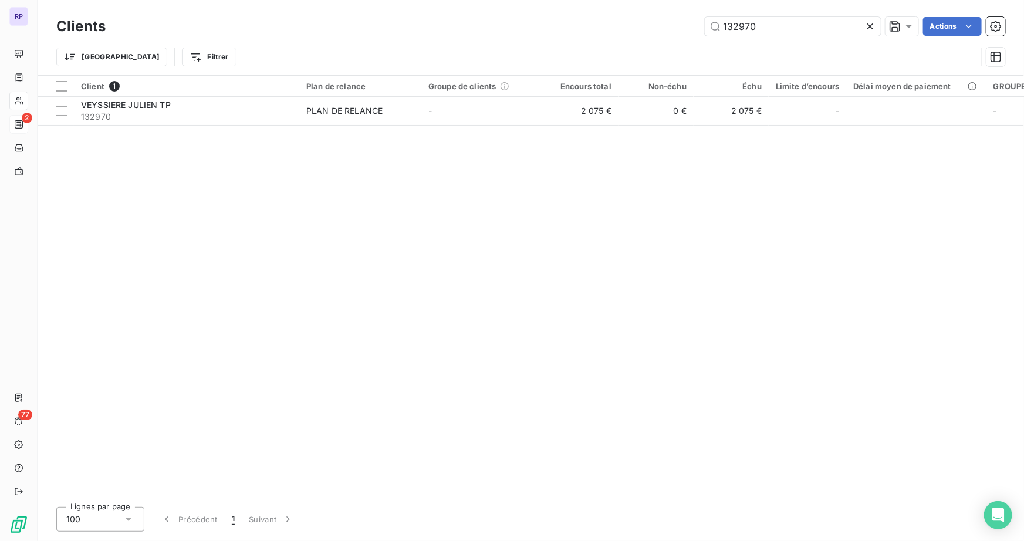
drag, startPoint x: 761, startPoint y: 27, endPoint x: 545, endPoint y: 28, distance: 215.5
click at [545, 28] on div "132970 Actions" at bounding box center [563, 26] width 886 height 19
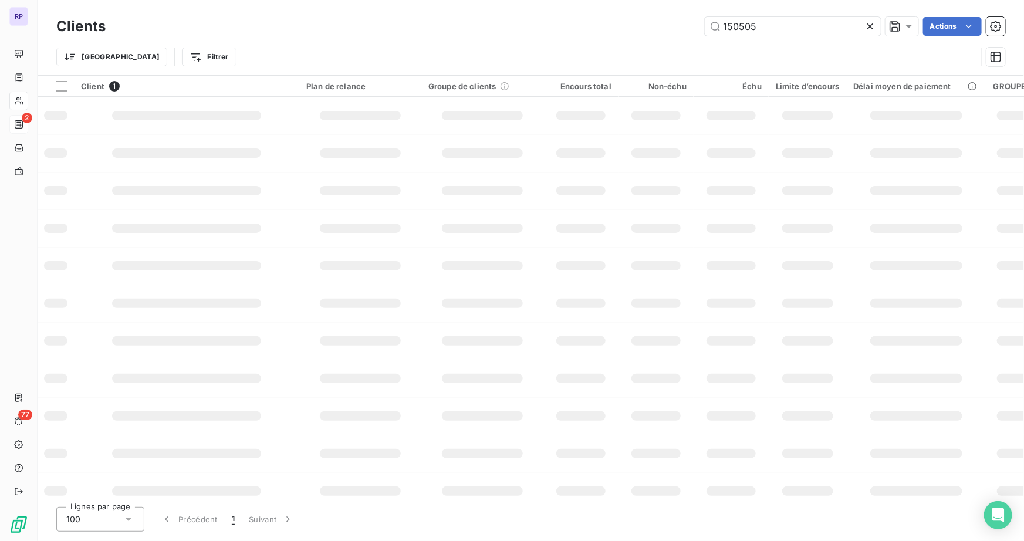
type input "150505"
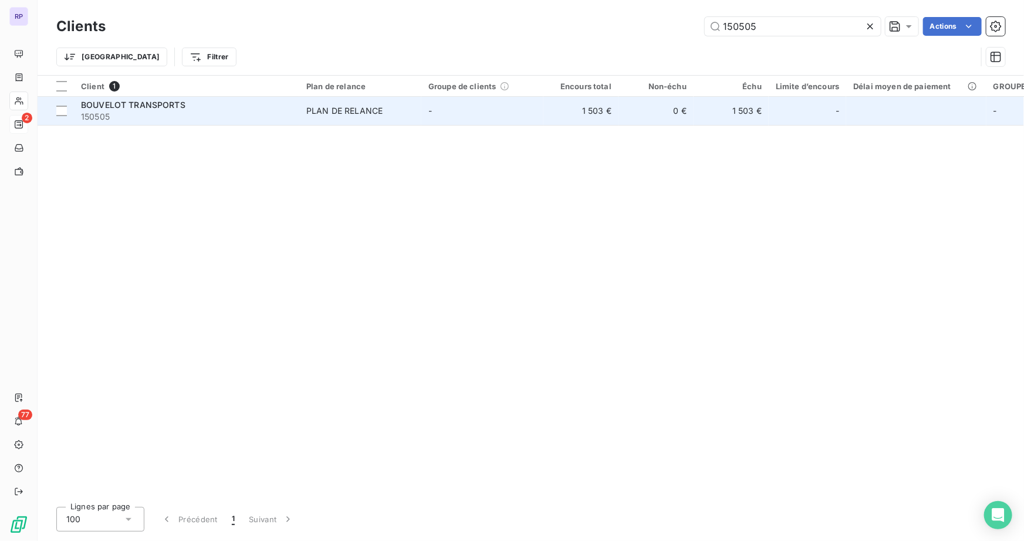
click at [188, 102] on div "BOUVELOT TRANSPORTS" at bounding box center [186, 105] width 211 height 12
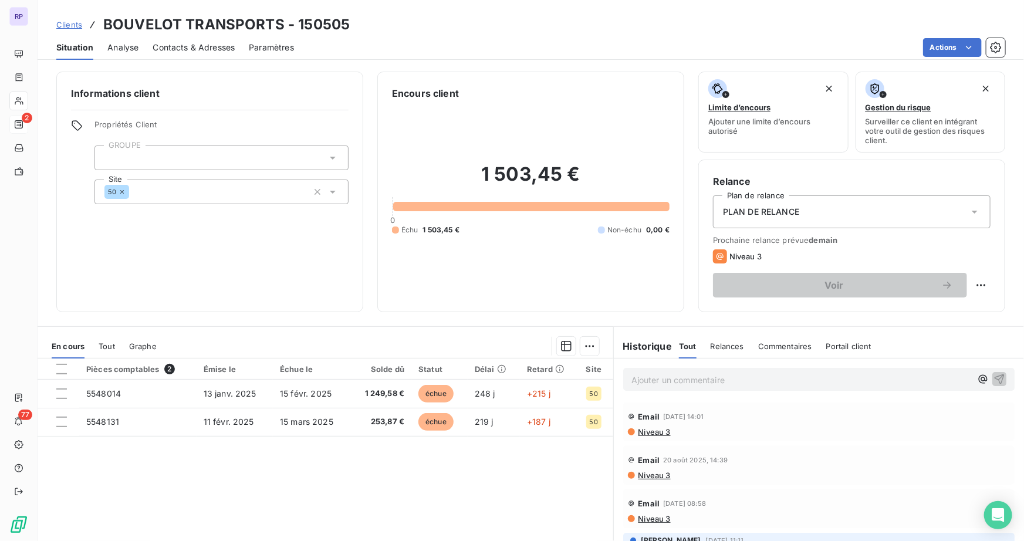
click at [676, 376] on p "Ajouter un commentaire ﻿" at bounding box center [802, 380] width 340 height 15
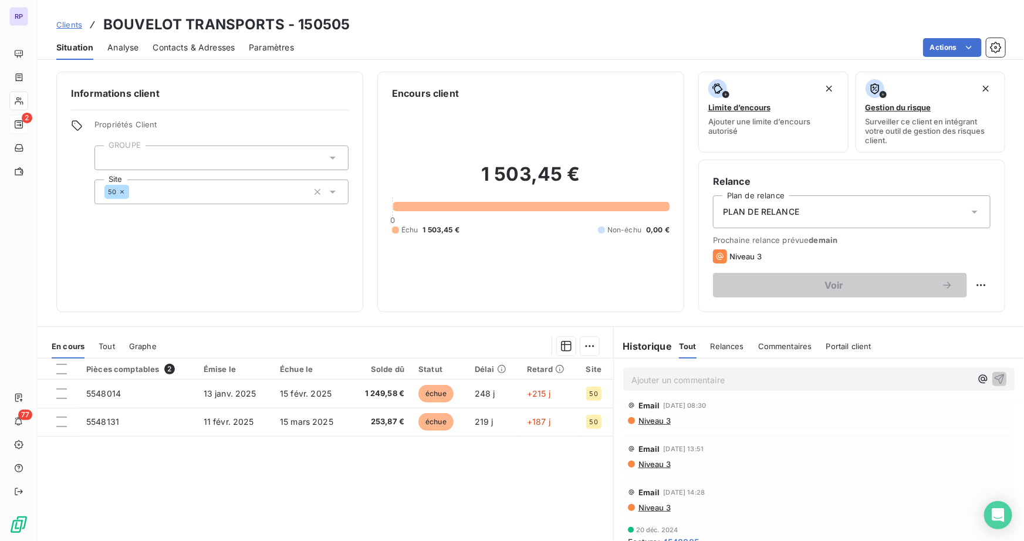
scroll to position [120, 0]
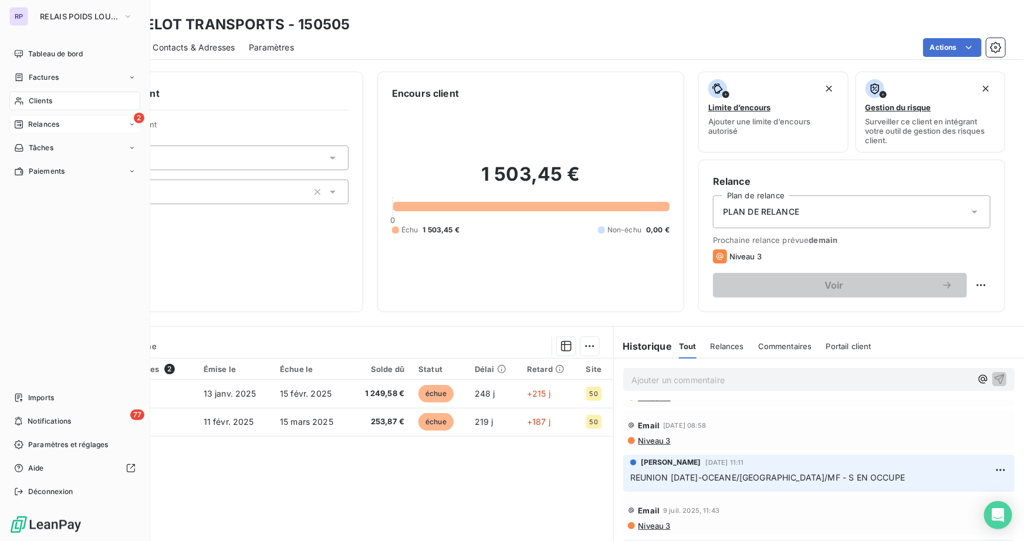
drag, startPoint x: 40, startPoint y: 97, endPoint x: 83, endPoint y: 91, distance: 43.3
click at [40, 97] on span "Clients" at bounding box center [40, 101] width 23 height 11
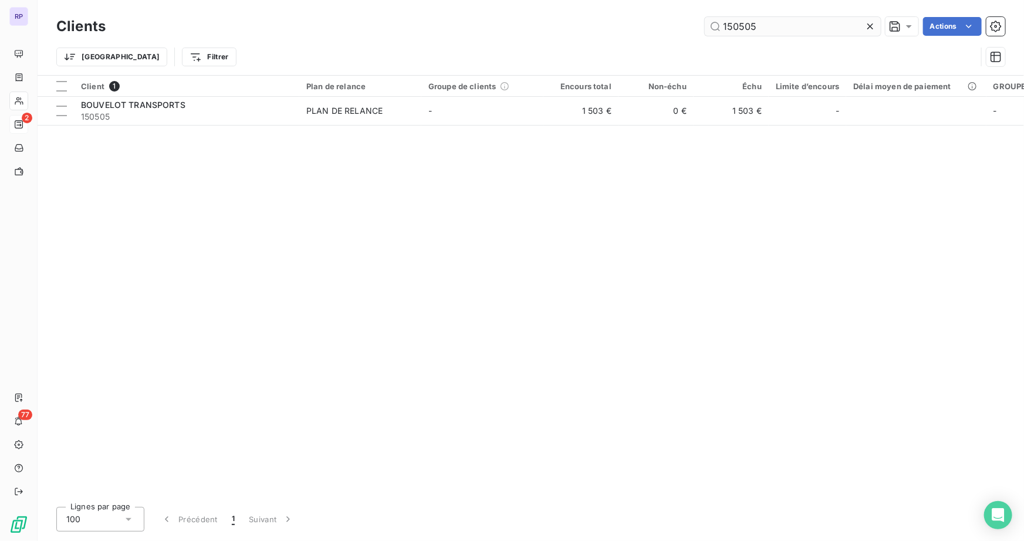
click at [770, 20] on input "150505" at bounding box center [793, 26] width 176 height 19
drag, startPoint x: 769, startPoint y: 26, endPoint x: 615, endPoint y: 32, distance: 154.5
click at [618, 31] on div "150505 Actions" at bounding box center [563, 26] width 886 height 19
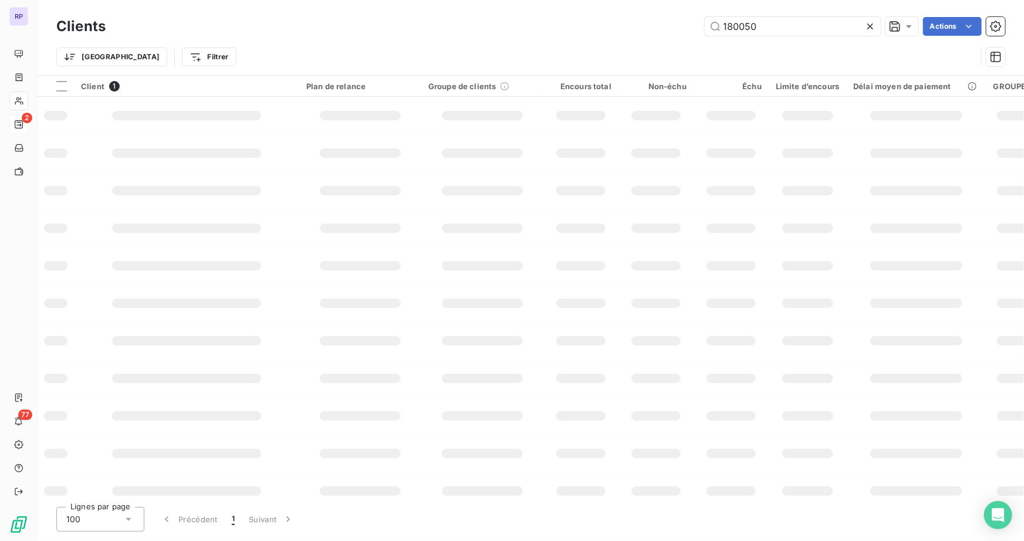
type input "180050"
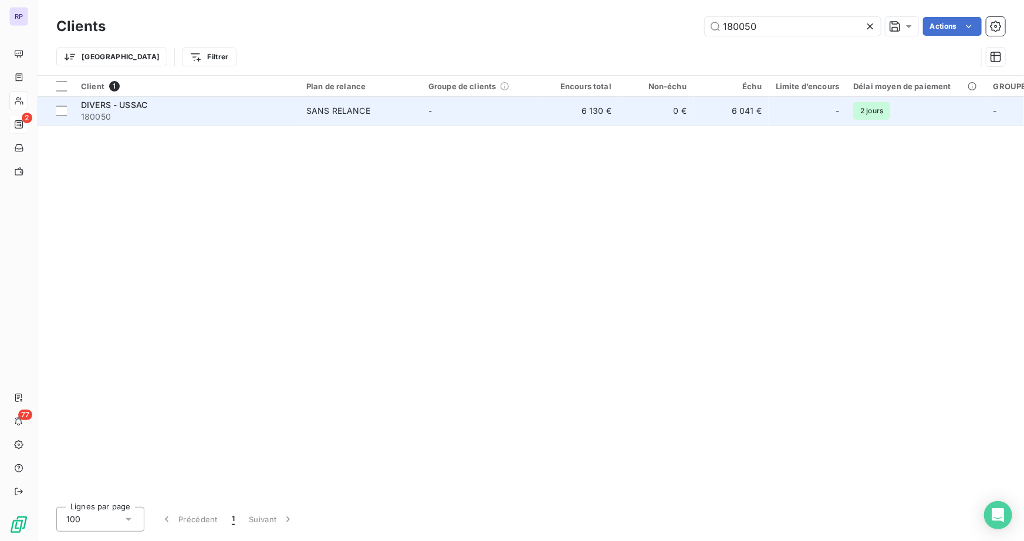
click at [163, 107] on div "DIVERS - USSAC" at bounding box center [186, 105] width 211 height 12
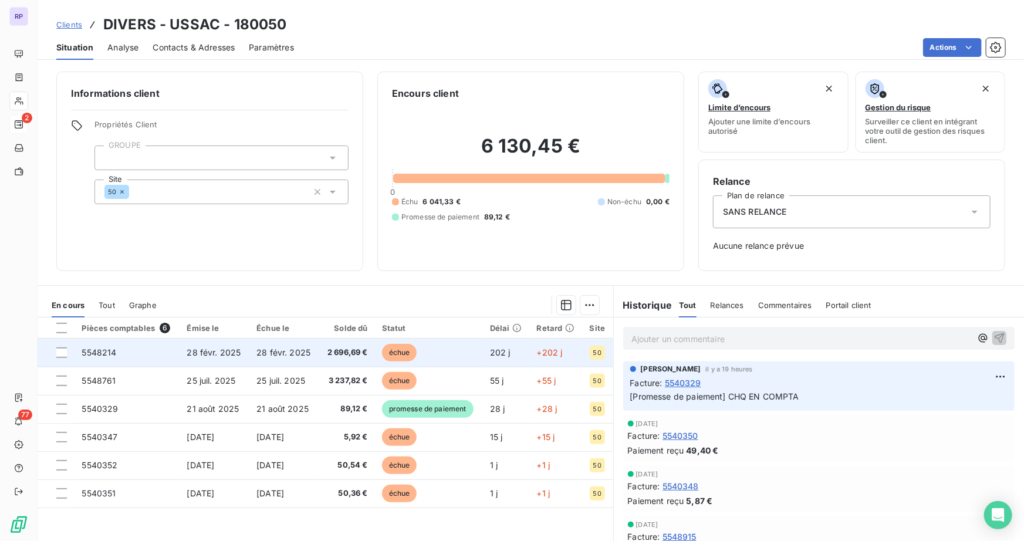
click at [198, 356] on span "28 févr. 2025" at bounding box center [214, 353] width 54 height 10
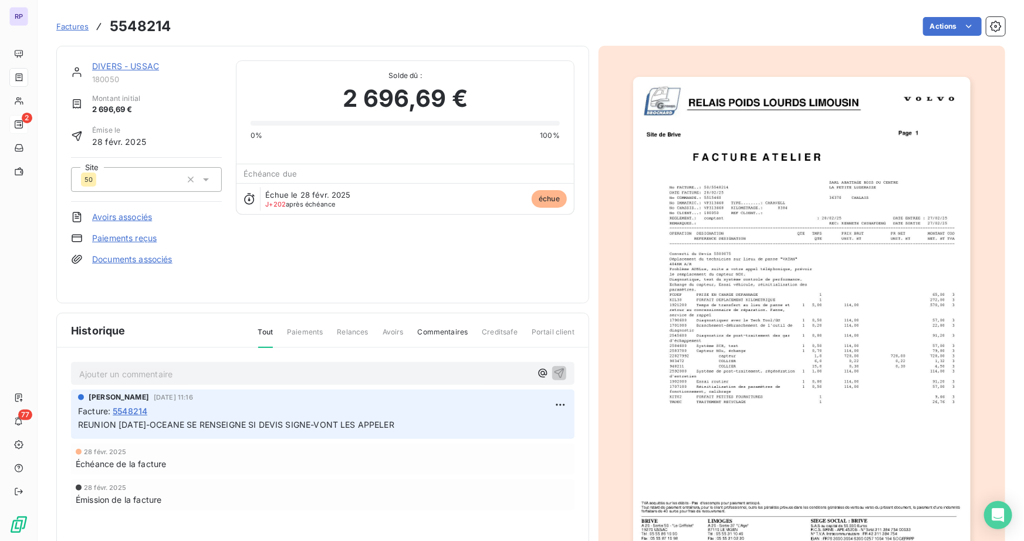
click at [178, 375] on p "Ajouter un commentaire ﻿" at bounding box center [305, 374] width 452 height 15
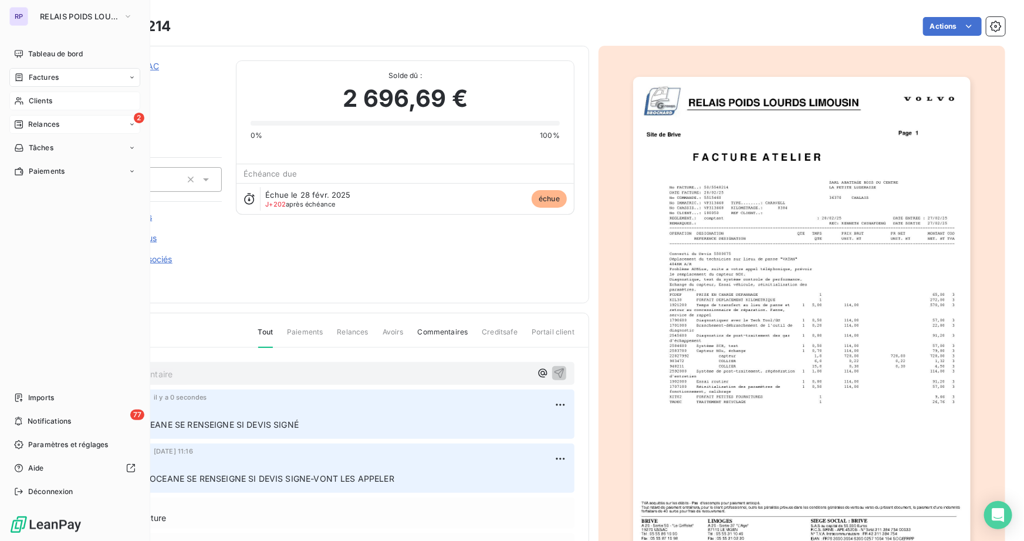
click at [42, 97] on span "Clients" at bounding box center [40, 101] width 23 height 11
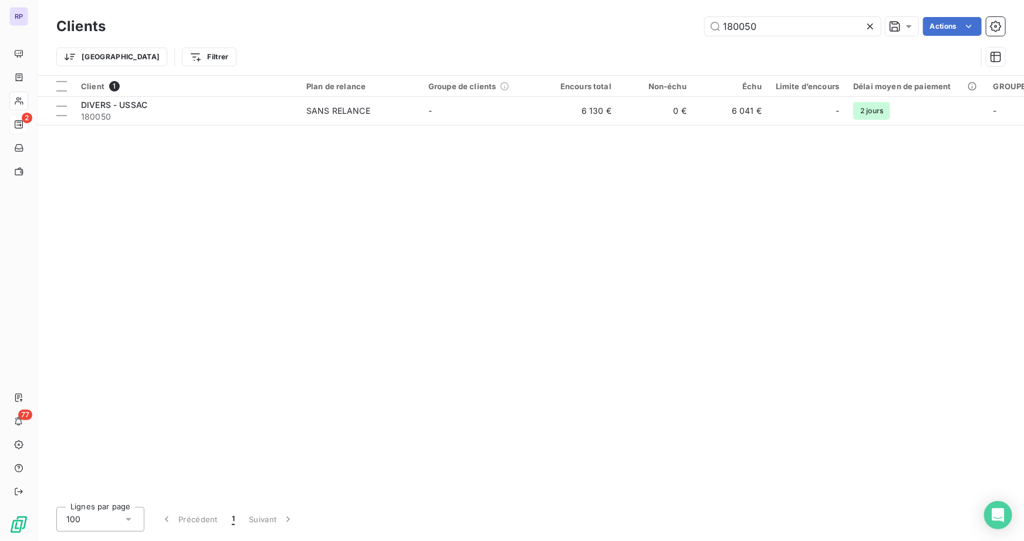
drag, startPoint x: 777, startPoint y: 26, endPoint x: 665, endPoint y: 21, distance: 112.3
click at [665, 21] on div "180050 Actions" at bounding box center [563, 26] width 886 height 19
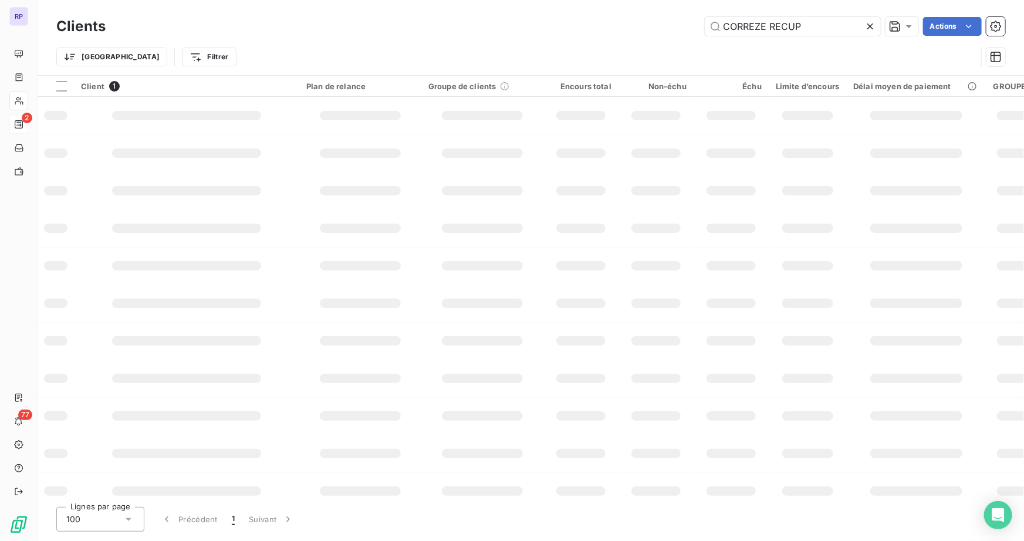
type input "CORREZE RECUP"
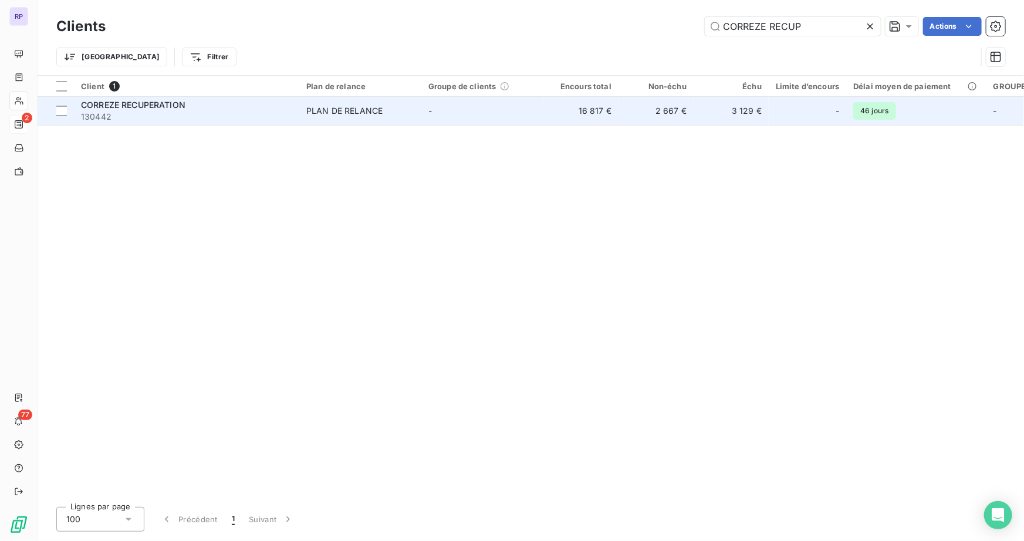
click at [131, 102] on span "CORREZE RECUPERATION" at bounding box center [133, 105] width 105 height 10
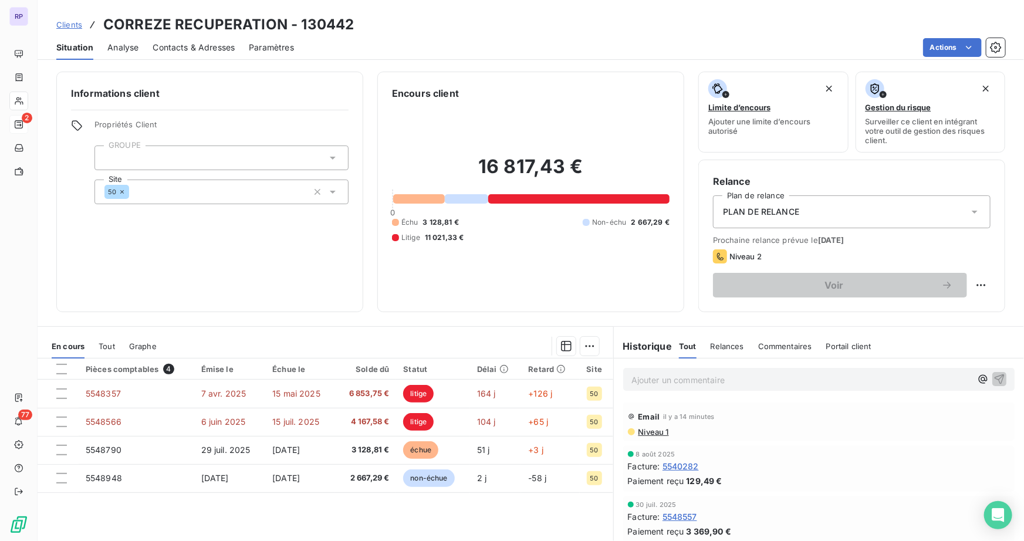
click at [675, 379] on p "Ajouter un commentaire ﻿" at bounding box center [802, 380] width 340 height 15
copy span "APPEL [DATE]-OCEANE-"
click at [757, 380] on p "APPEL [DATE]-OCEANE-" at bounding box center [802, 380] width 340 height 14
click at [749, 379] on p "APPEL [DATE]-OCEANE-" at bounding box center [802, 380] width 340 height 14
click at [752, 376] on p "APPEL [DATE]-OCEANE-" at bounding box center [802, 380] width 340 height 14
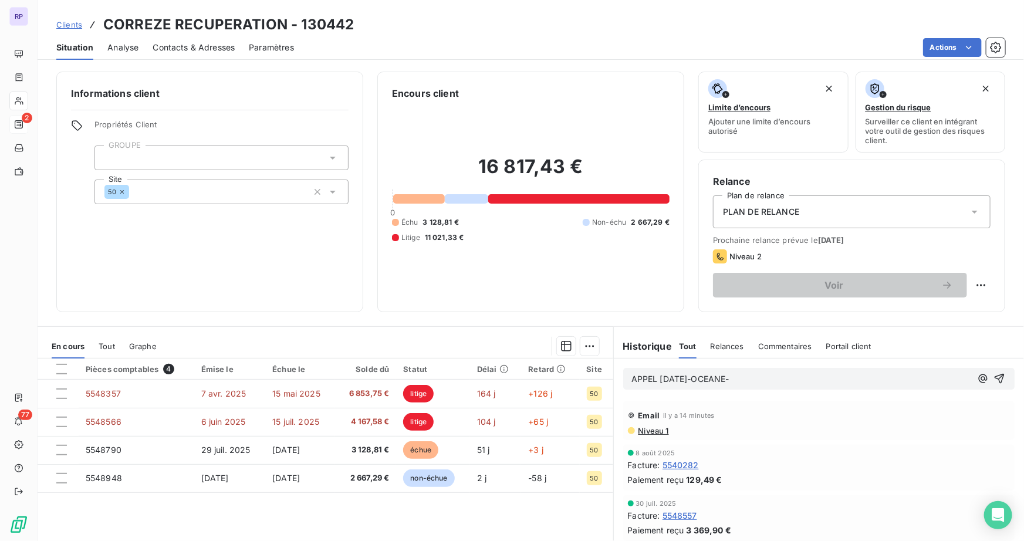
click at [871, 379] on p "APPEL [DATE]-OCEANE-" at bounding box center [802, 380] width 340 height 14
click at [869, 380] on p "APPEL [DATE]-OCEANE-" at bounding box center [802, 380] width 340 height 14
copy span "APPEL [DATE]-OCEANE-MF DOIT VOIR LE CLIENT"
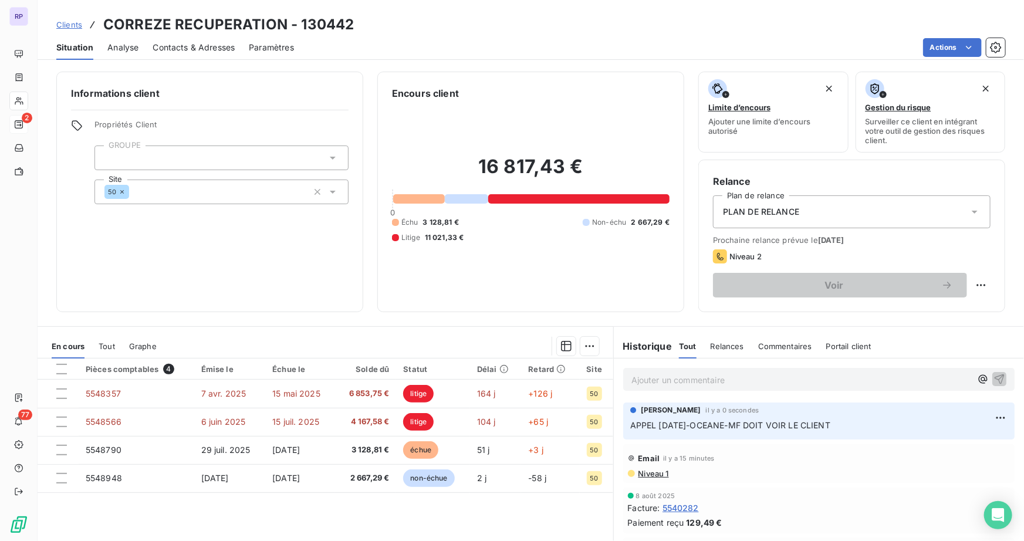
click at [64, 24] on span "Clients" at bounding box center [69, 24] width 26 height 9
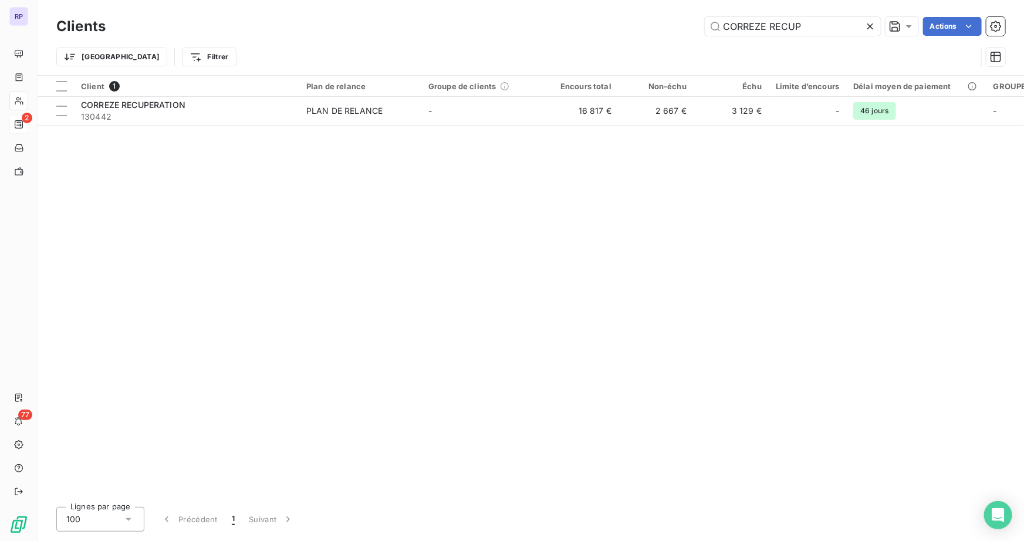
drag, startPoint x: 823, startPoint y: 26, endPoint x: 598, endPoint y: 29, distance: 224.3
click at [624, 29] on div "CORREZE RECUP Actions" at bounding box center [563, 26] width 886 height 19
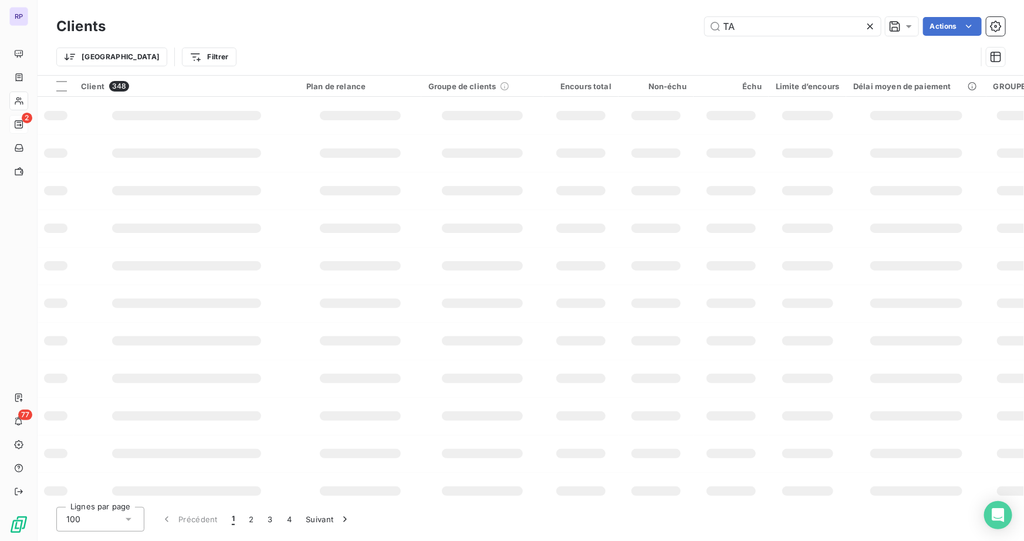
type input "T"
type input "CELLIER"
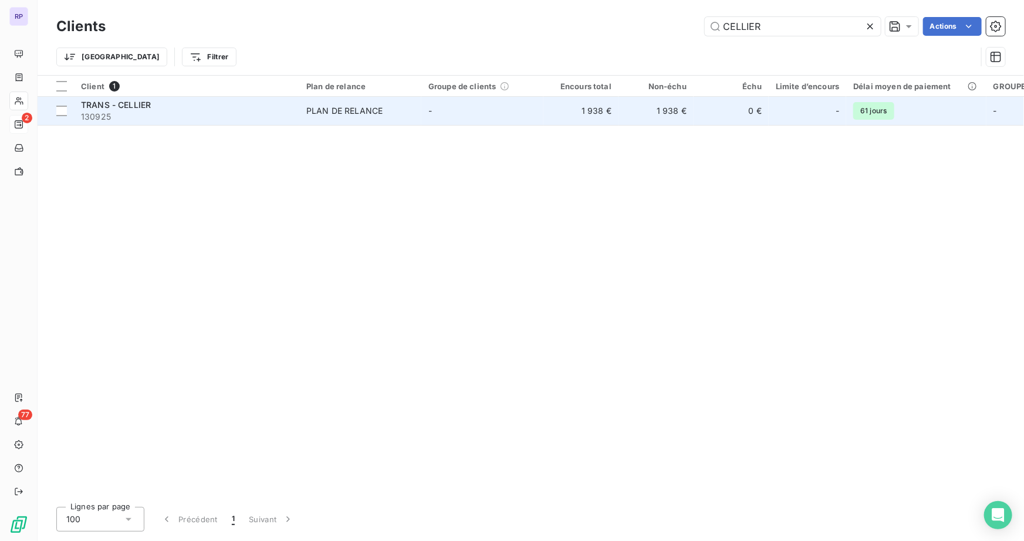
click at [133, 101] on span "TRANS - CELLIER" at bounding box center [116, 105] width 70 height 10
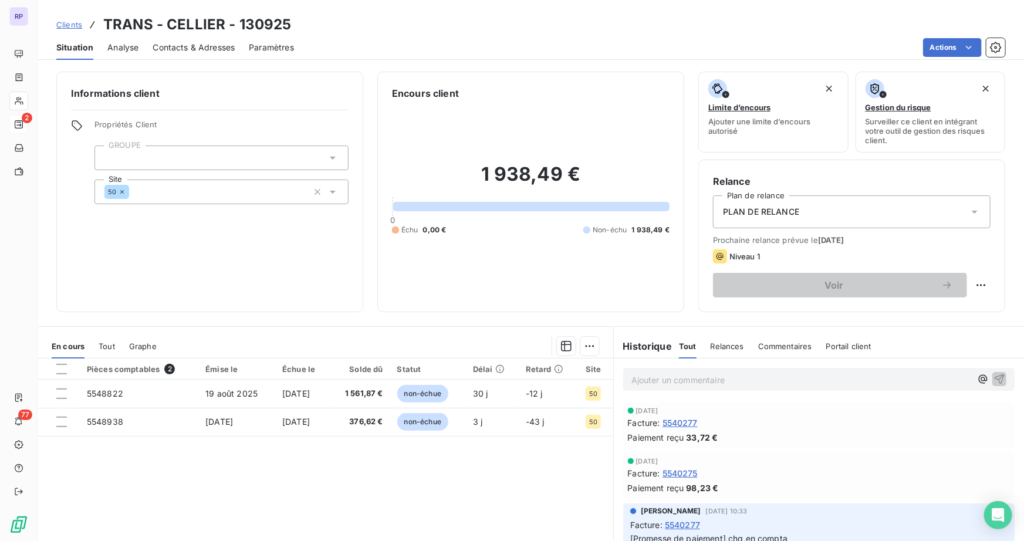
click at [672, 376] on p "Ajouter un commentaire ﻿" at bounding box center [802, 380] width 340 height 15
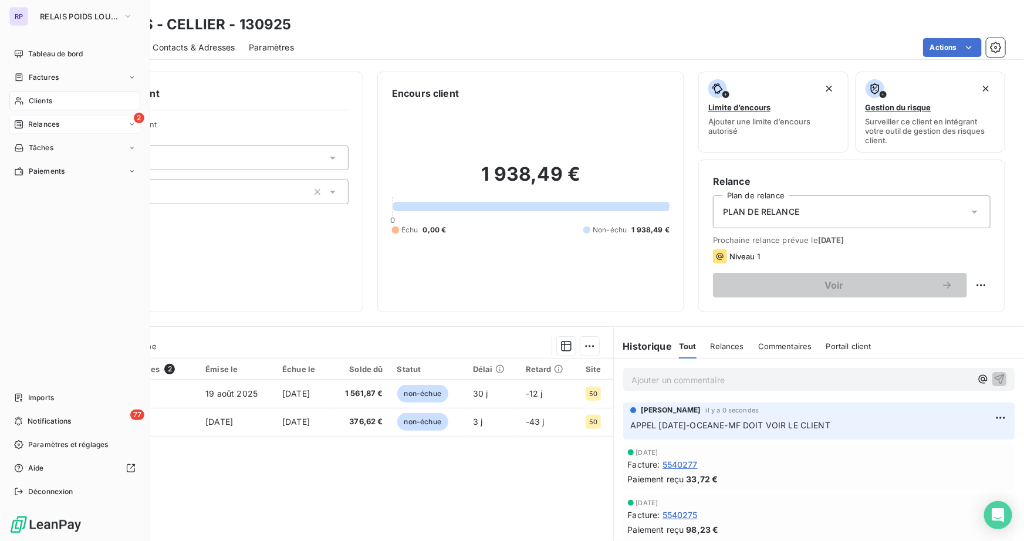
click at [33, 103] on span "Clients" at bounding box center [40, 101] width 23 height 11
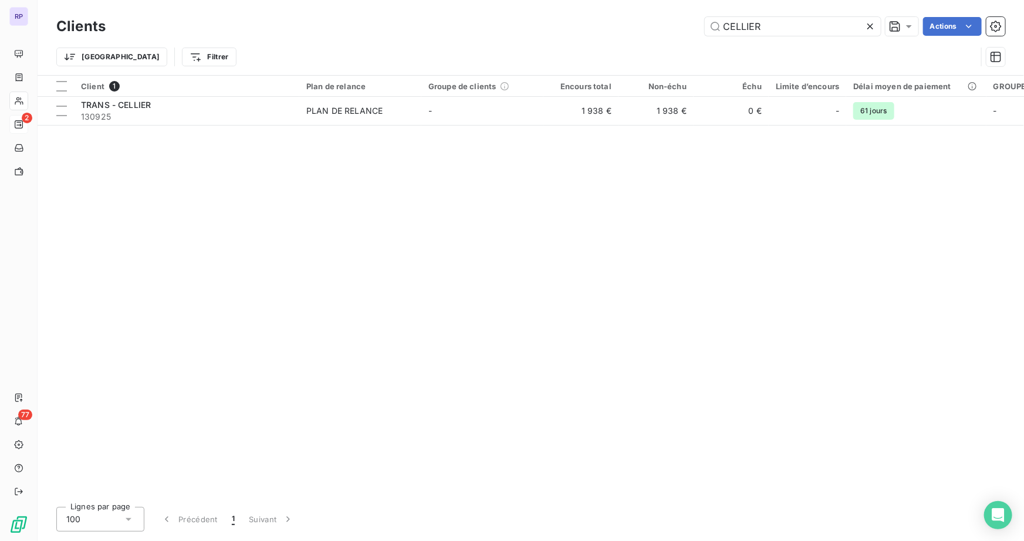
drag, startPoint x: 769, startPoint y: 28, endPoint x: 587, endPoint y: 28, distance: 182.6
click at [587, 28] on div "CELLIER Actions" at bounding box center [563, 26] width 886 height 19
type input "MONS DEMOL"
click at [133, 132] on div "Client 1 Plan de relance Groupe de clients Encours total Non-échu Échu Limite d…" at bounding box center [531, 287] width 987 height 422
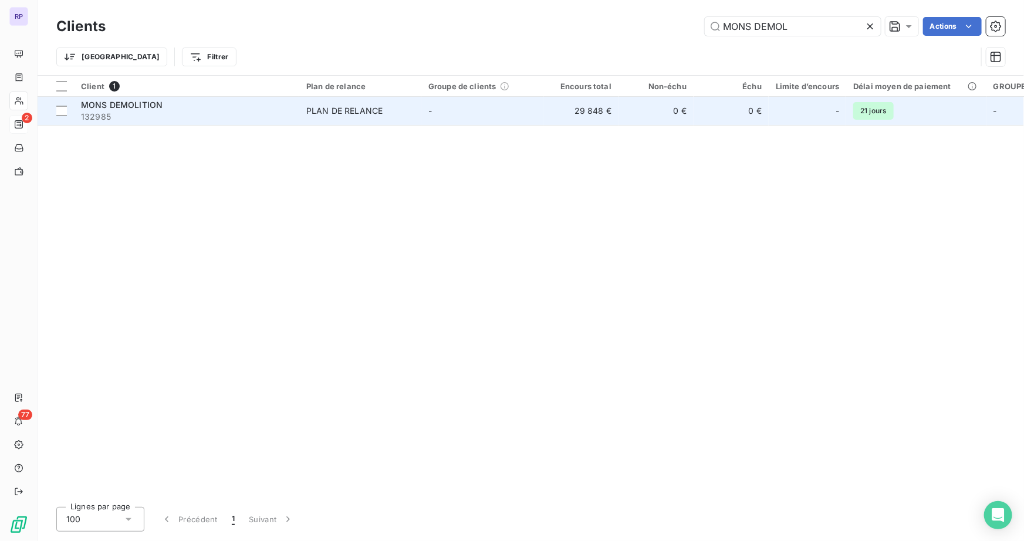
click at [134, 120] on span "132985" at bounding box center [186, 117] width 211 height 12
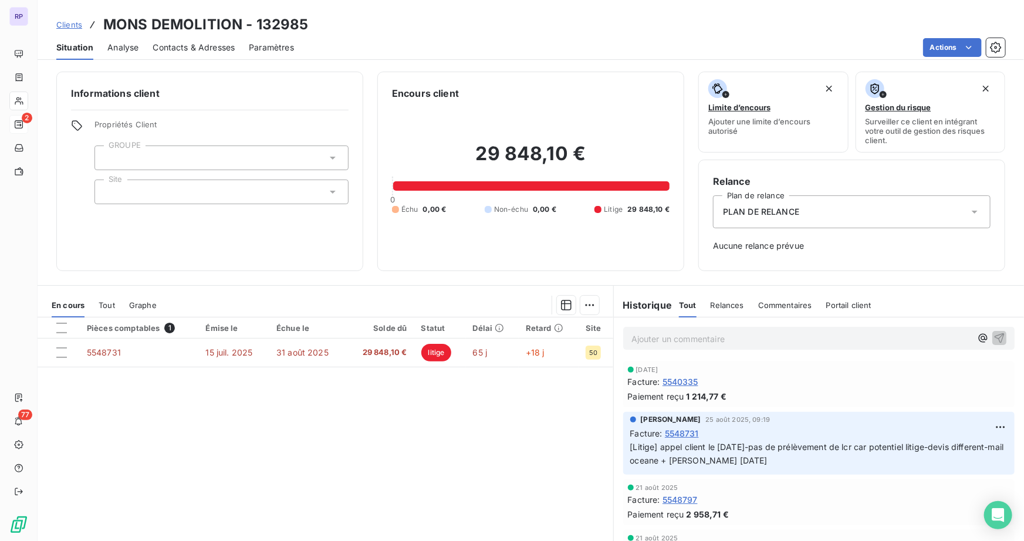
click at [703, 341] on p "Ajouter un commentaire ﻿" at bounding box center [802, 339] width 340 height 15
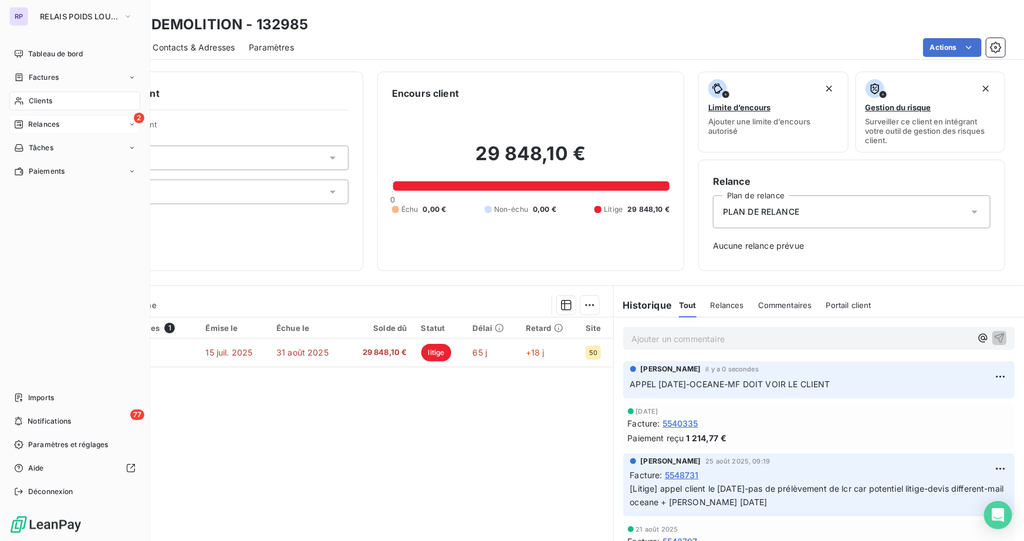
click at [46, 100] on span "Clients" at bounding box center [40, 101] width 23 height 11
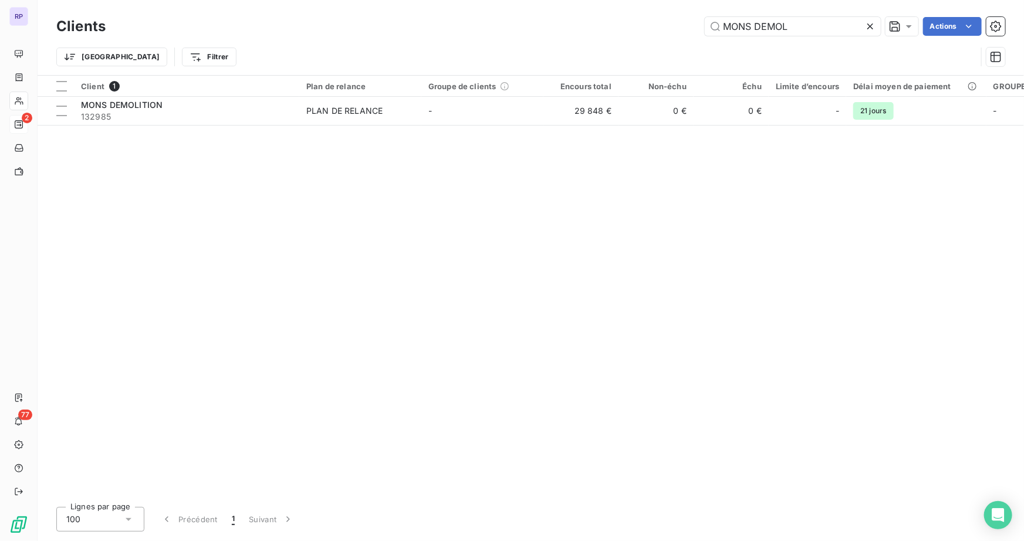
drag, startPoint x: 801, startPoint y: 26, endPoint x: 683, endPoint y: 30, distance: 118.1
click at [683, 30] on div "MONS DEMOL Actions" at bounding box center [563, 26] width 886 height 19
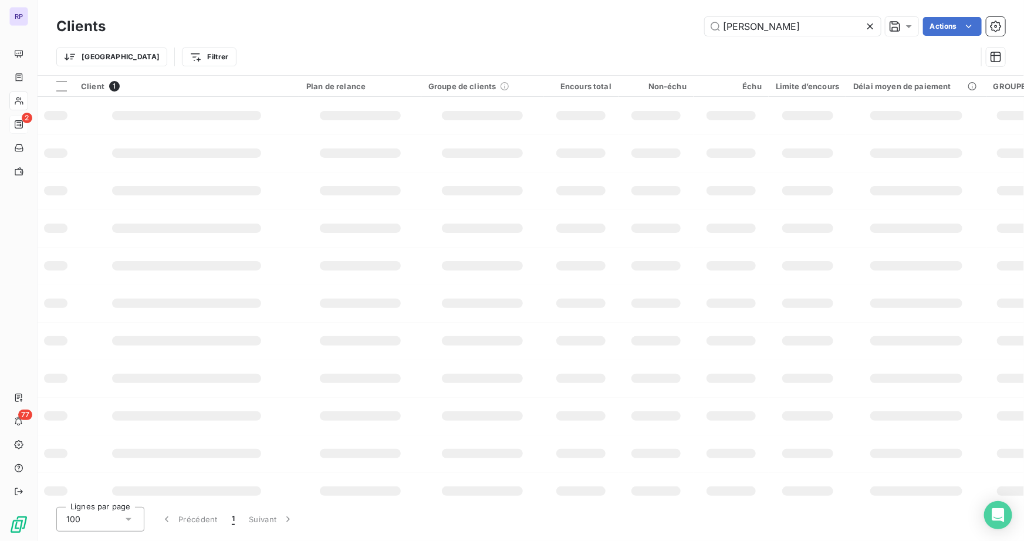
type input "[PERSON_NAME]"
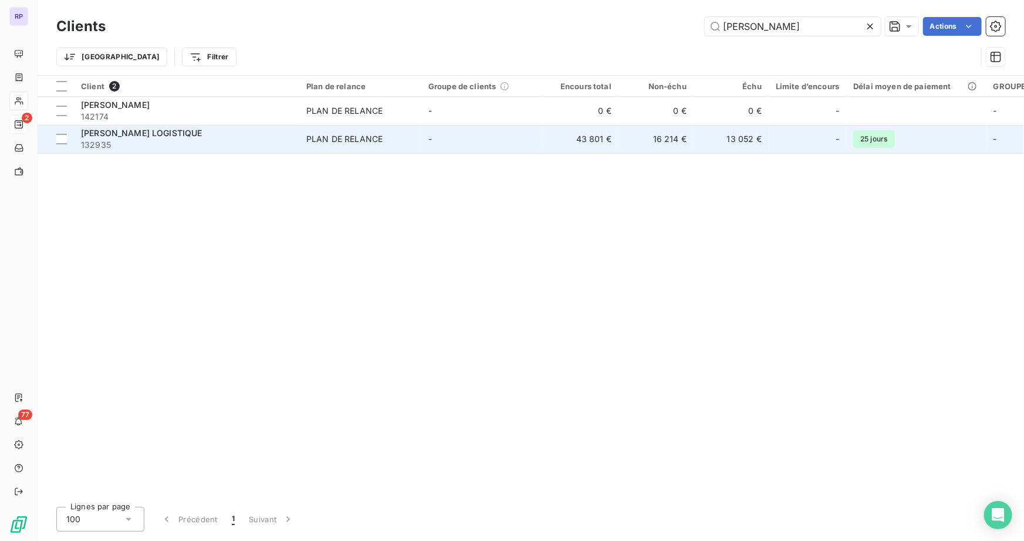
click at [174, 141] on span "132935" at bounding box center [186, 145] width 211 height 12
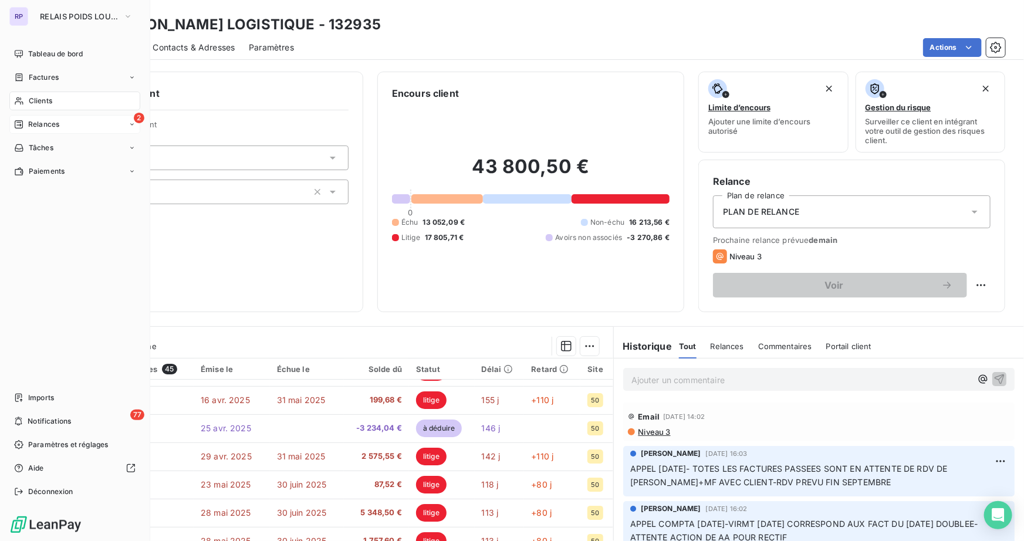
click at [46, 99] on span "Clients" at bounding box center [40, 101] width 23 height 11
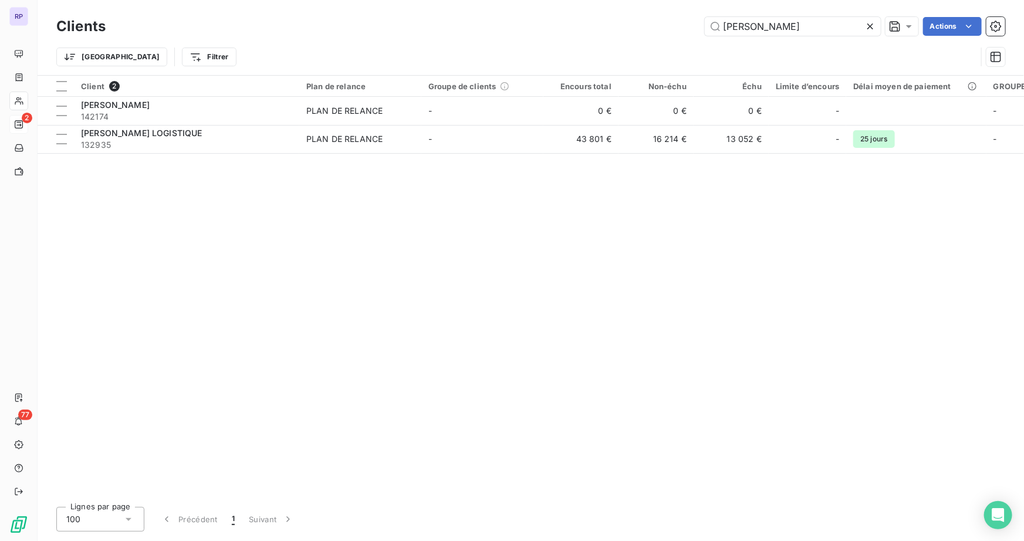
drag, startPoint x: 791, startPoint y: 21, endPoint x: 575, endPoint y: 38, distance: 216.1
click at [581, 34] on div "[PERSON_NAME] Actions" at bounding box center [563, 26] width 886 height 19
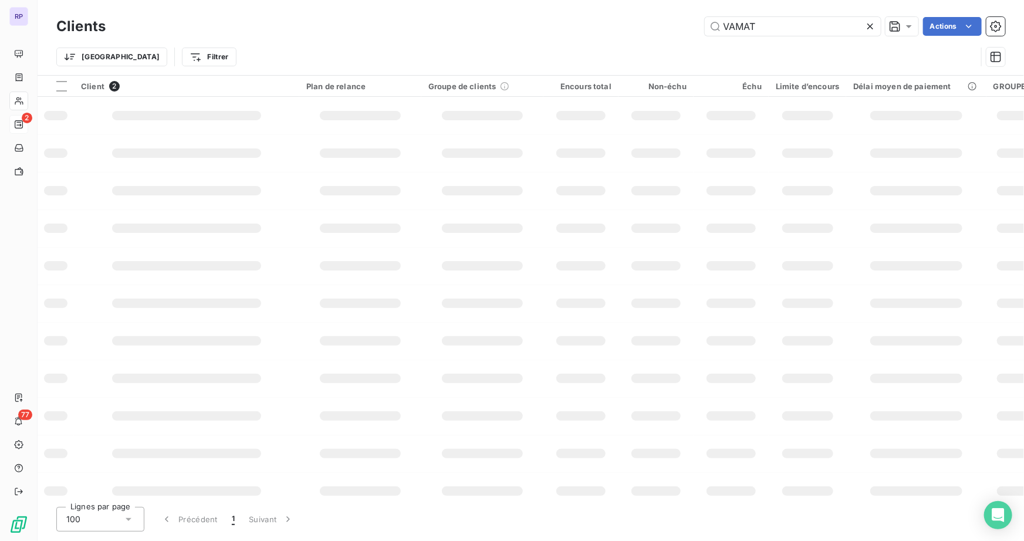
type input "VAMAT"
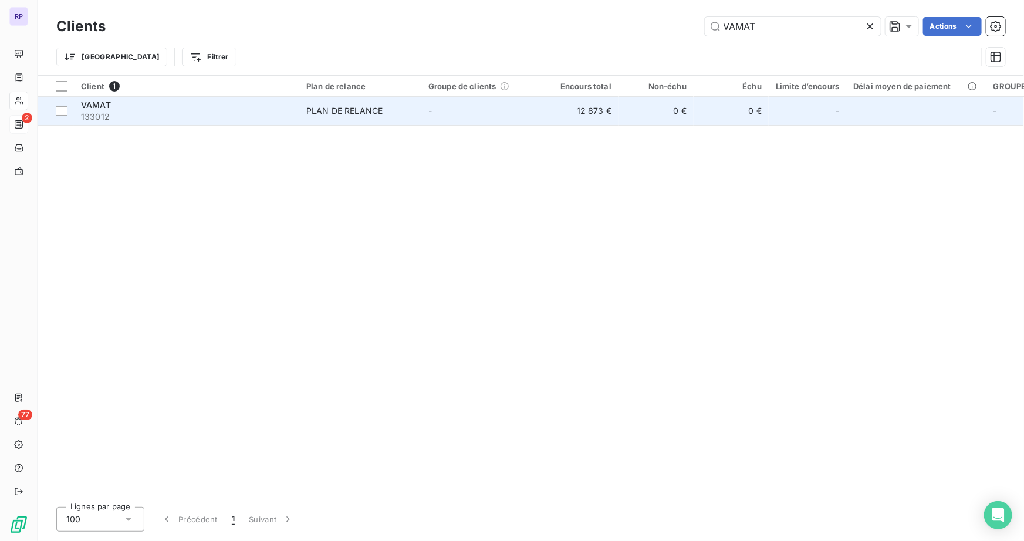
click at [106, 110] on div "VAMAT 133012" at bounding box center [186, 110] width 211 height 23
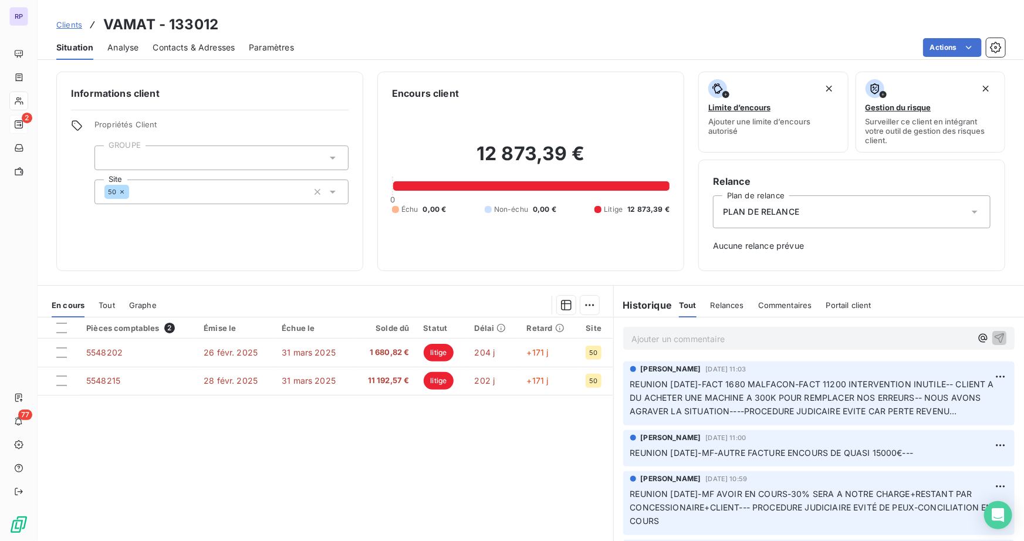
click at [679, 345] on p "Ajouter un commentaire ﻿" at bounding box center [802, 339] width 340 height 15
drag, startPoint x: 734, startPoint y: 336, endPoint x: 993, endPoint y: 341, distance: 259.0
click at [993, 341] on div "APPEL [DATE]-OCEANE-MF DOIT VOIR LE CLIENT" at bounding box center [820, 338] width 392 height 22
drag, startPoint x: 791, startPoint y: 333, endPoint x: 800, endPoint y: 337, distance: 8.9
click at [791, 334] on span "APPEL [DATE]-OCEANE EST EN ATTENTDE DE VOIR AVEC MF POUR" at bounding box center [768, 338] width 273 height 10
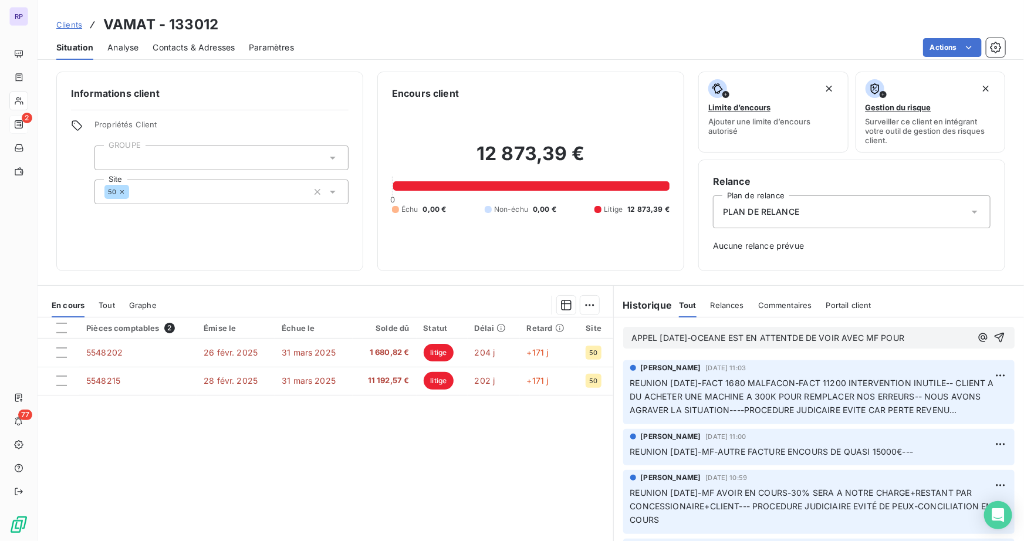
click at [796, 339] on span "APPEL [DATE]-OCEANE EST EN ATTENTDE DE VOIR AVEC MF POUR" at bounding box center [768, 338] width 273 height 10
click at [928, 339] on p "APPEL [DATE]-OCEANE EST EN ATTENTE DE VOIR AVEC MF POUR" at bounding box center [802, 339] width 340 height 14
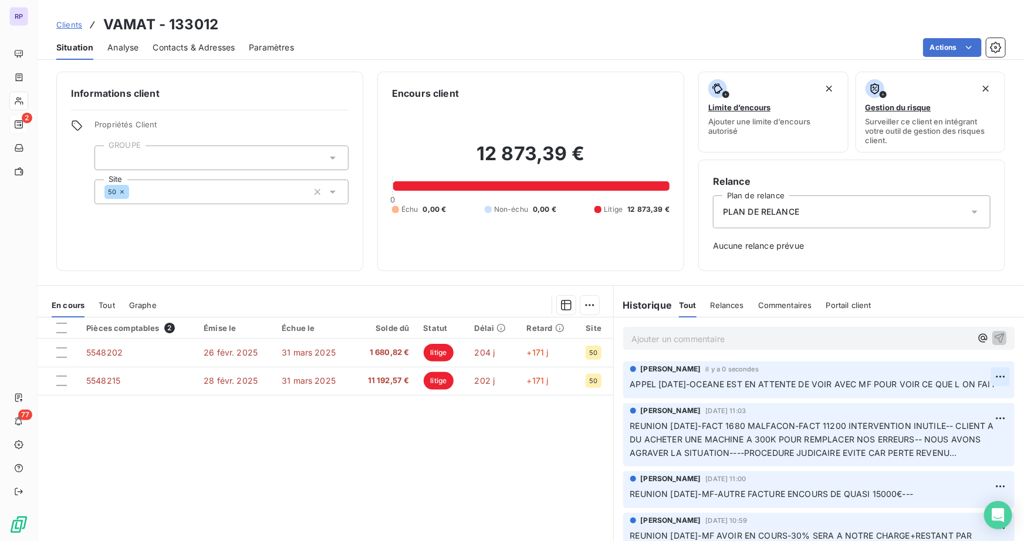
click at [980, 376] on html "RP 2 77 Clients VAMAT - 133012 Situation Analyse Contacts & Adresses Paramètres…" at bounding box center [512, 270] width 1024 height 541
click at [942, 398] on div "Editer" at bounding box center [957, 402] width 66 height 19
